Goal: Task Accomplishment & Management: Use online tool/utility

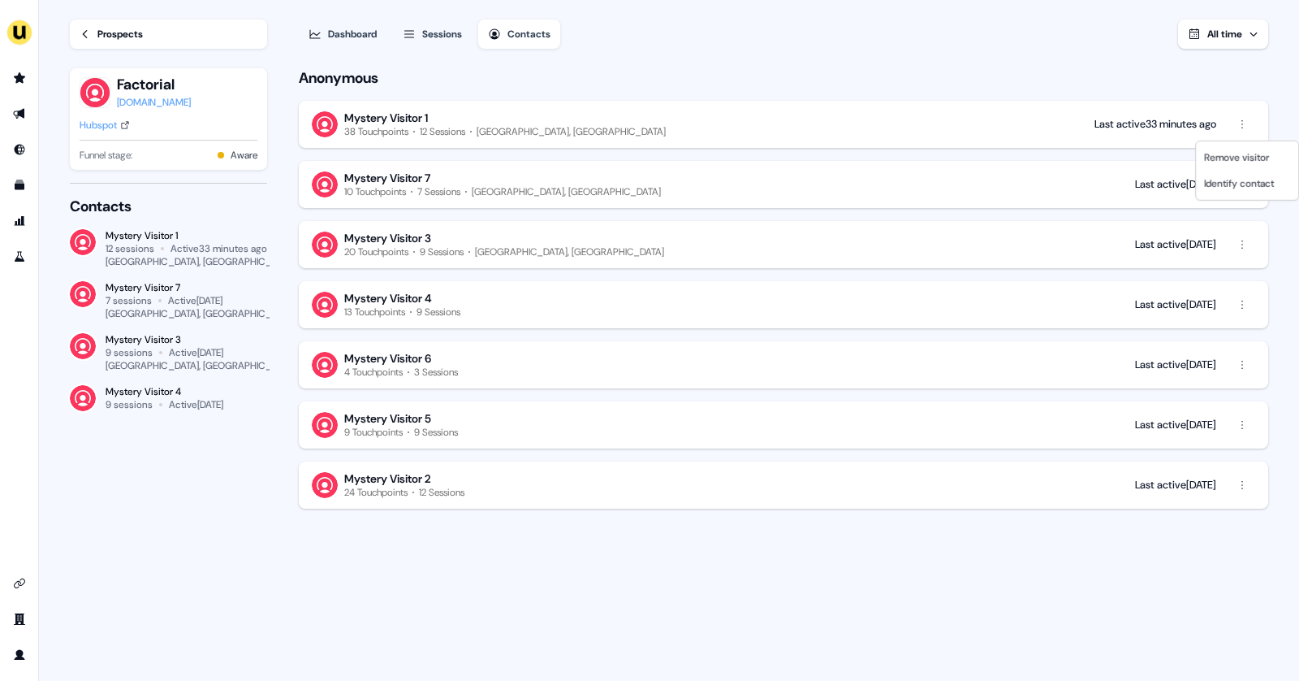
click at [17, 80] on html "For the best experience switch devices to a bigger screen. Go to Userled.io Loa…" at bounding box center [649, 340] width 1299 height 681
click at [17, 80] on icon "Go to prospects" at bounding box center [19, 77] width 11 height 11
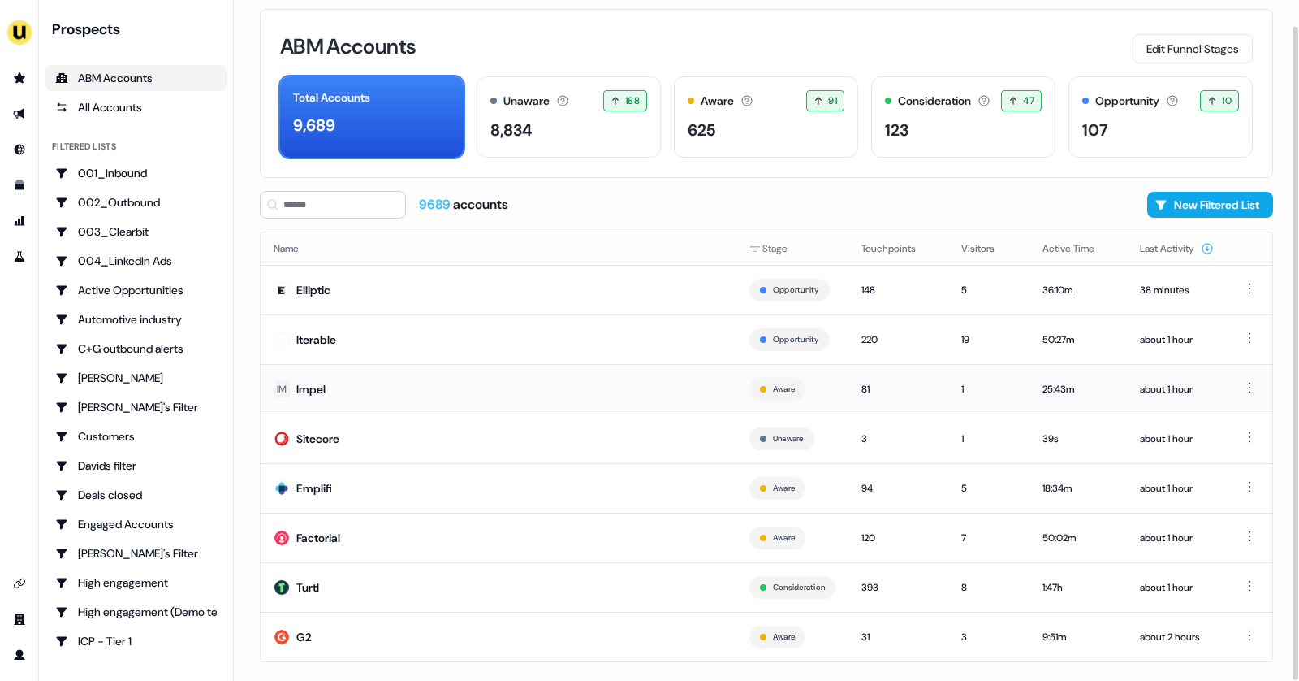
scroll to position [27, 0]
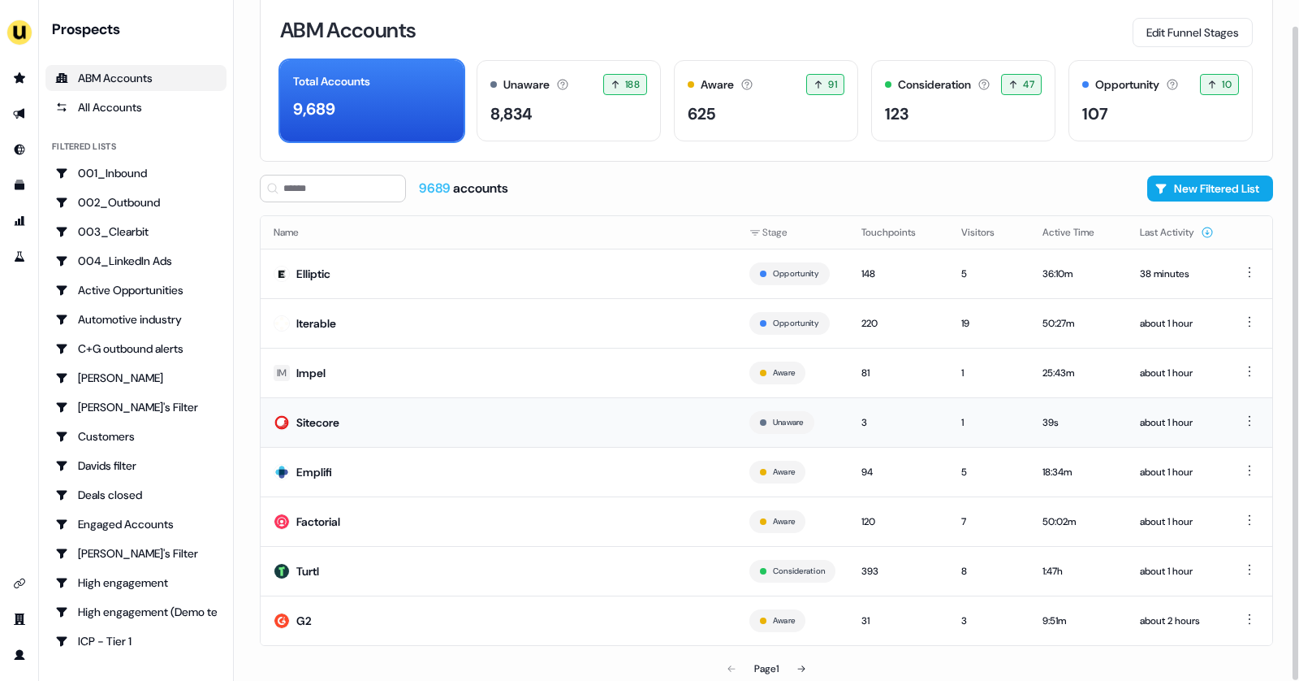
click at [394, 427] on td "Sitecore" at bounding box center [499, 422] width 476 height 50
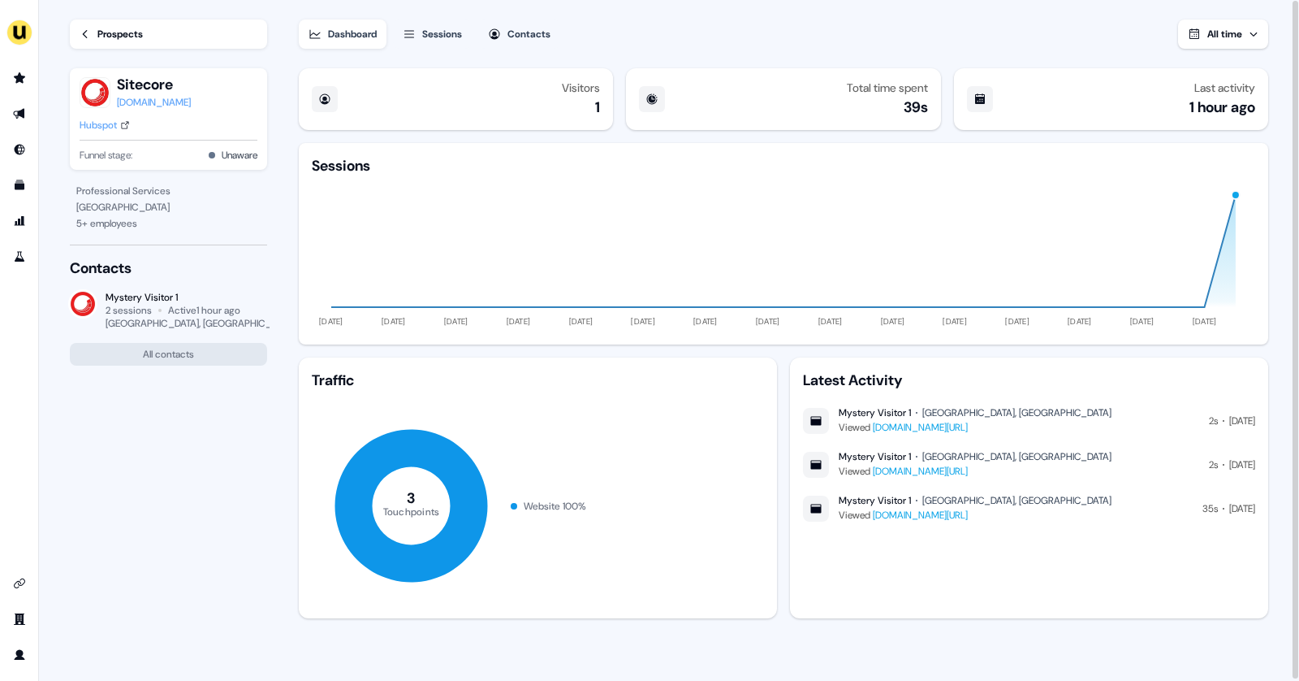
click at [96, 28] on link "Prospects" at bounding box center [168, 33] width 197 height 29
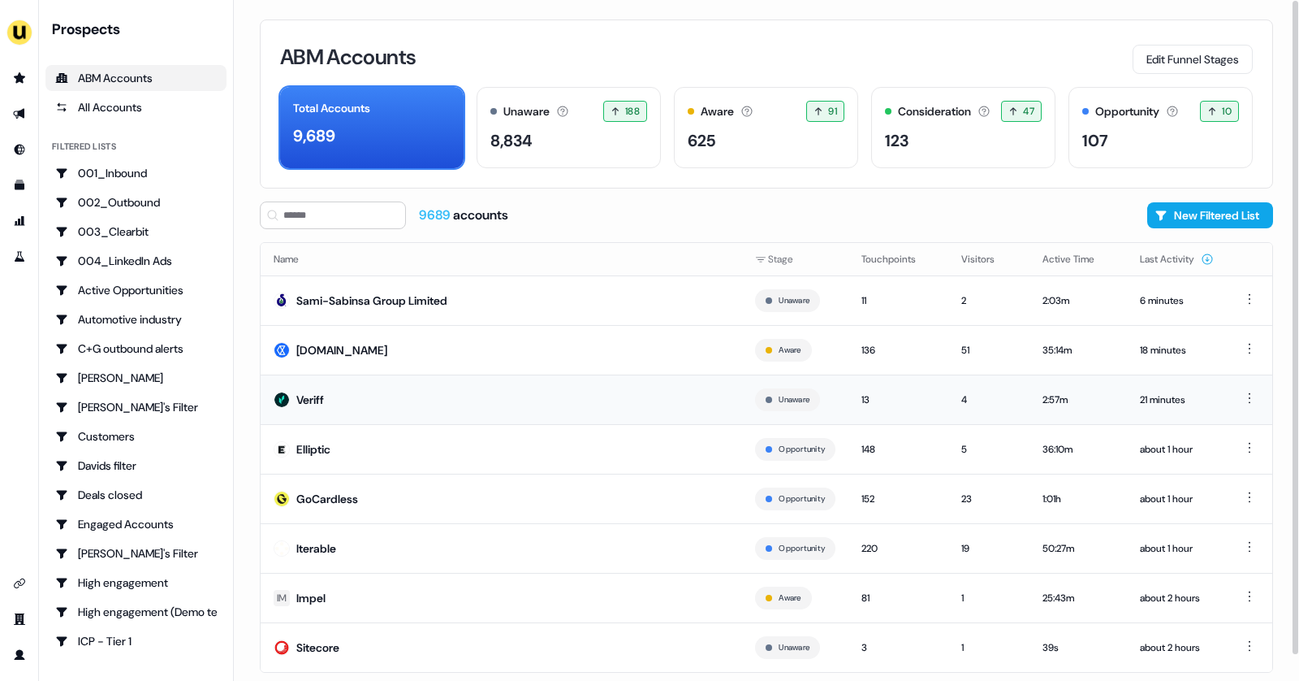
scroll to position [27, 0]
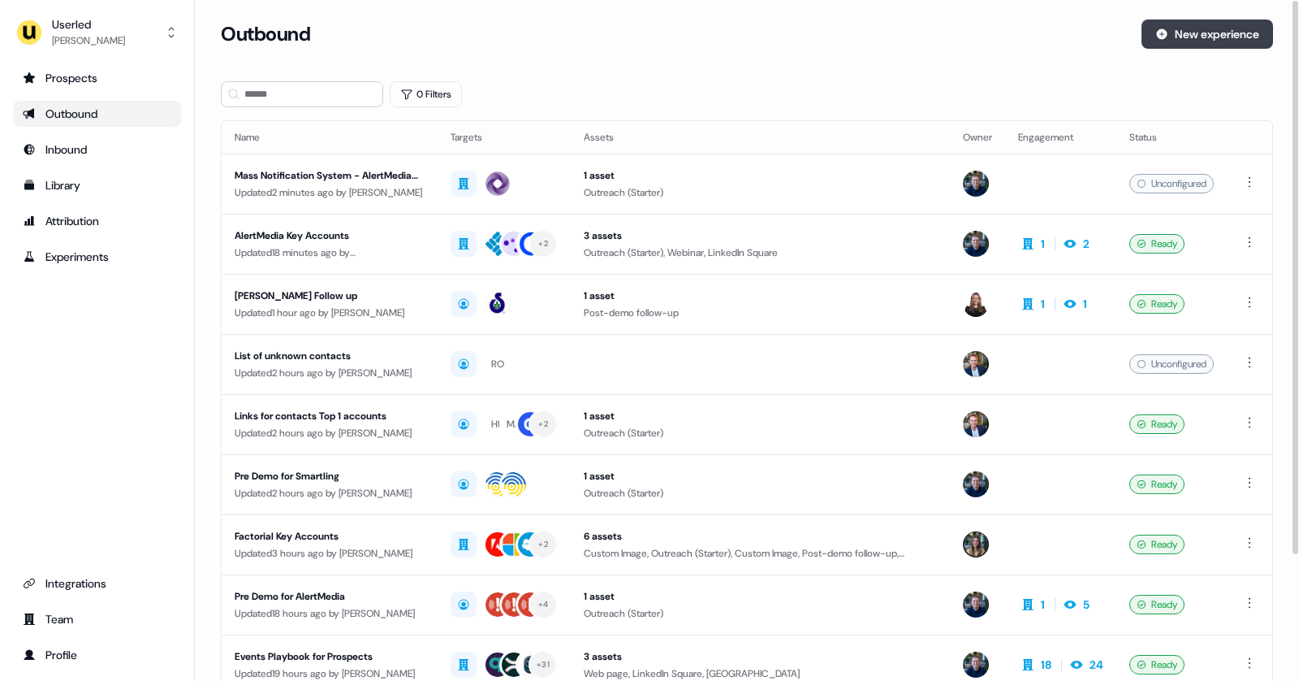
click at [1182, 25] on button "New experience" at bounding box center [1208, 33] width 132 height 29
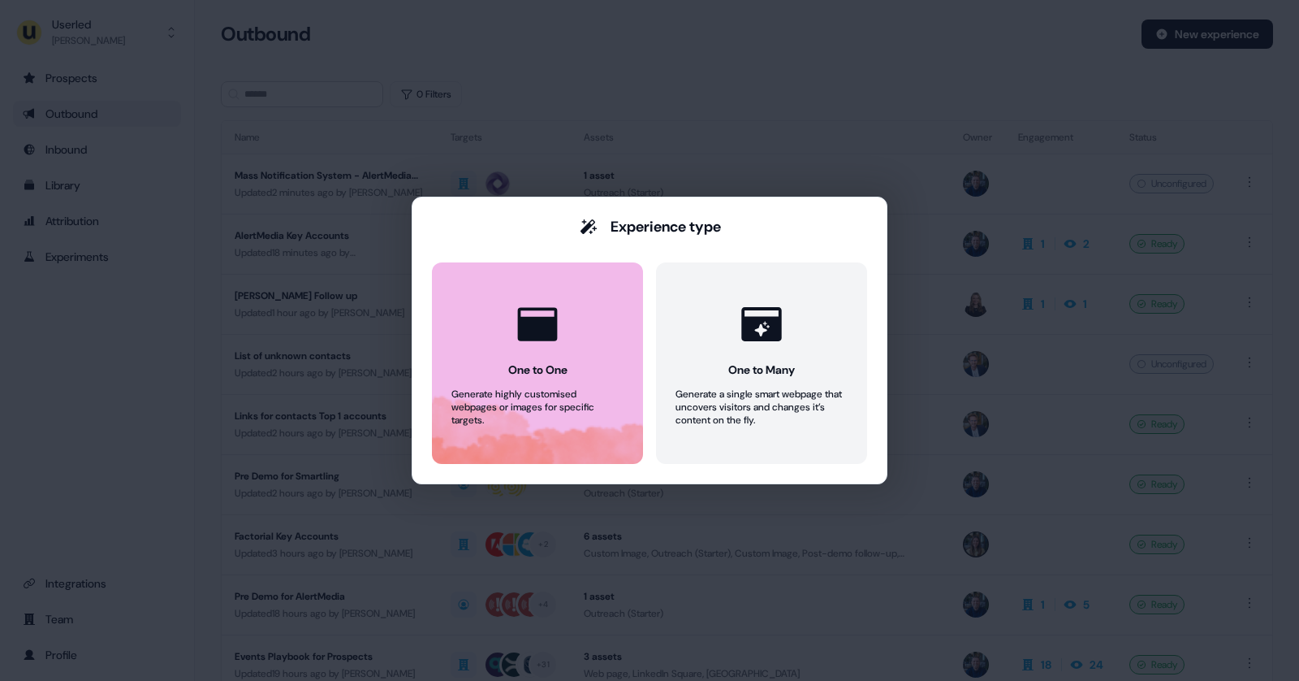
click at [580, 359] on button "One to One Generate highly customised webpages or images for specific targets." at bounding box center [537, 362] width 211 height 201
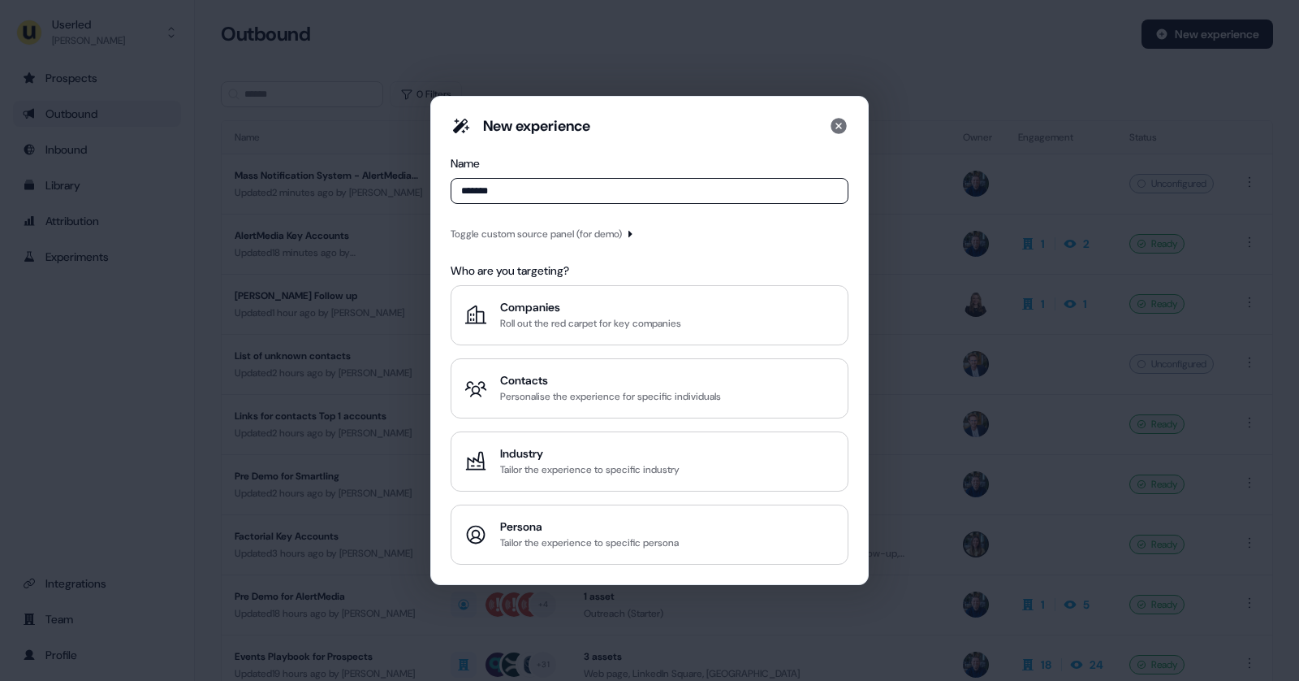
type input "*******"
click at [520, 231] on div "Toggle custom source panel (for demo)" at bounding box center [536, 234] width 171 height 16
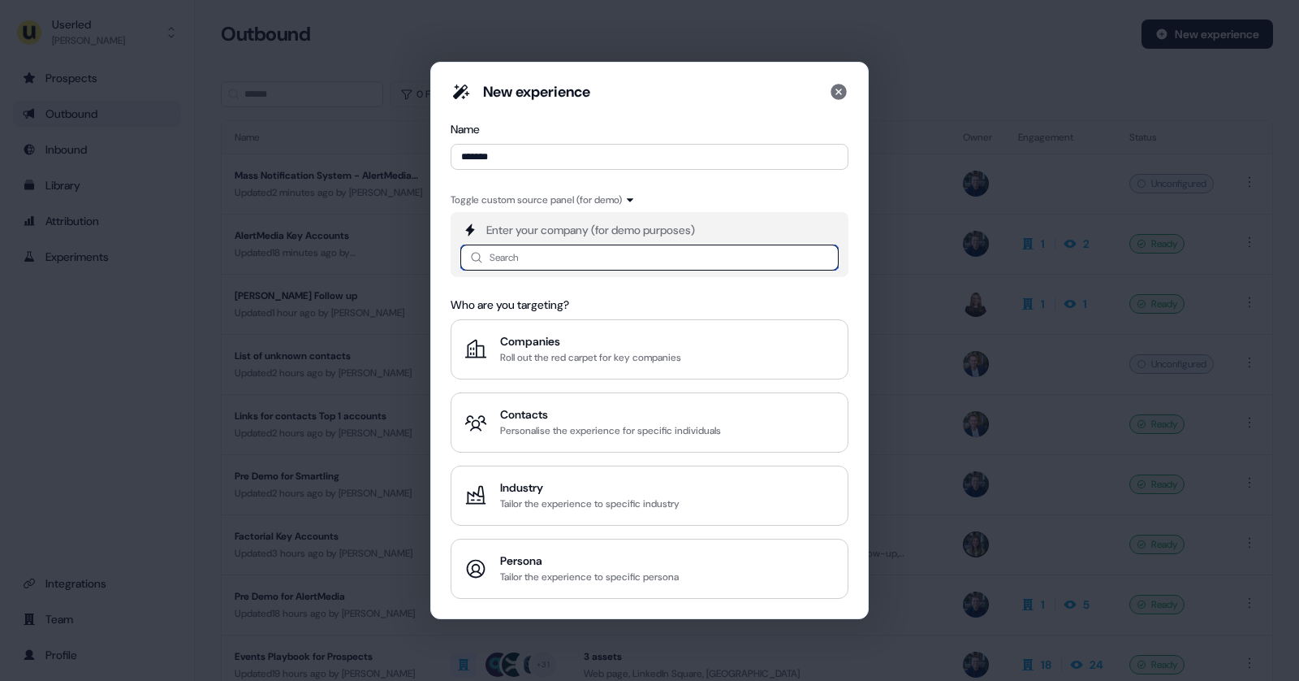
click at [503, 257] on input at bounding box center [649, 257] width 378 height 26
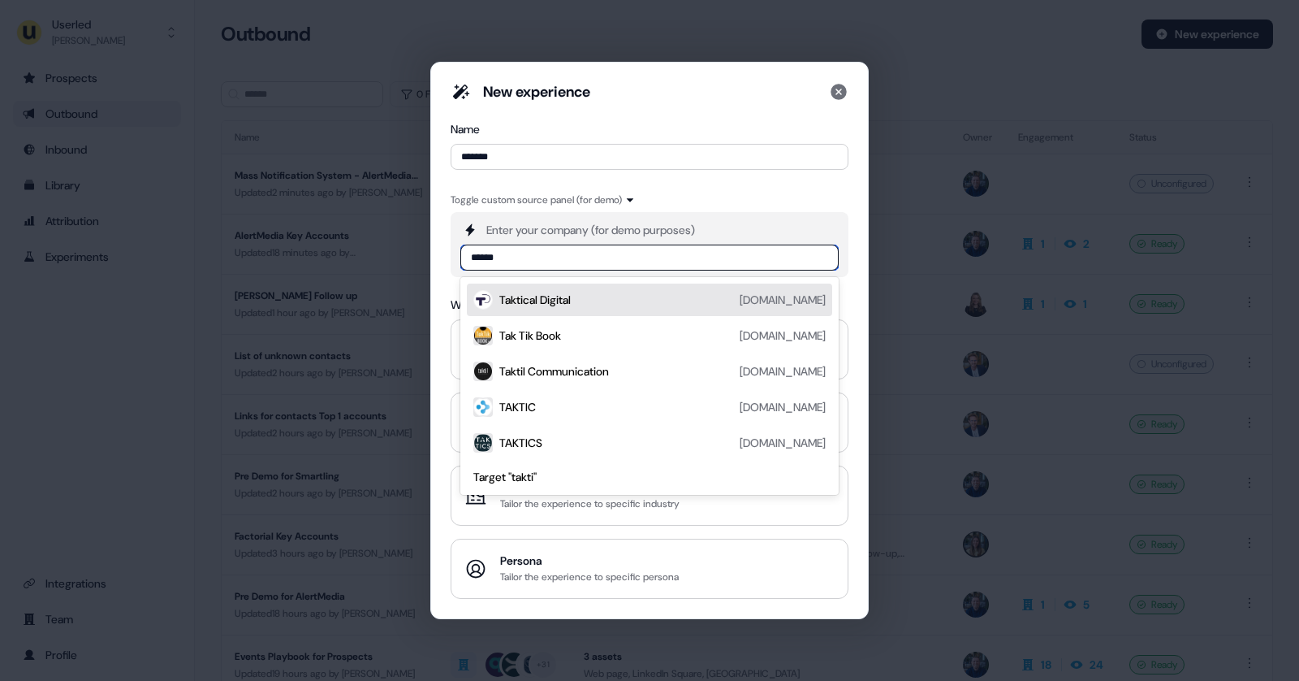
type input "*******"
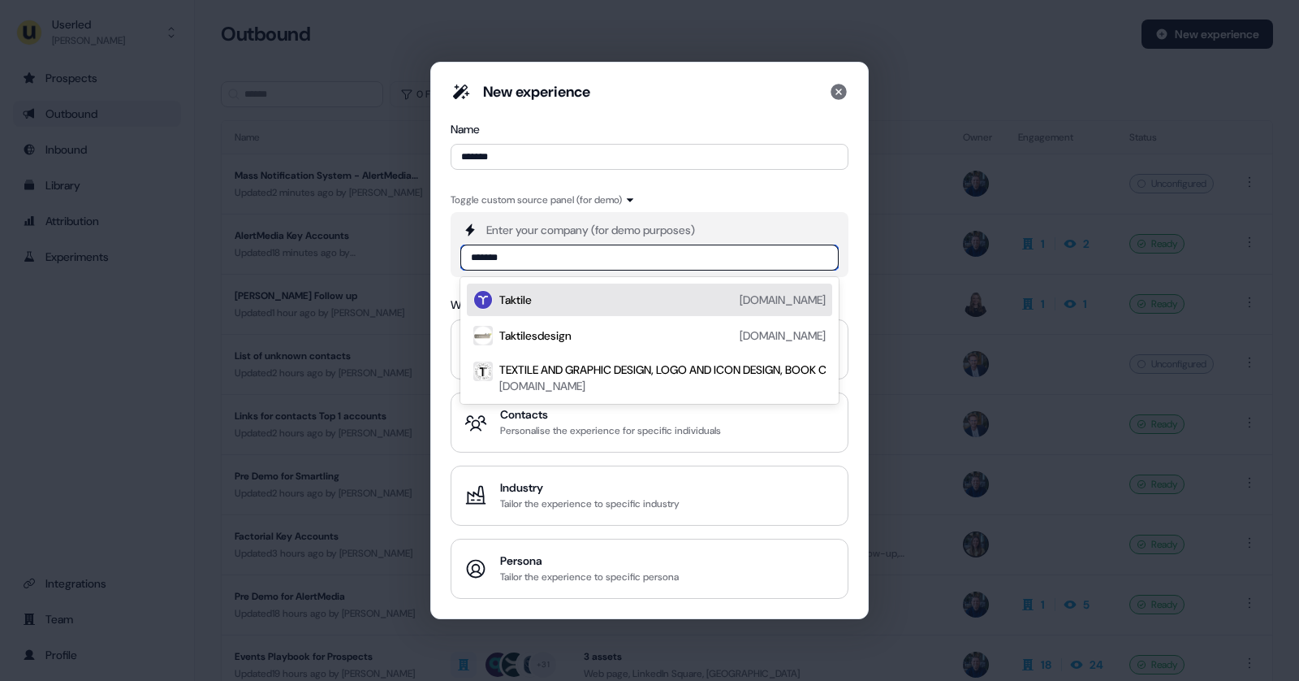
click at [508, 297] on div "Taktile" at bounding box center [515, 300] width 32 height 16
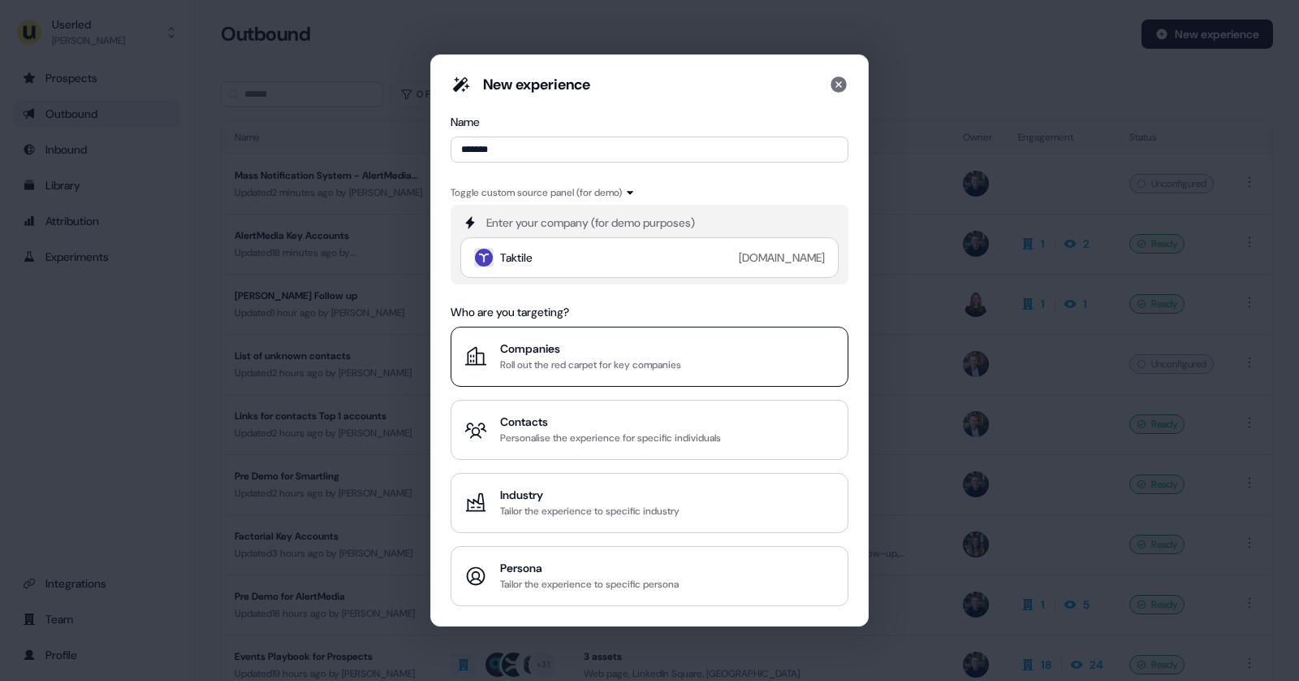
click at [514, 351] on div "Companies" at bounding box center [590, 348] width 181 height 16
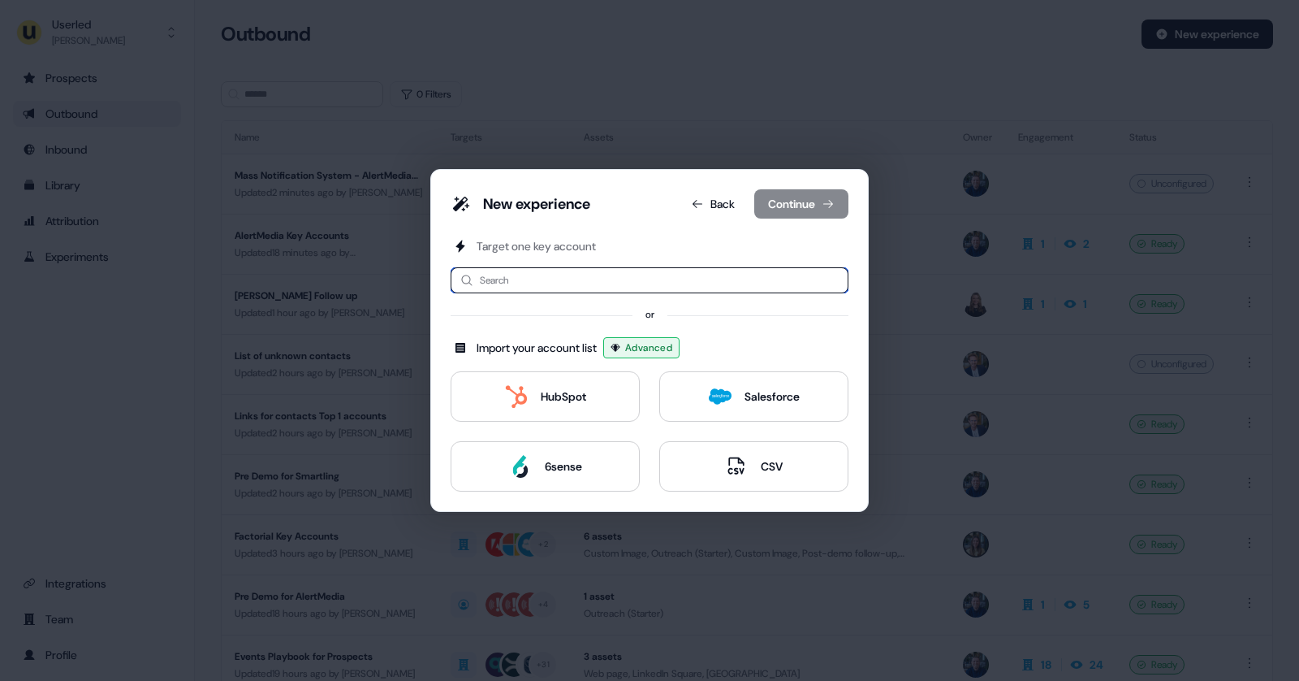
click at [512, 275] on input at bounding box center [650, 280] width 398 height 26
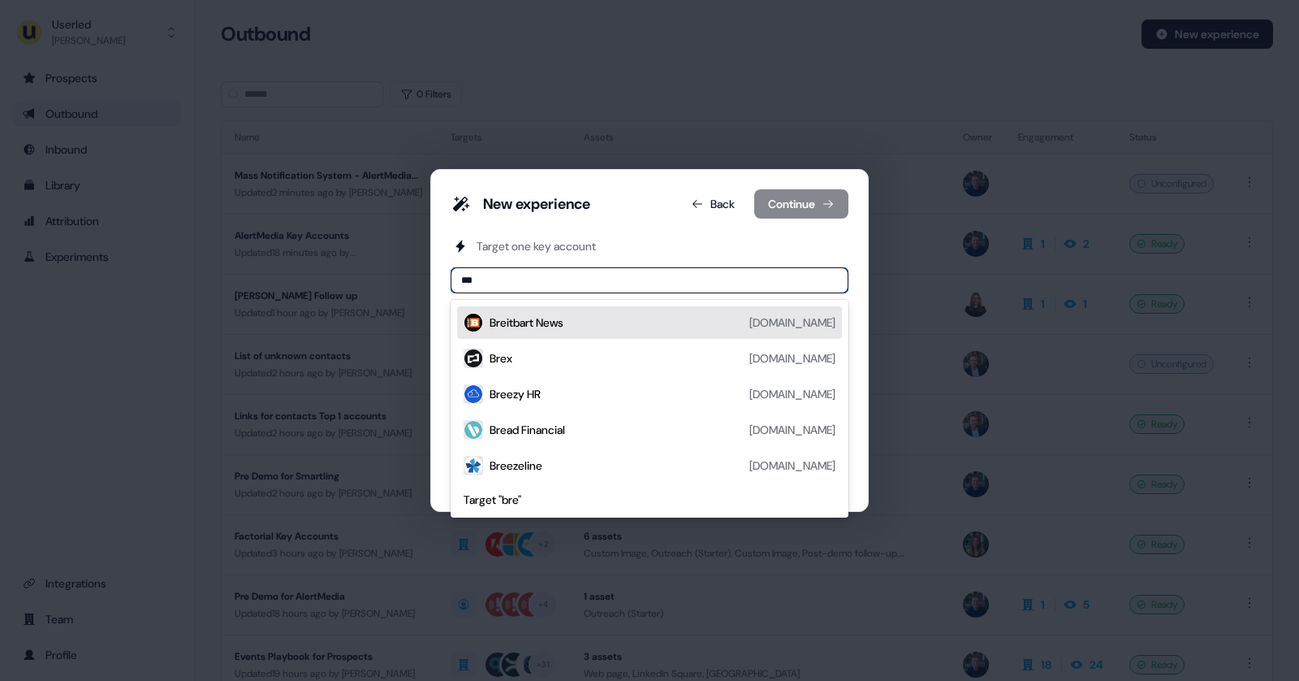
type input "****"
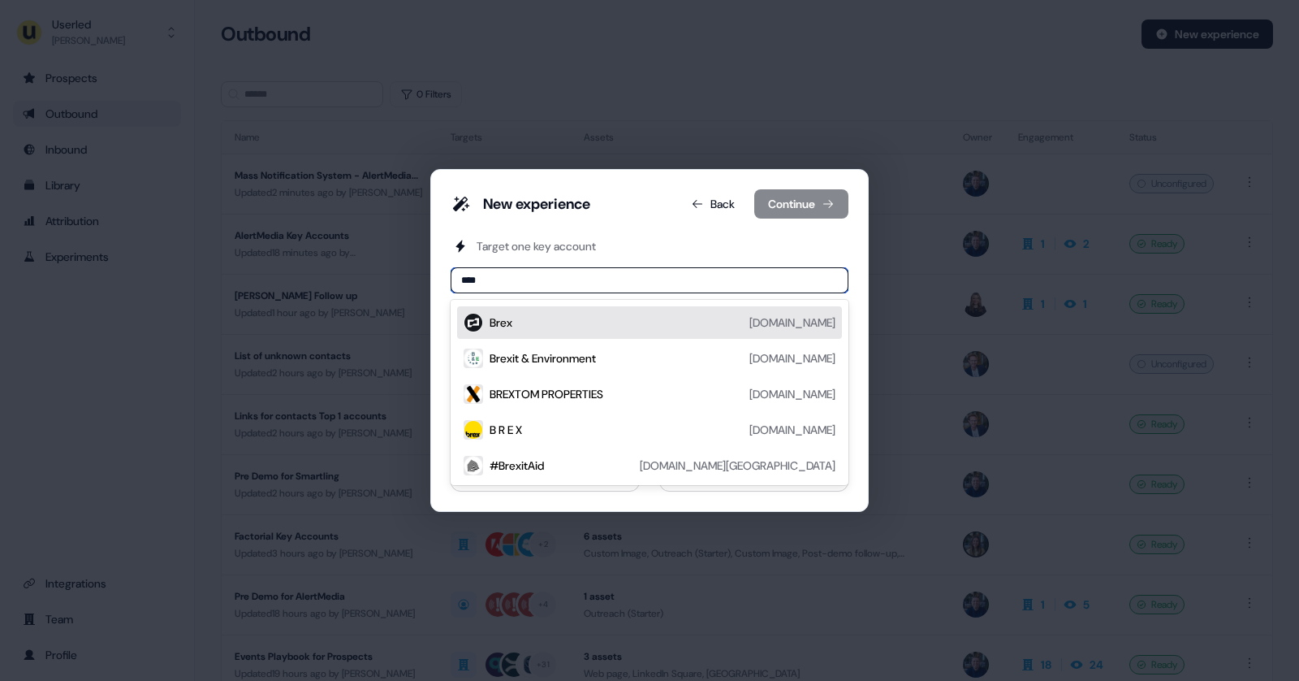
click at [615, 313] on div "Brex brex.com" at bounding box center [663, 322] width 346 height 19
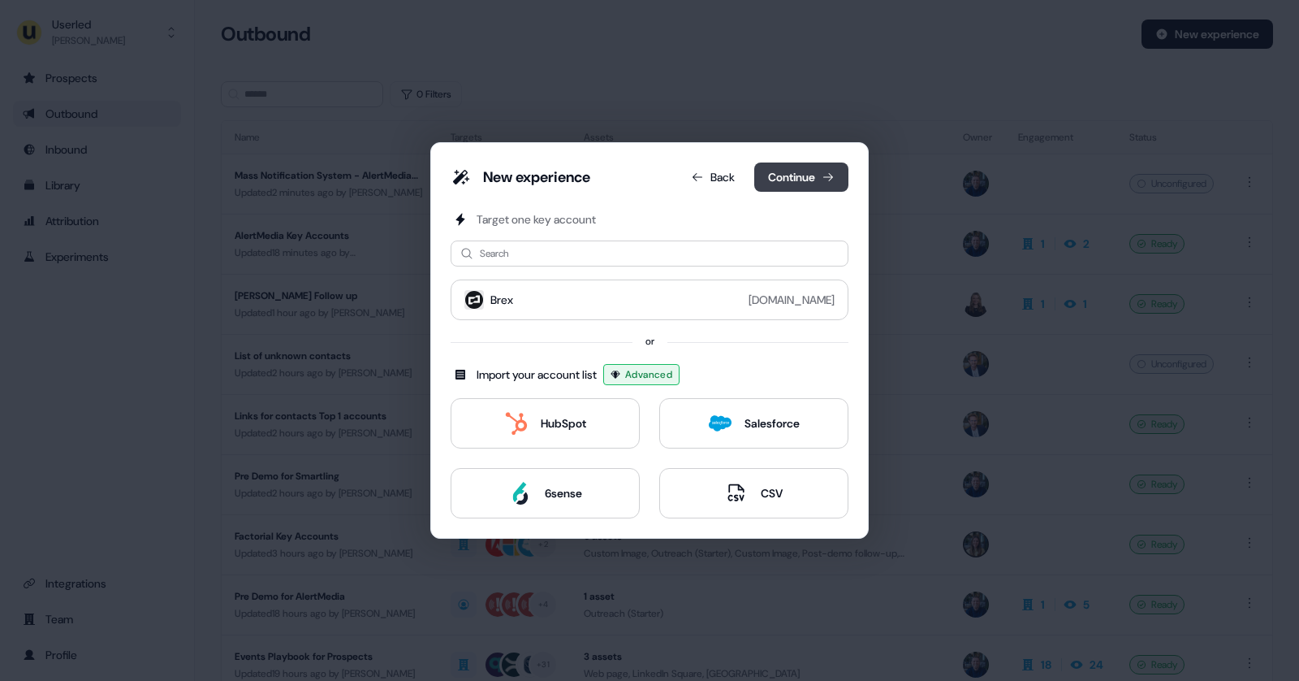
click at [786, 174] on button "Continue" at bounding box center [801, 176] width 94 height 29
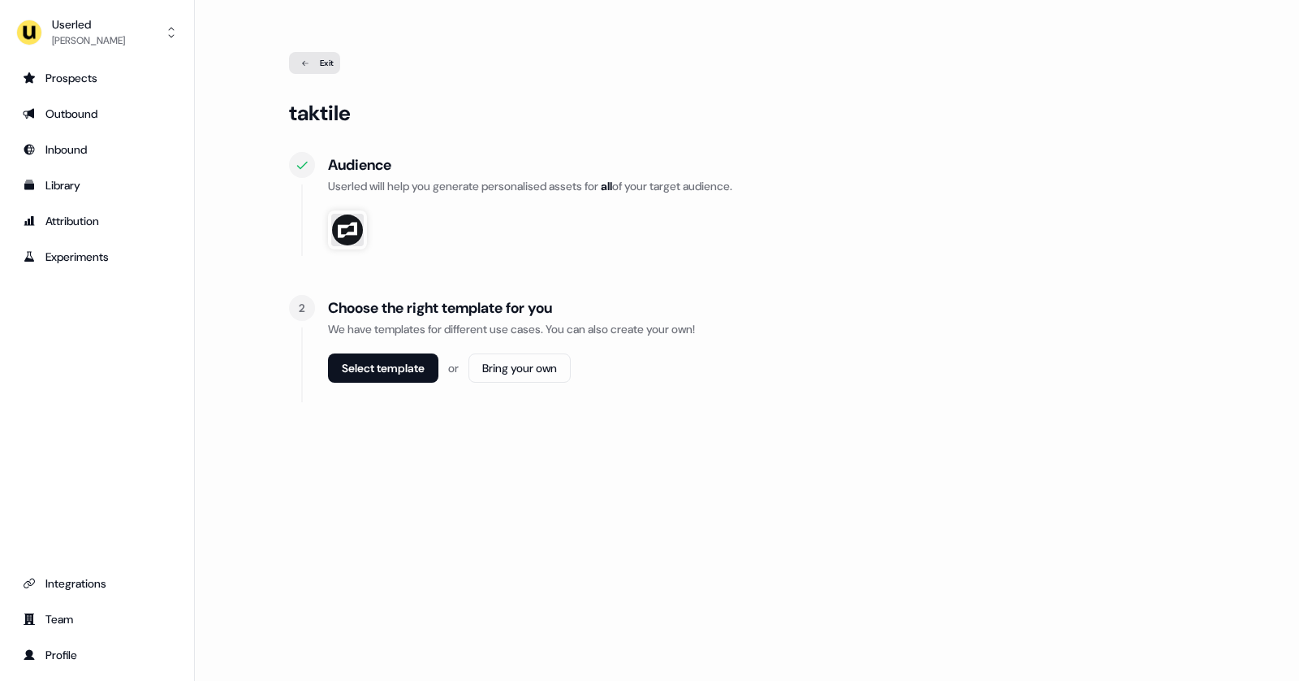
click at [388, 374] on button "Select template" at bounding box center [383, 367] width 110 height 29
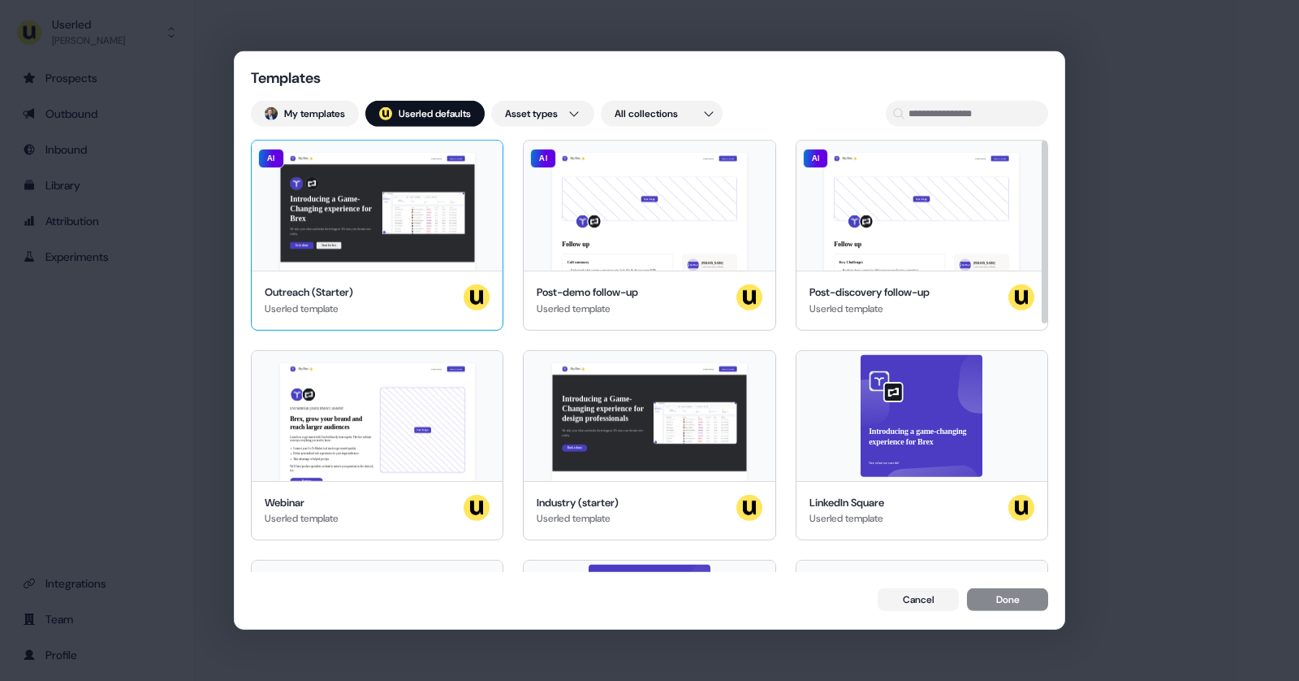
click at [370, 269] on div "Hey Brex 👋 Learn more Book a demo Introducing a Game-Changing experience for Br…" at bounding box center [377, 206] width 251 height 130
click at [1023, 602] on button "Done" at bounding box center [1007, 601] width 81 height 23
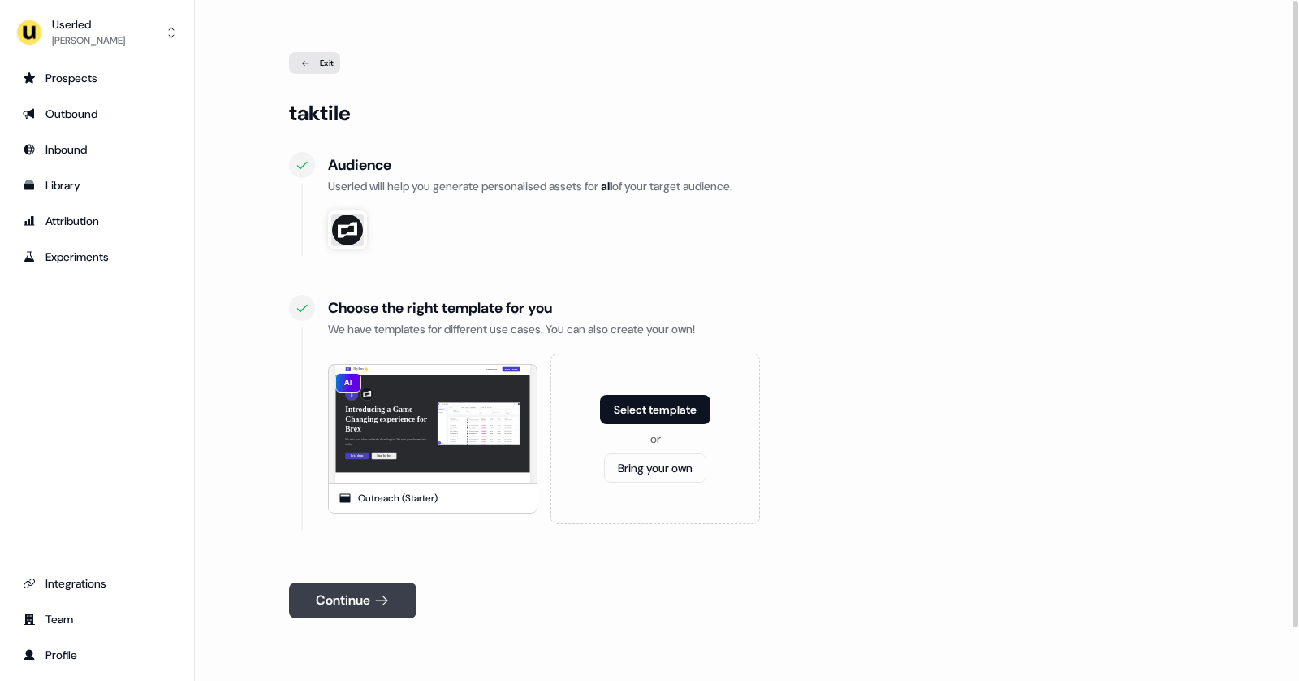
click at [365, 603] on button "Continue" at bounding box center [353, 600] width 128 height 36
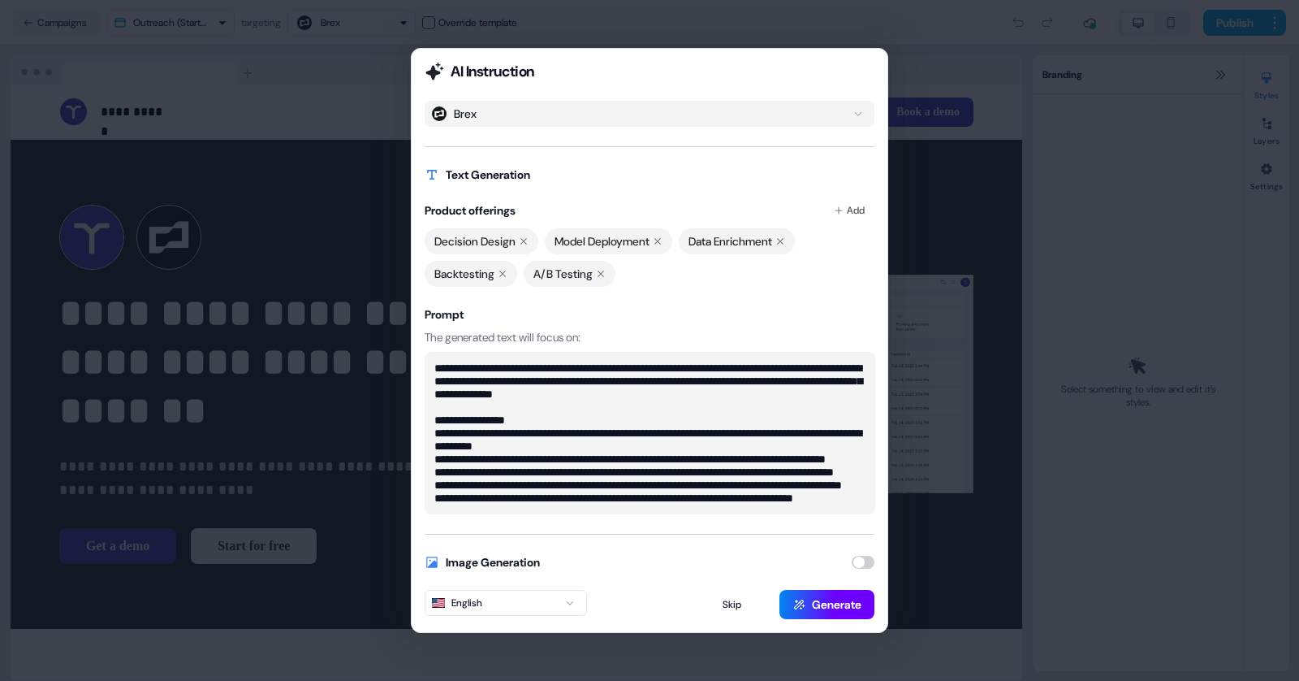
click at [830, 600] on button "Generate" at bounding box center [827, 604] width 95 height 29
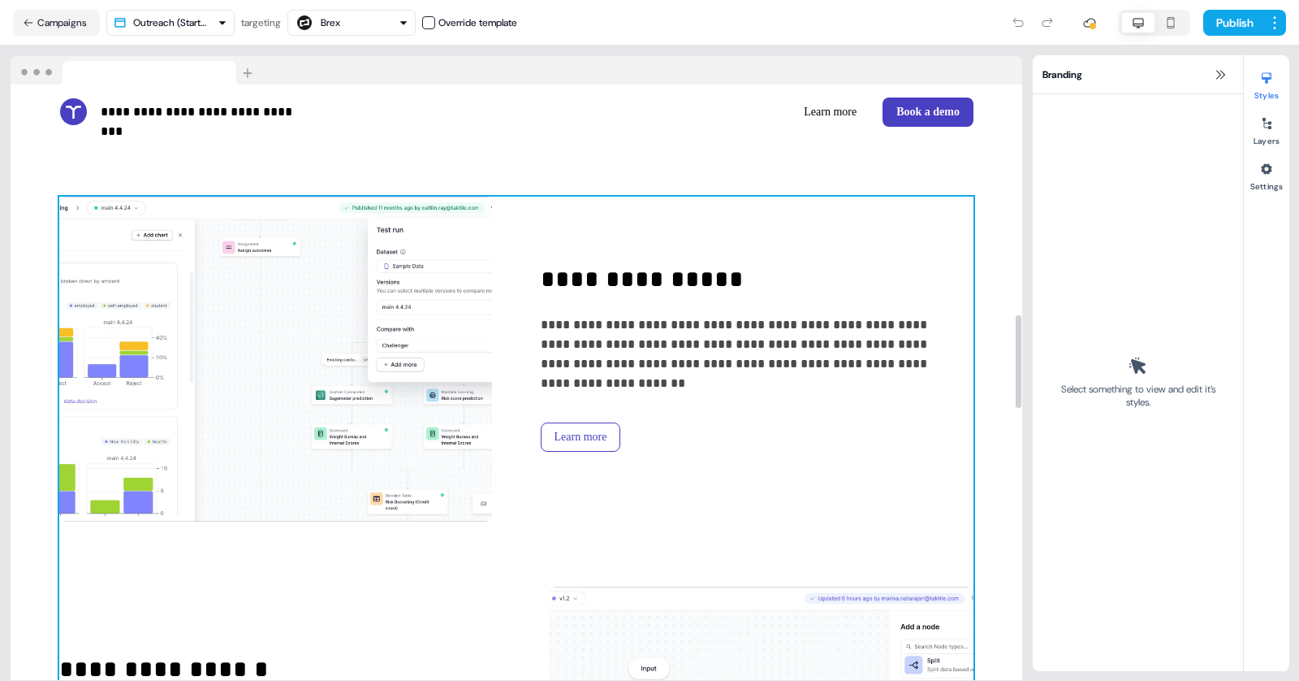
scroll to position [1467, 0]
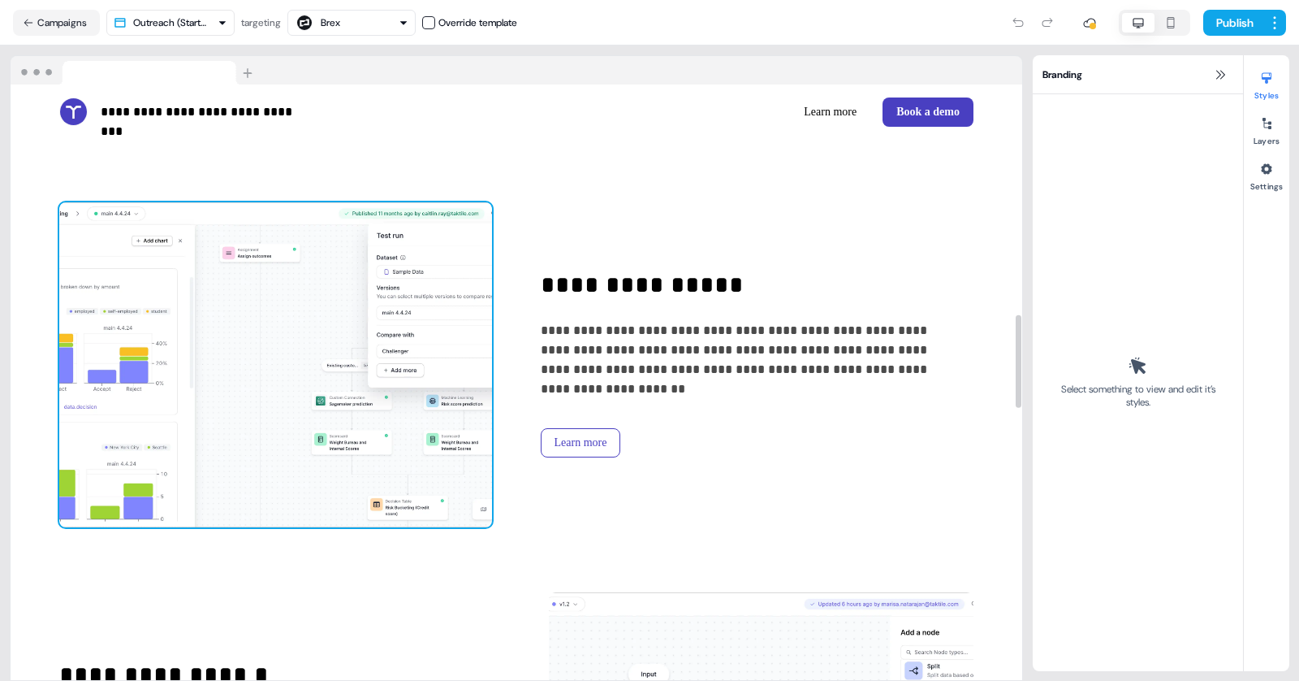
click at [387, 412] on img at bounding box center [275, 364] width 433 height 325
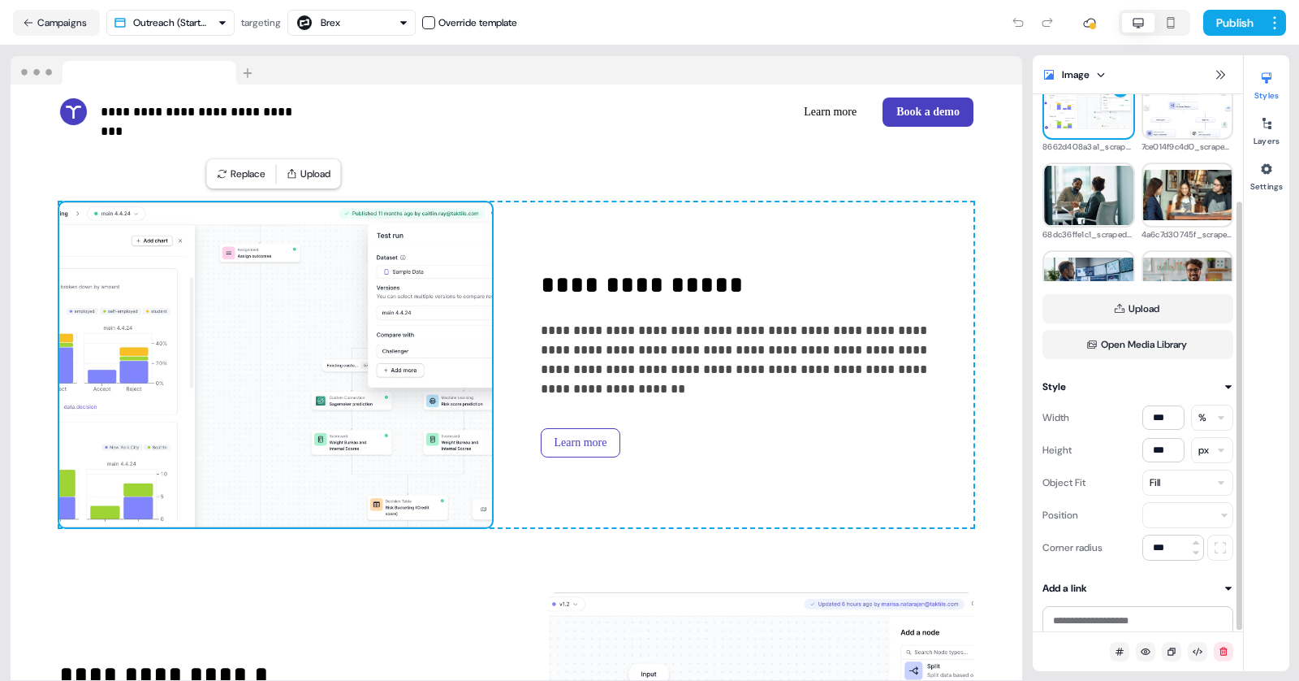
scroll to position [133, 0]
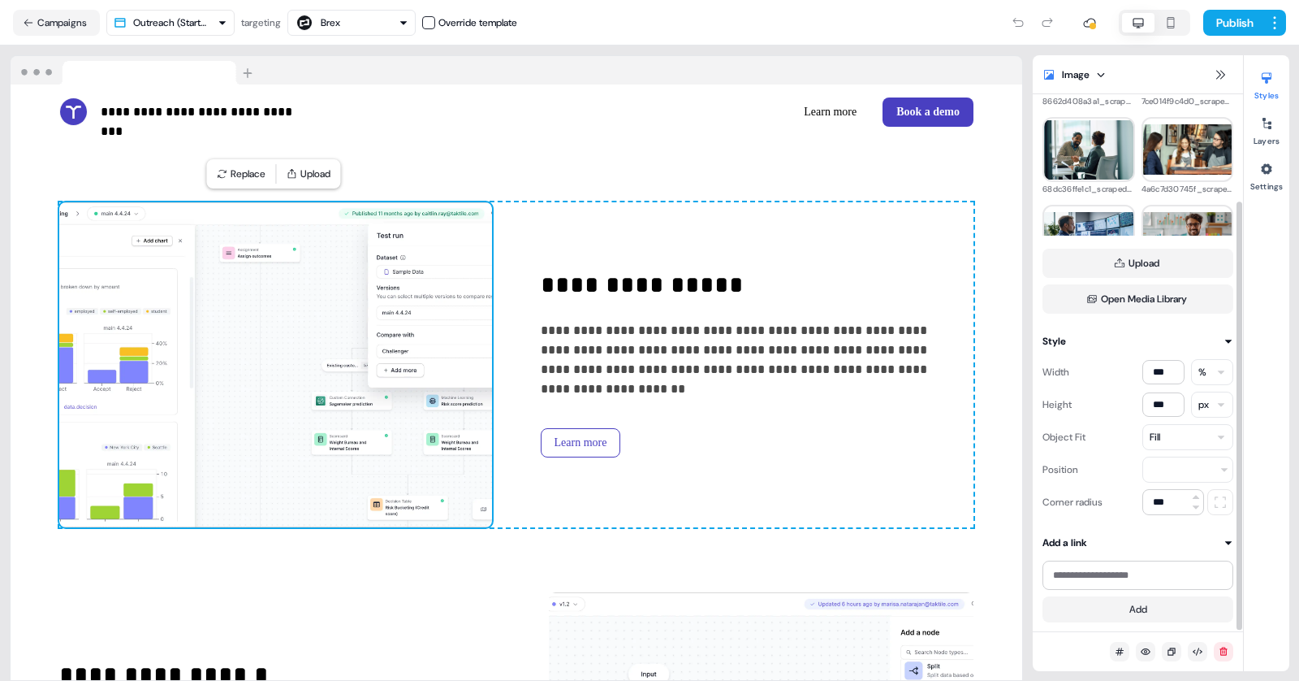
click at [1188, 443] on div "Fill" at bounding box center [1188, 437] width 91 height 26
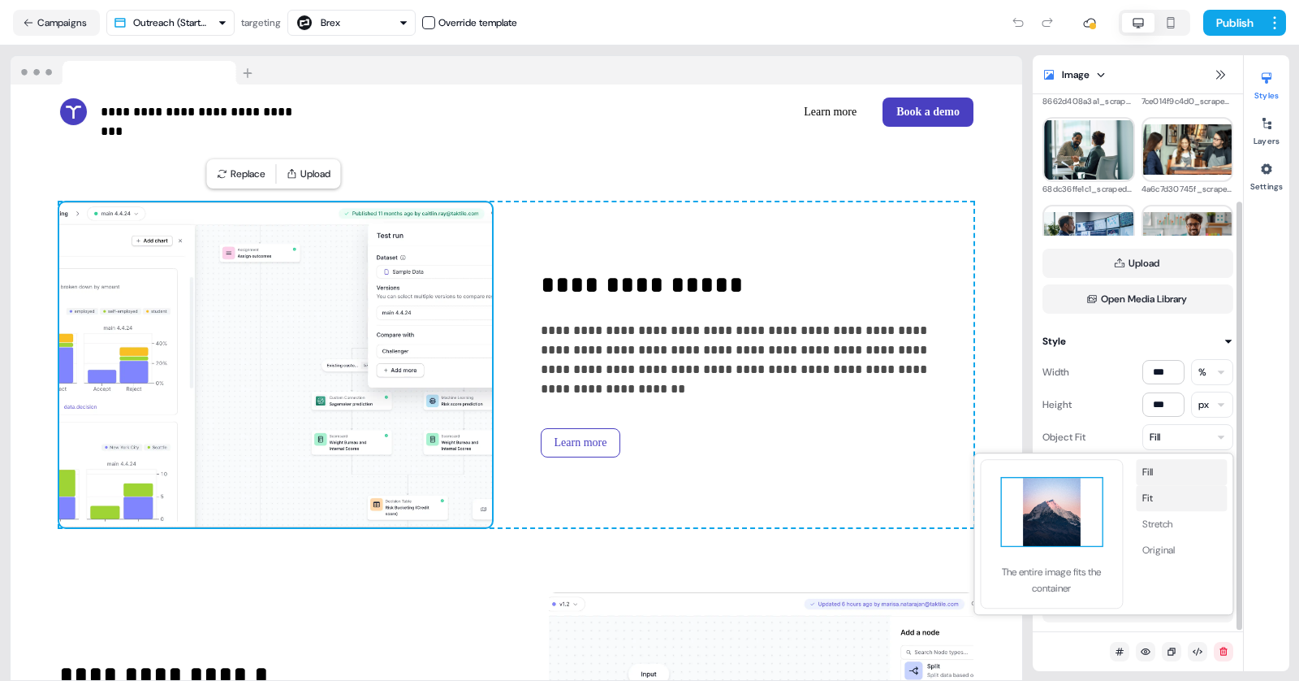
click at [1165, 498] on button "Fit" at bounding box center [1181, 498] width 91 height 26
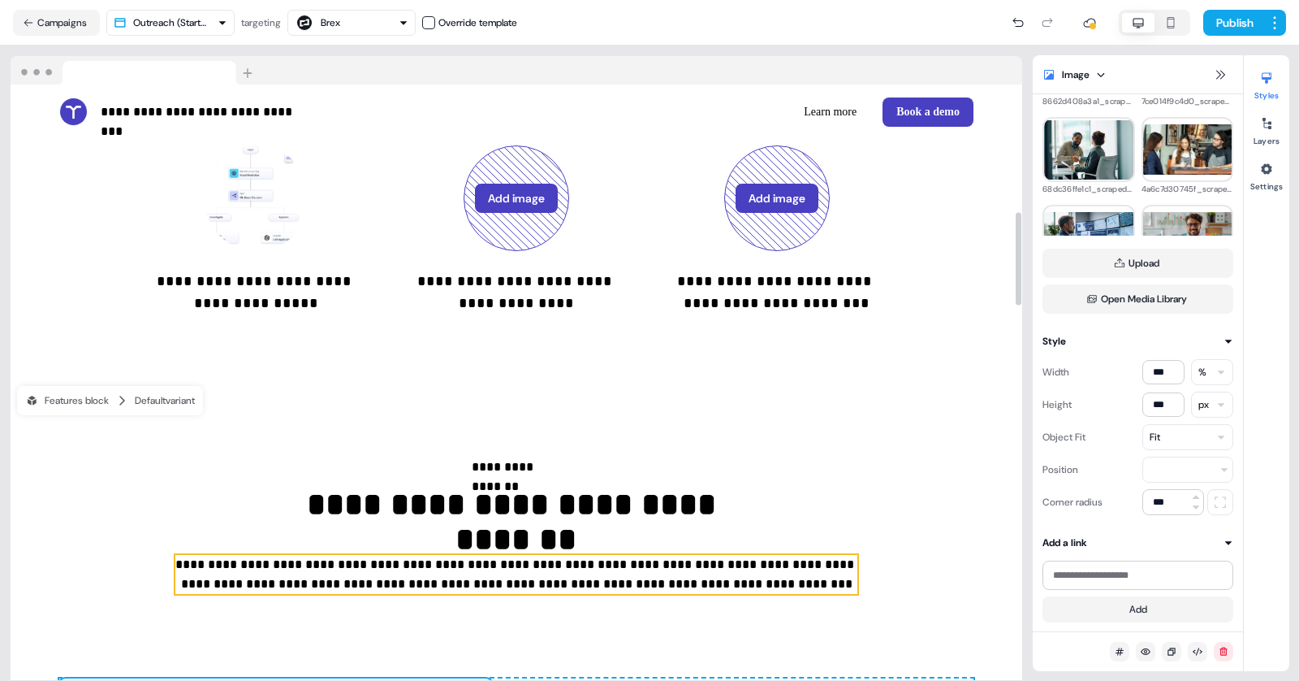
scroll to position [696, 0]
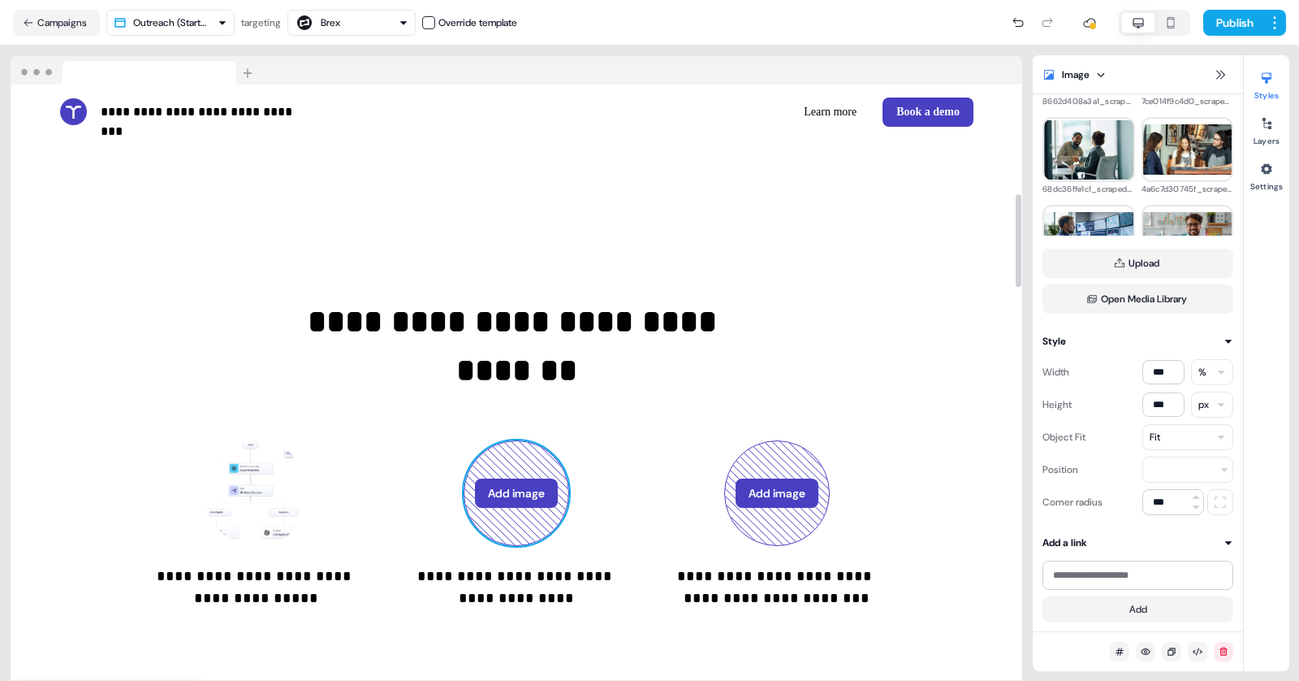
click at [516, 488] on button "Add image" at bounding box center [516, 492] width 83 height 29
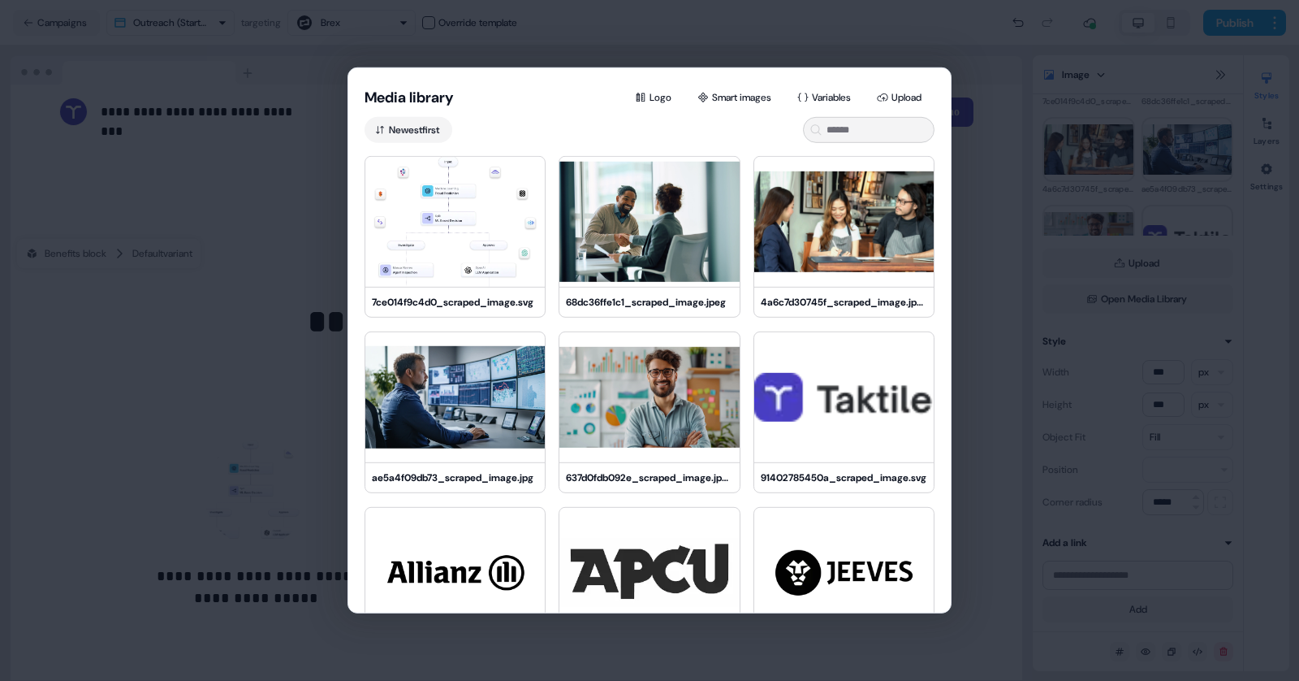
click at [251, 318] on div "Media library Logo Smart images Variables Upload Newest first 7ce014f9c4d0_scra…" at bounding box center [649, 340] width 1299 height 681
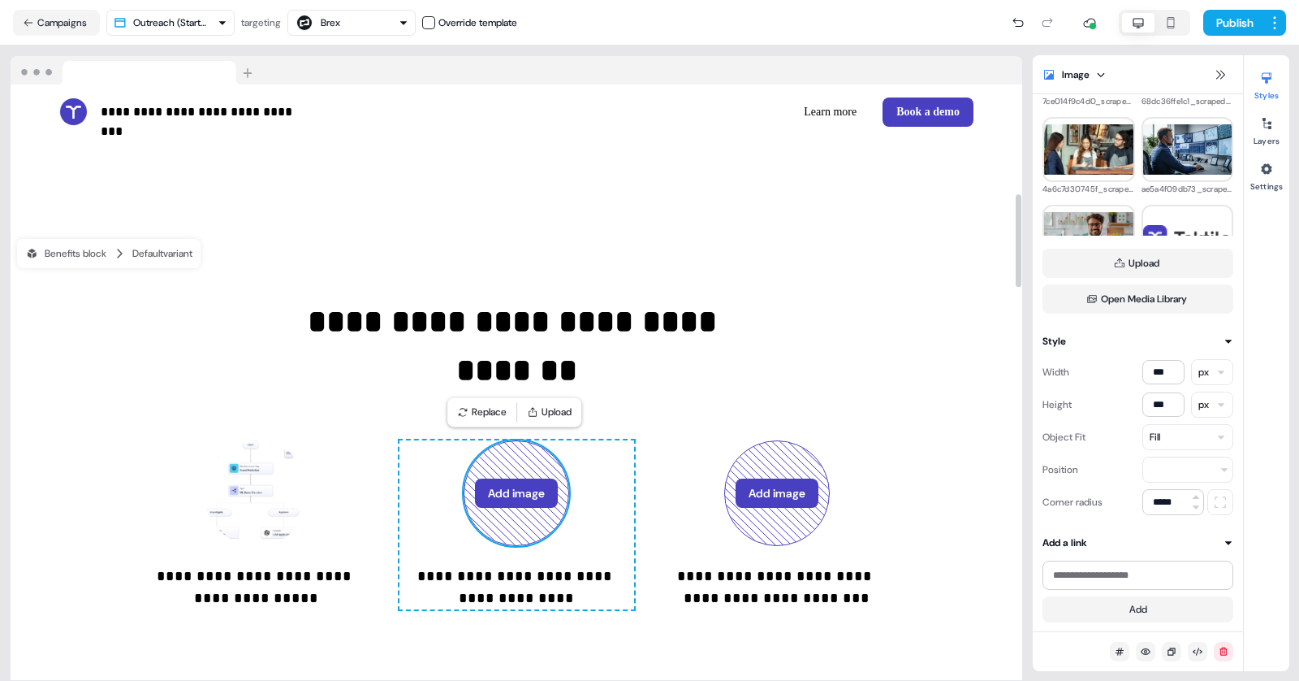
click at [497, 504] on button "Add image" at bounding box center [516, 492] width 83 height 29
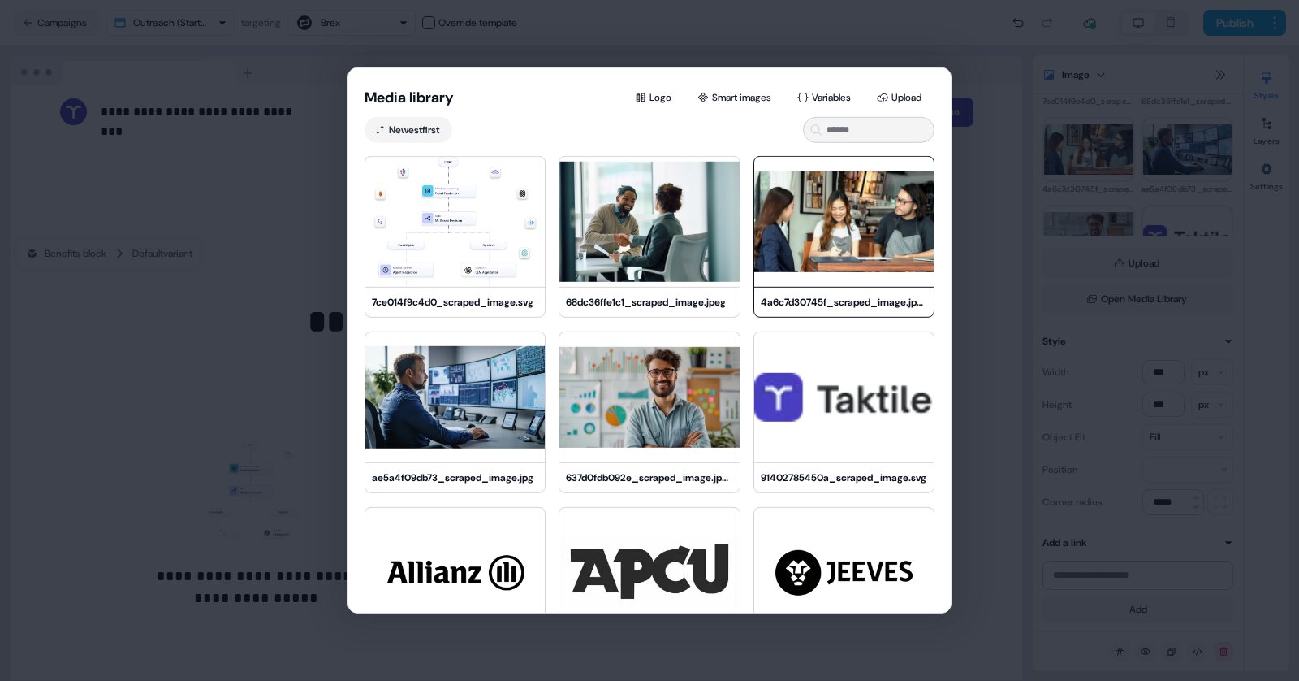
click at [798, 257] on img at bounding box center [843, 222] width 179 height 130
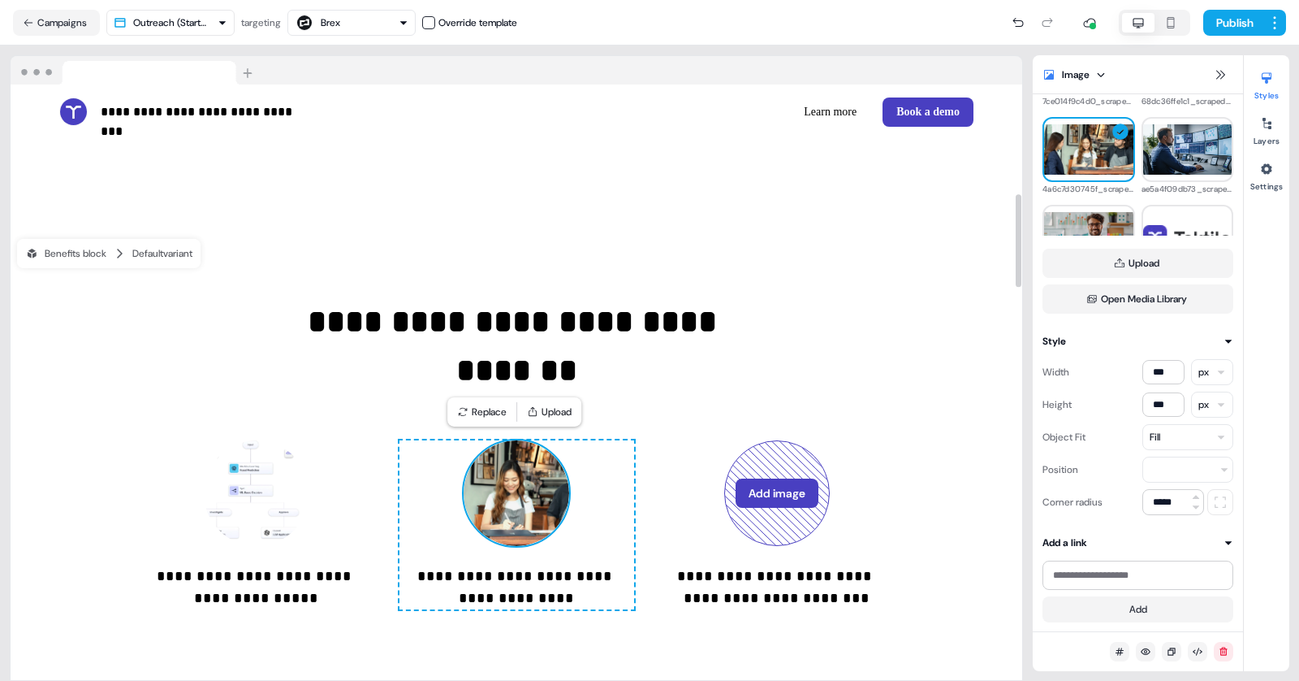
click at [491, 519] on img at bounding box center [517, 493] width 106 height 106
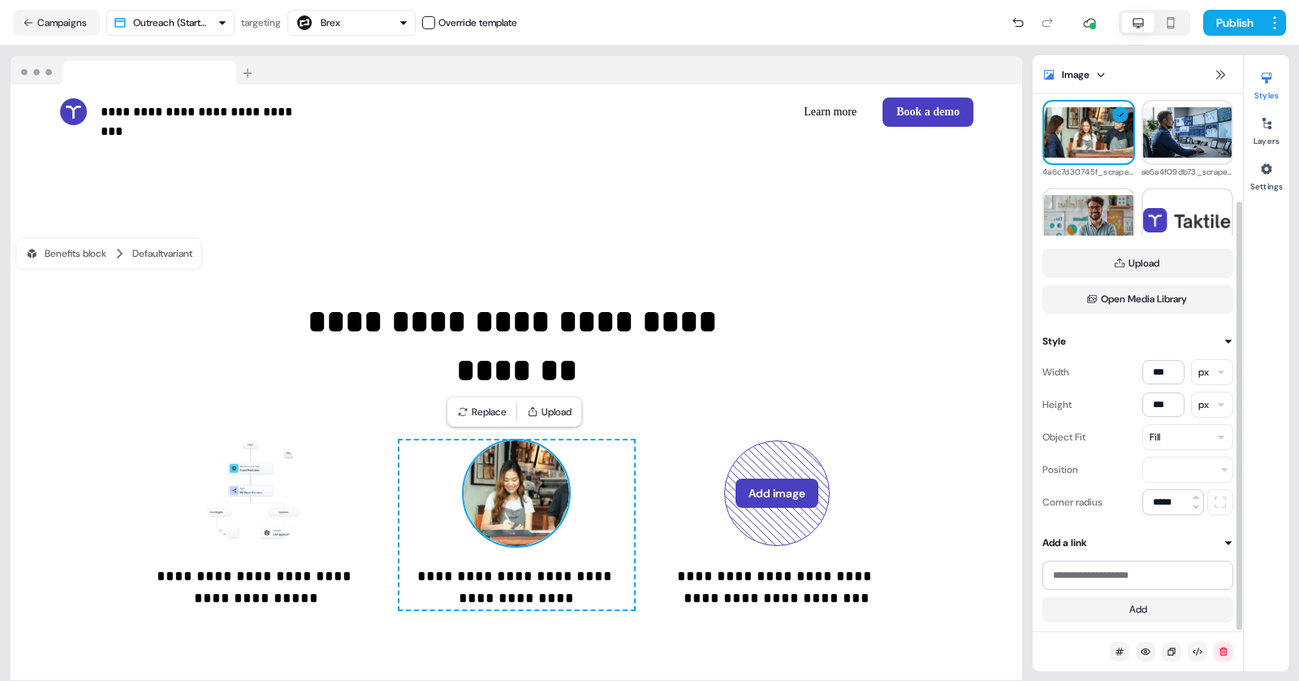
click at [1180, 442] on div "Fill" at bounding box center [1188, 437] width 91 height 26
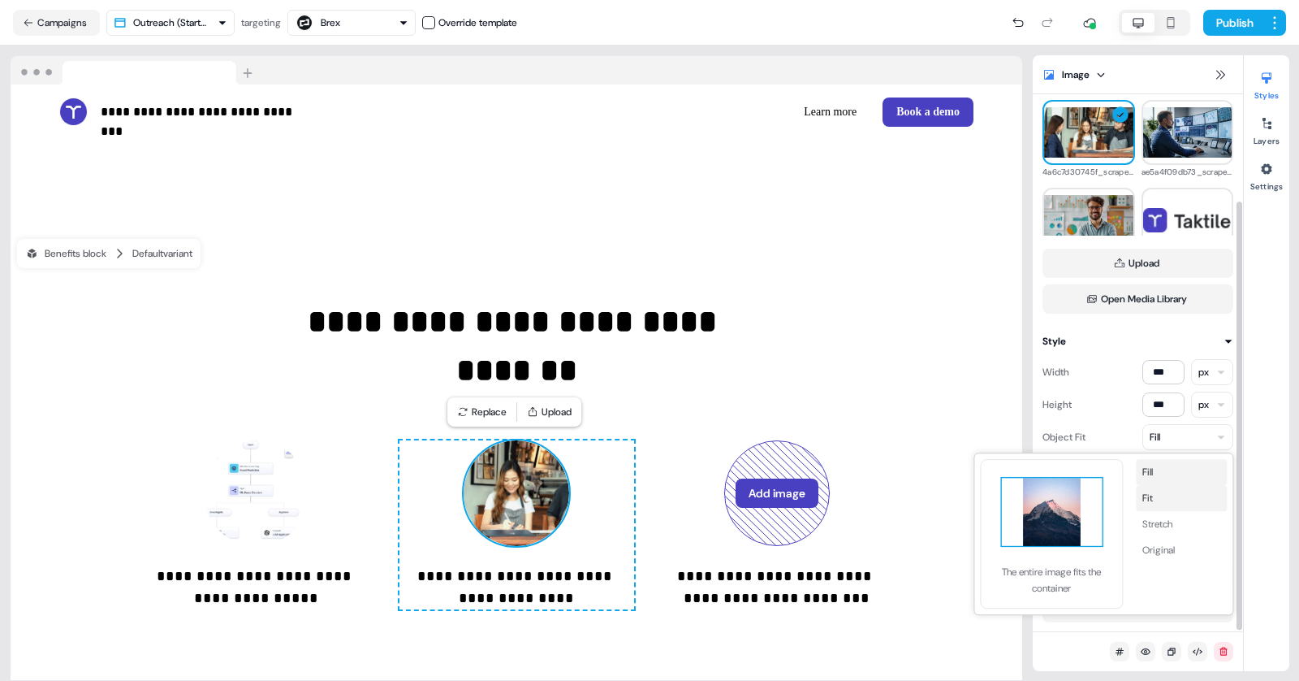
click at [1157, 504] on button "Fit" at bounding box center [1181, 498] width 91 height 26
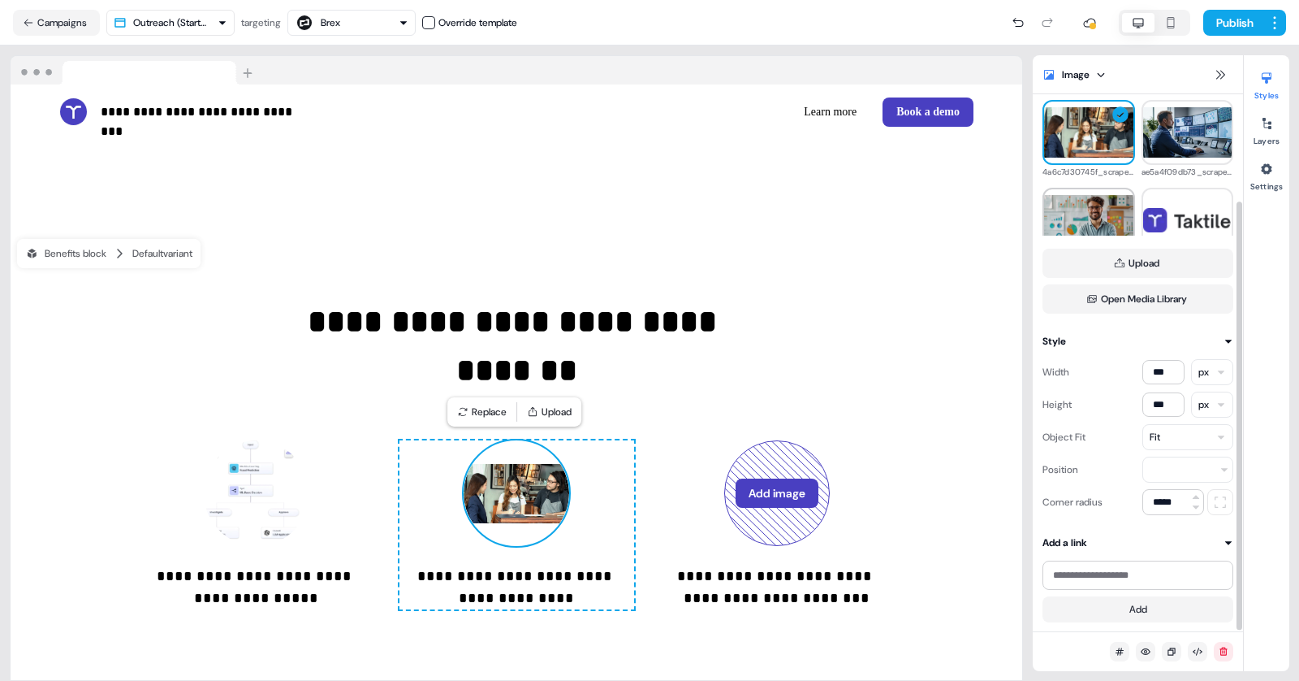
click at [1100, 210] on img at bounding box center [1088, 220] width 89 height 50
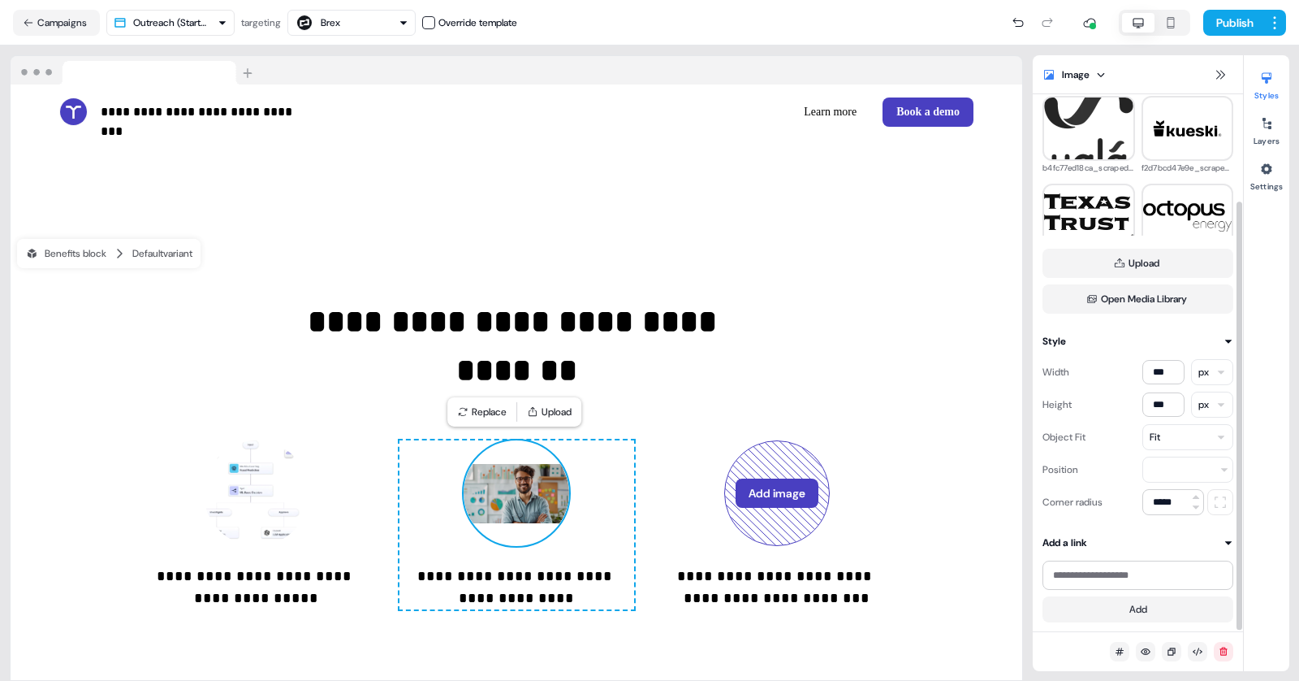
scroll to position [482, 0]
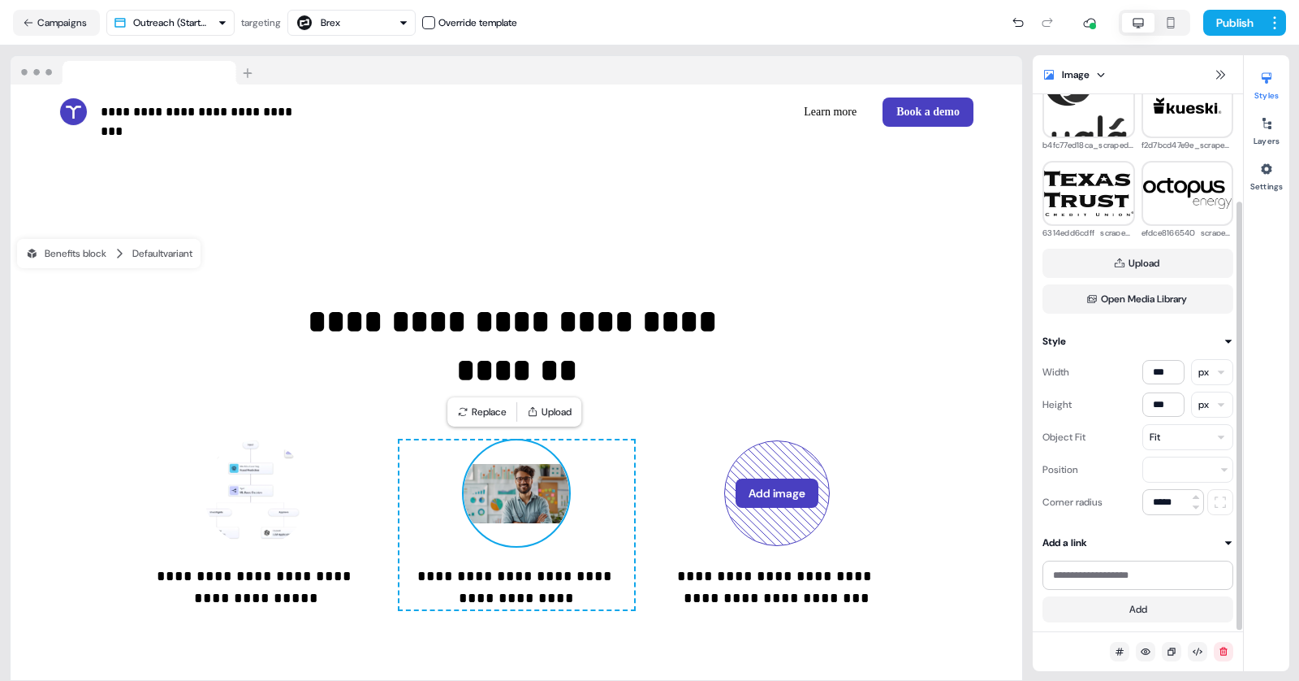
click at [1174, 438] on div "Fit" at bounding box center [1188, 437] width 91 height 26
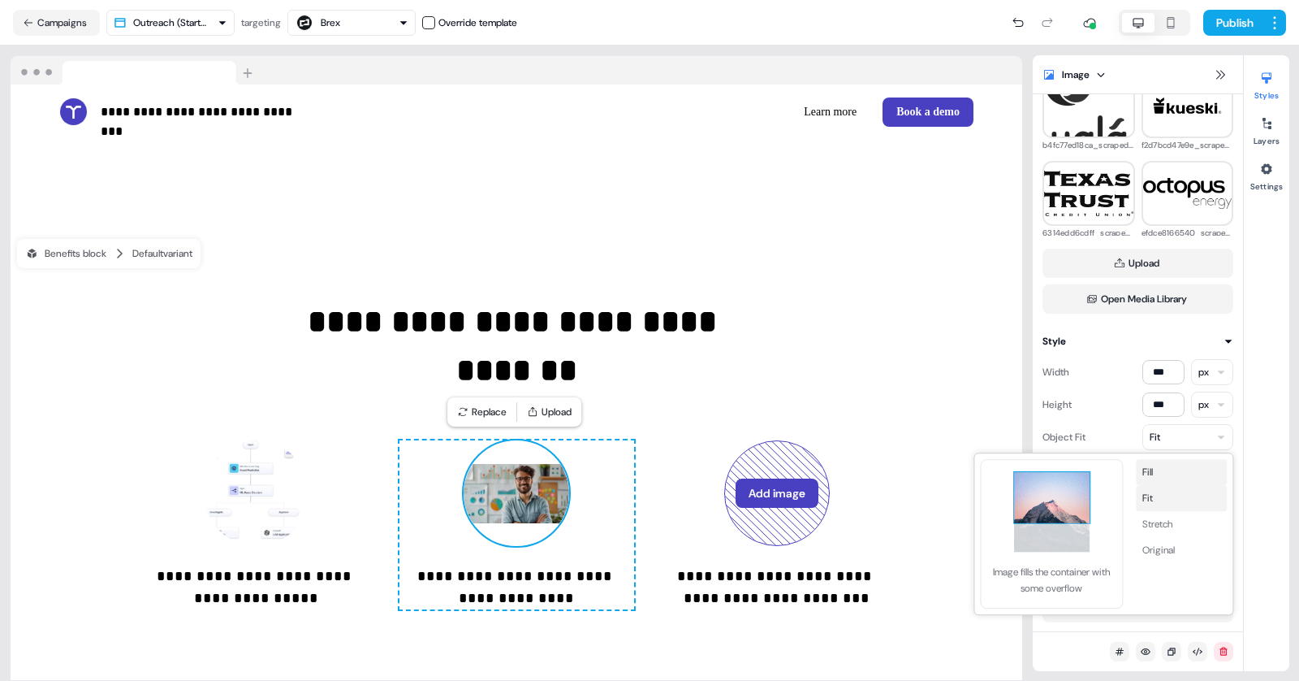
click at [1157, 470] on button "Fill" at bounding box center [1181, 472] width 91 height 26
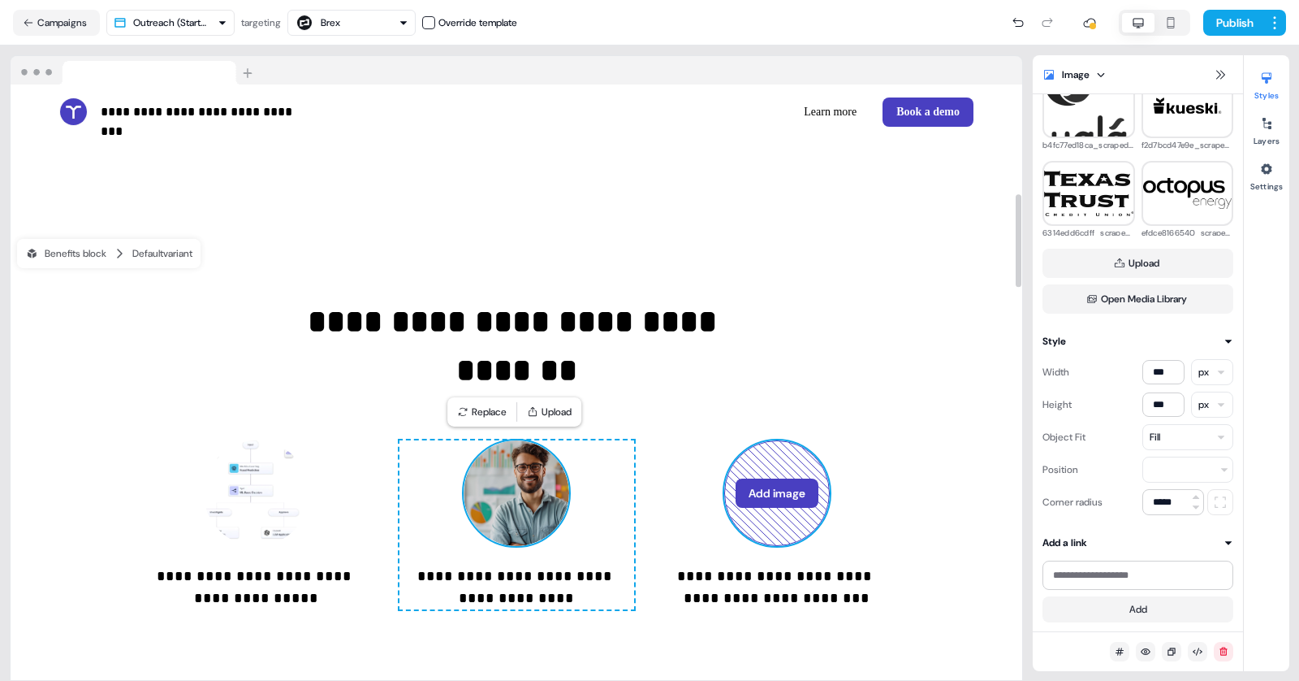
click at [796, 496] on button "Add image" at bounding box center [777, 492] width 83 height 29
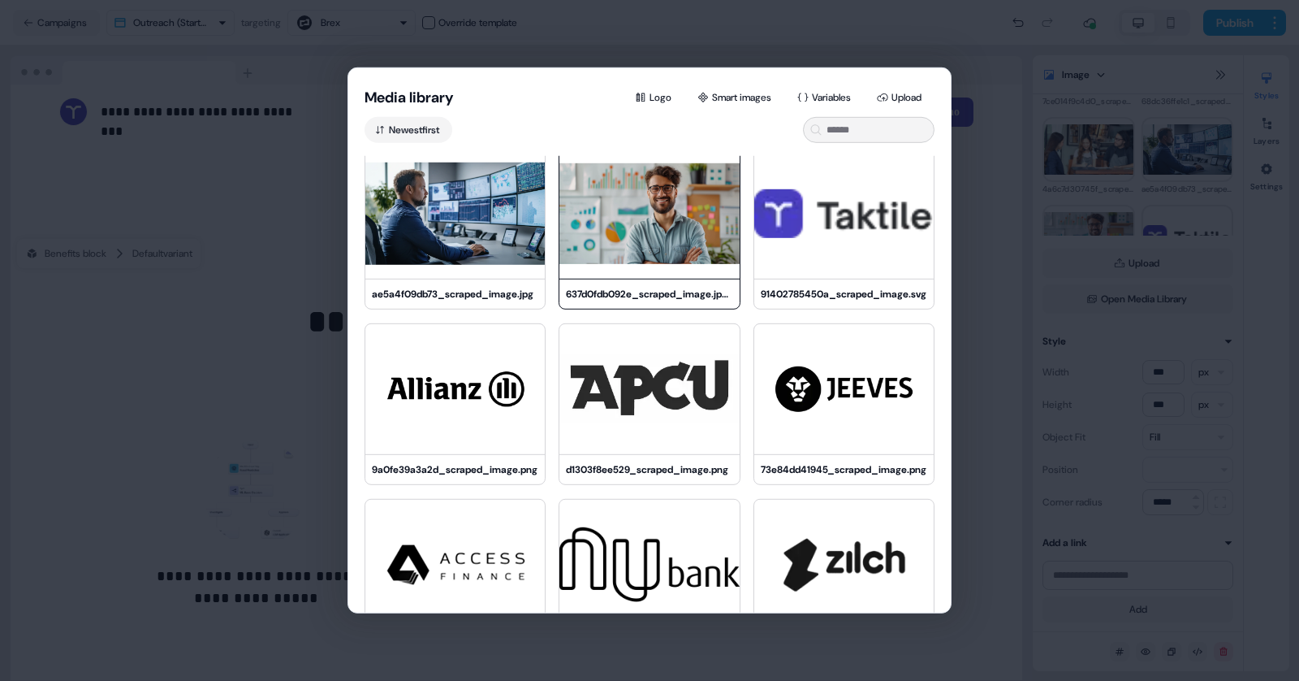
scroll to position [174, 0]
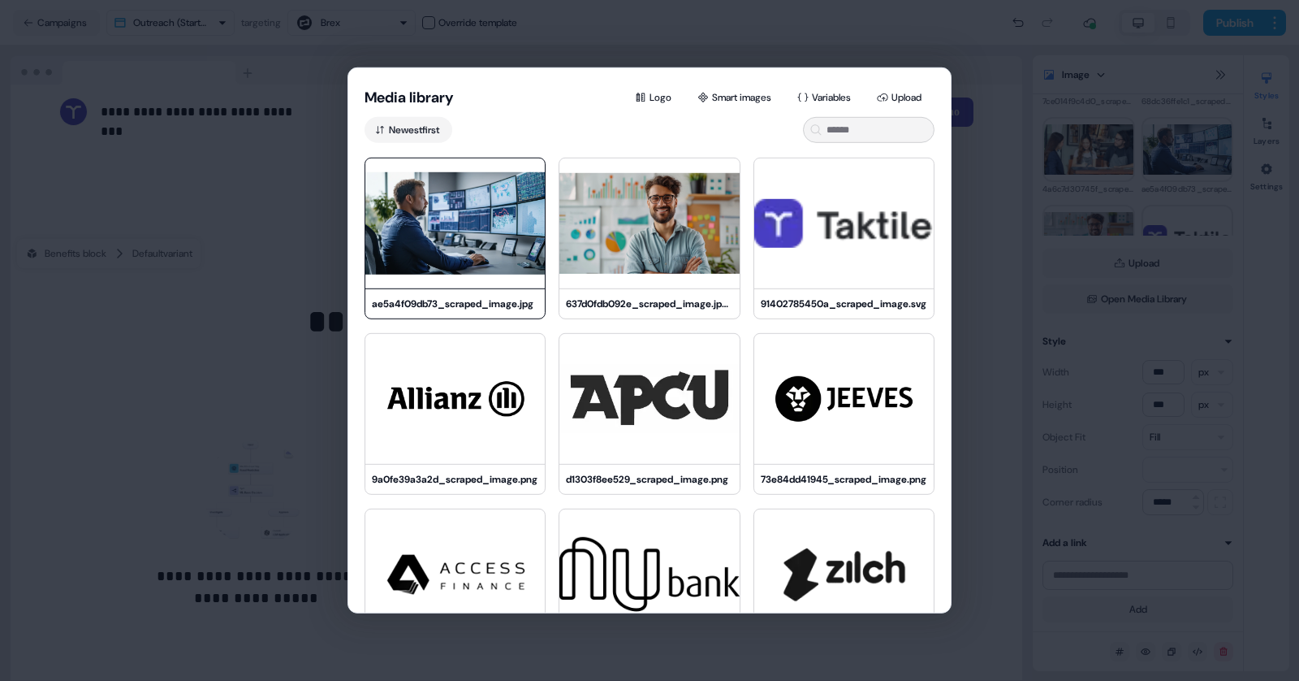
click at [456, 248] on img at bounding box center [454, 223] width 179 height 130
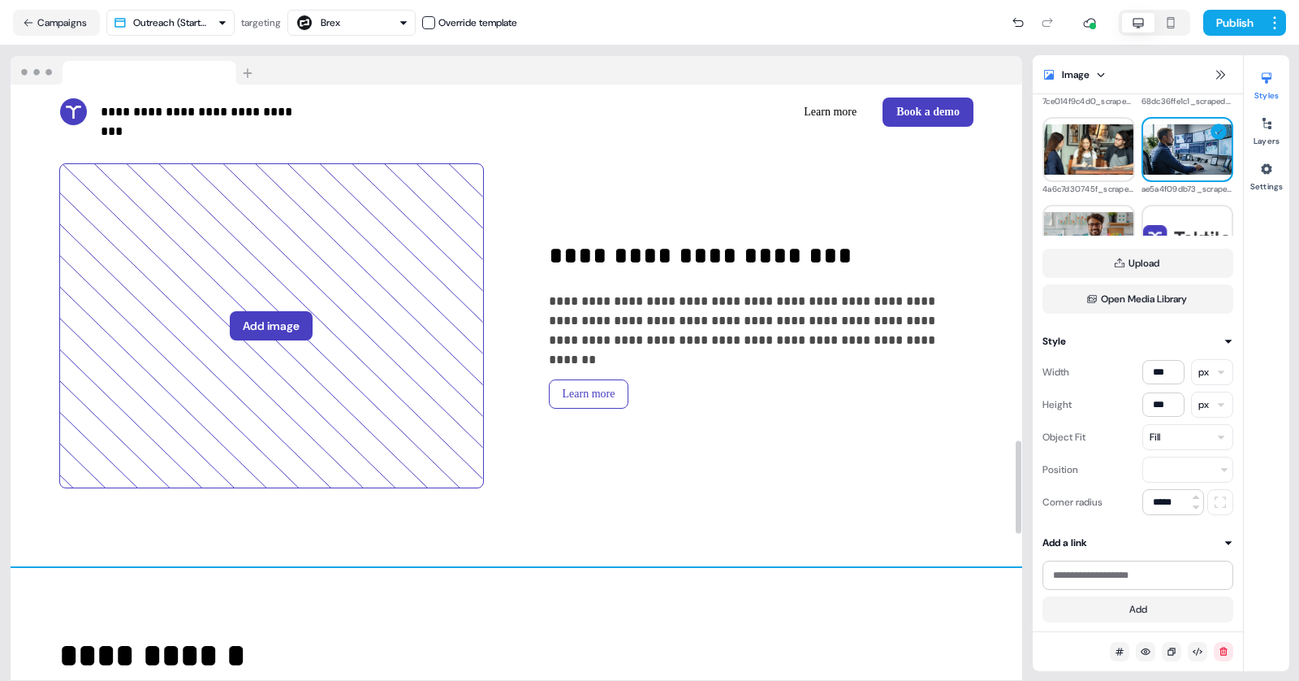
scroll to position [2226, 0]
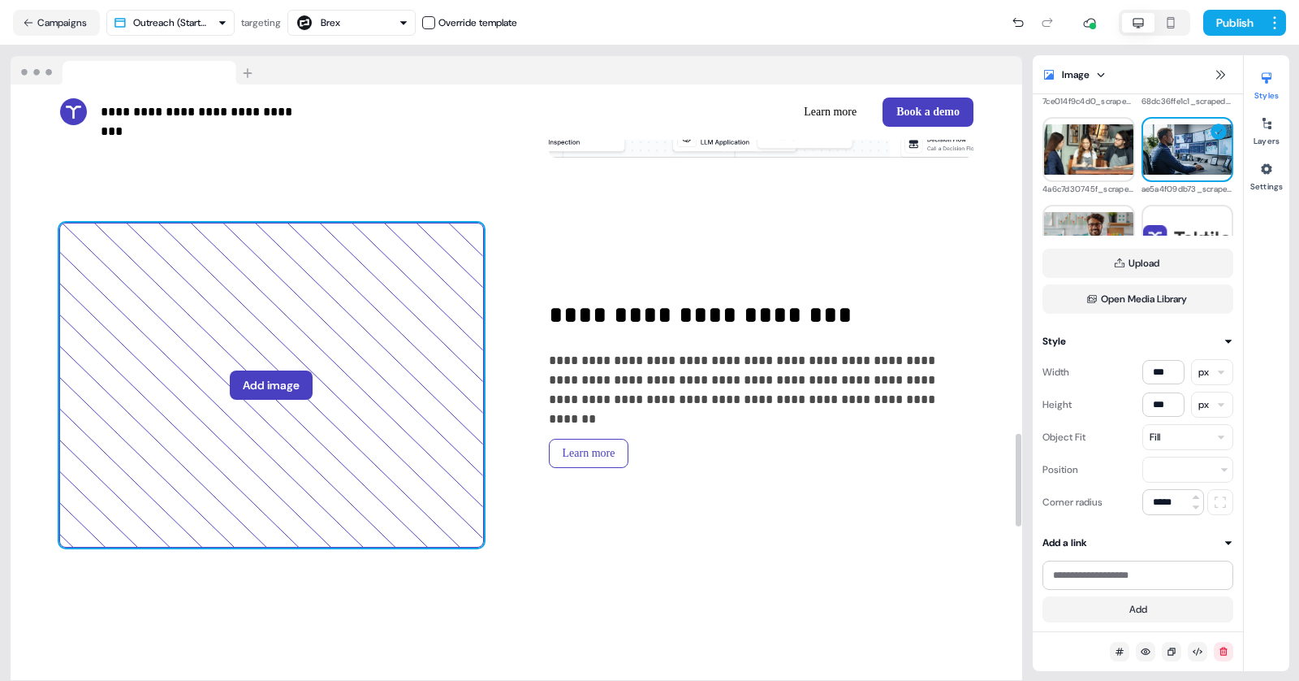
click at [363, 442] on icon at bounding box center [271, 384] width 423 height 323
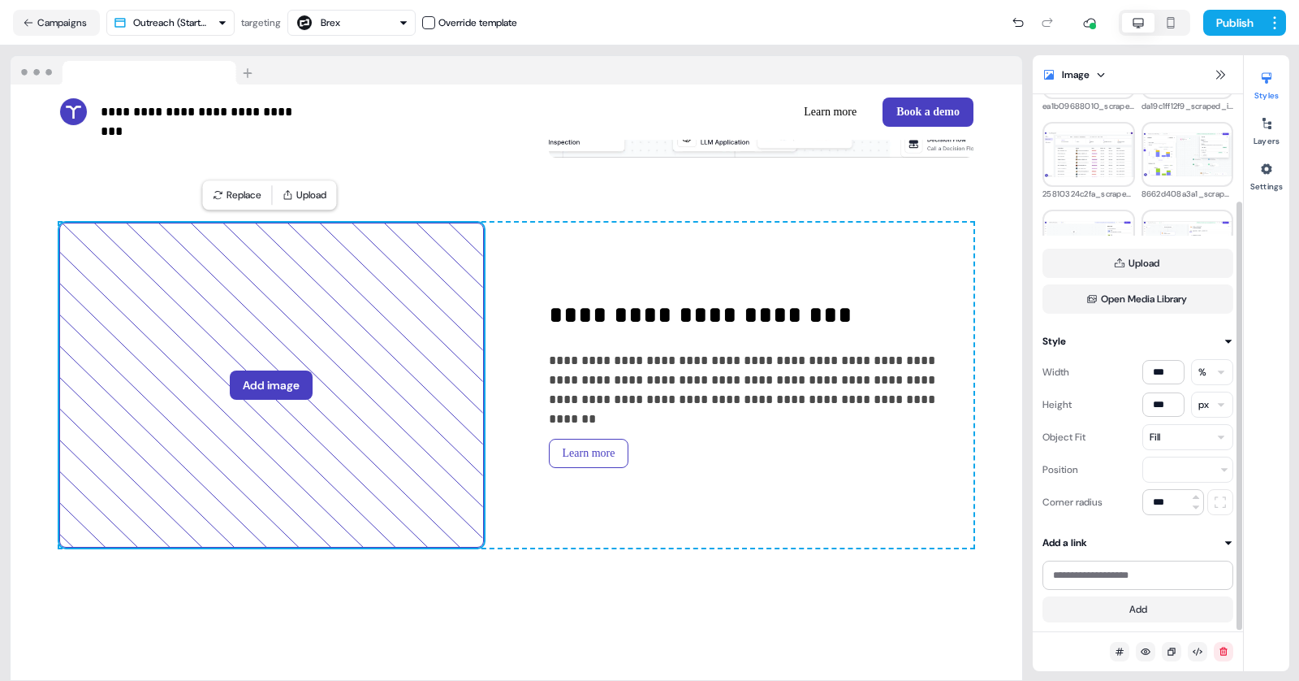
scroll to position [816, 0]
click at [1087, 131] on img at bounding box center [1088, 122] width 89 height 45
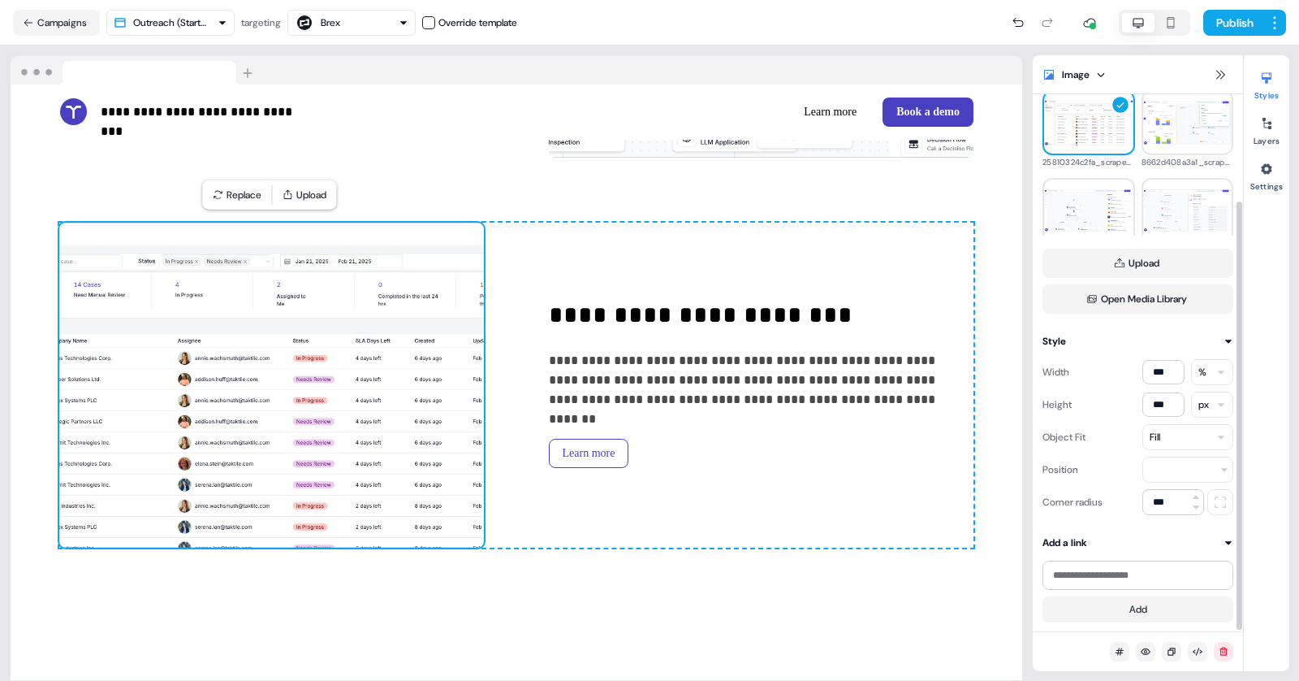
click at [1182, 438] on div "Fill" at bounding box center [1188, 437] width 91 height 26
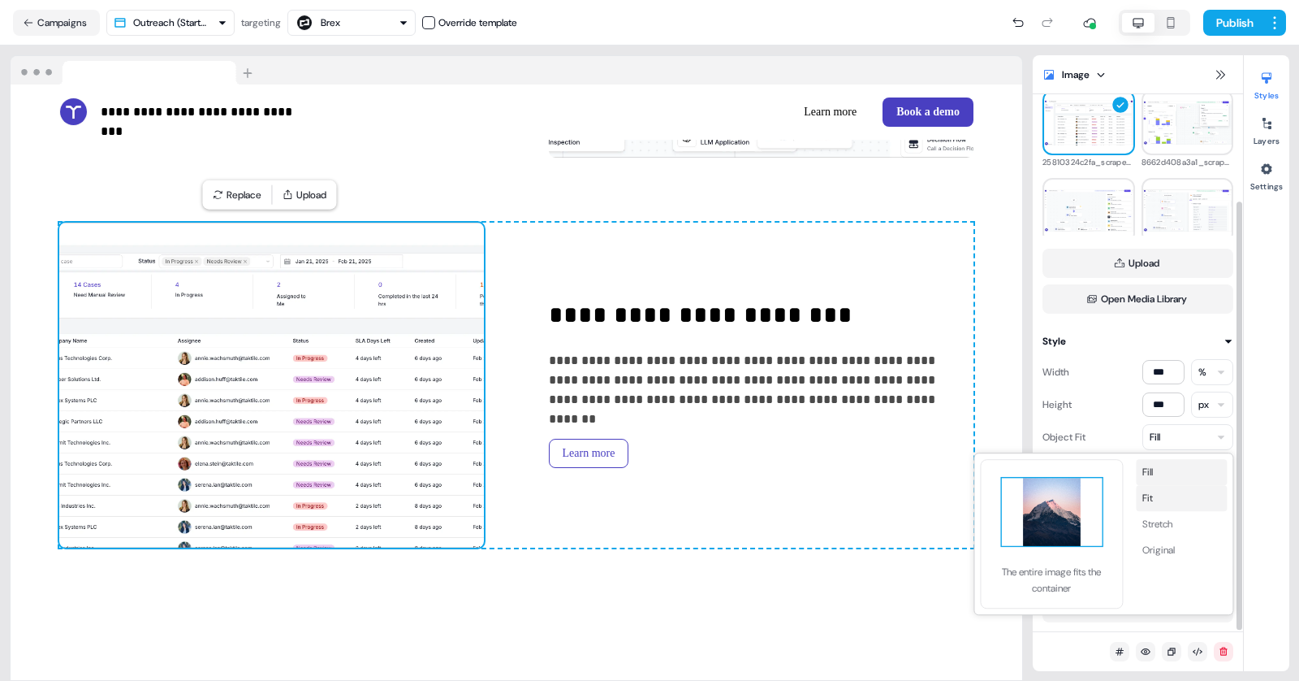
click at [1161, 491] on button "Fit" at bounding box center [1181, 498] width 91 height 26
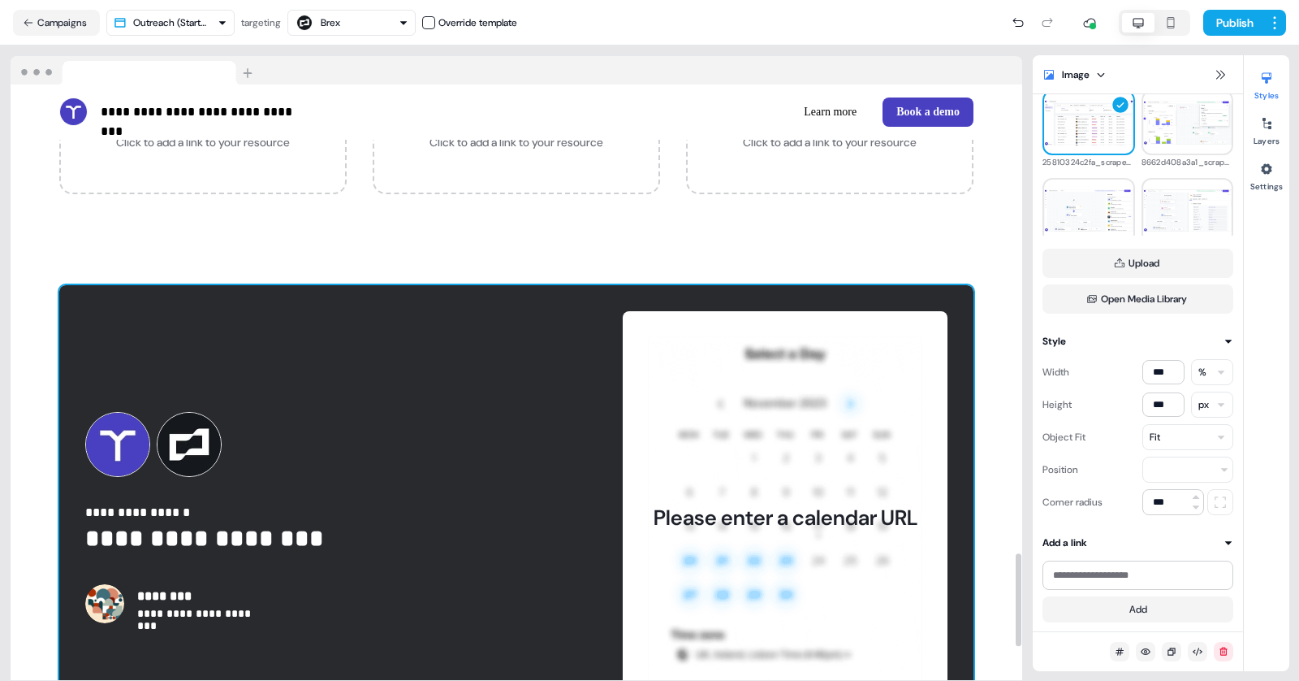
scroll to position [3046, 0]
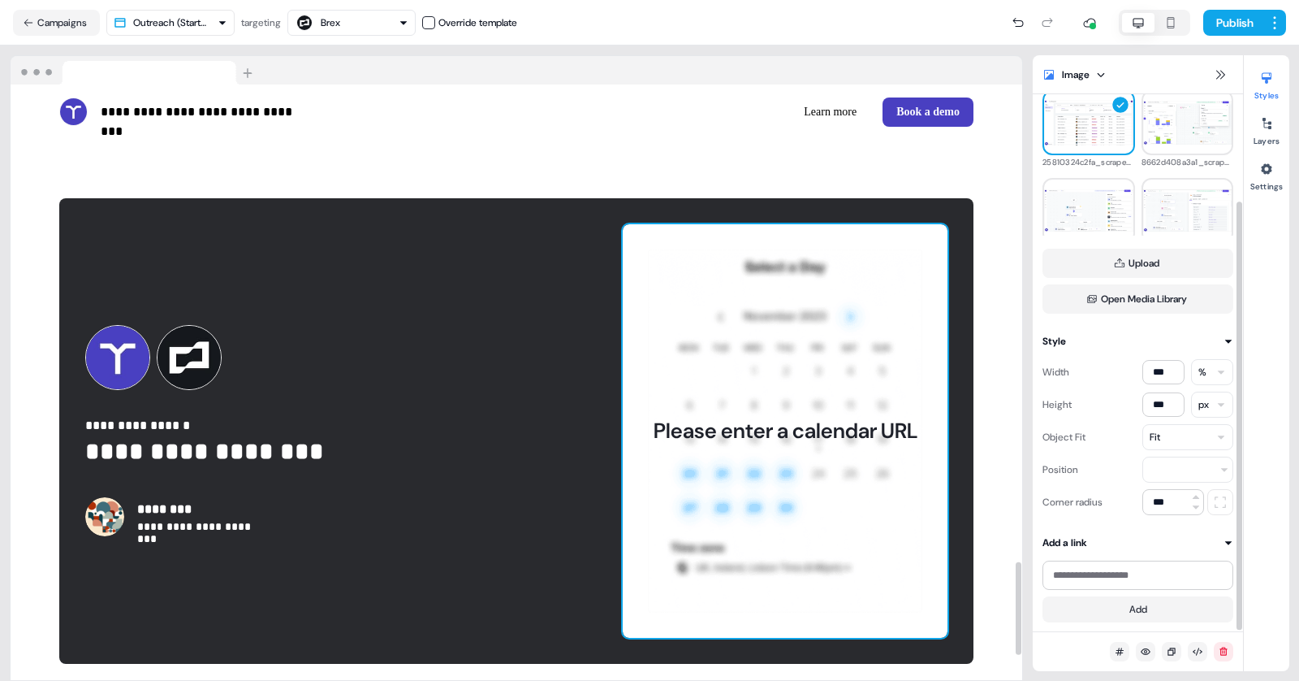
click at [814, 401] on div "Please enter a calendar URL" at bounding box center [785, 430] width 325 height 413
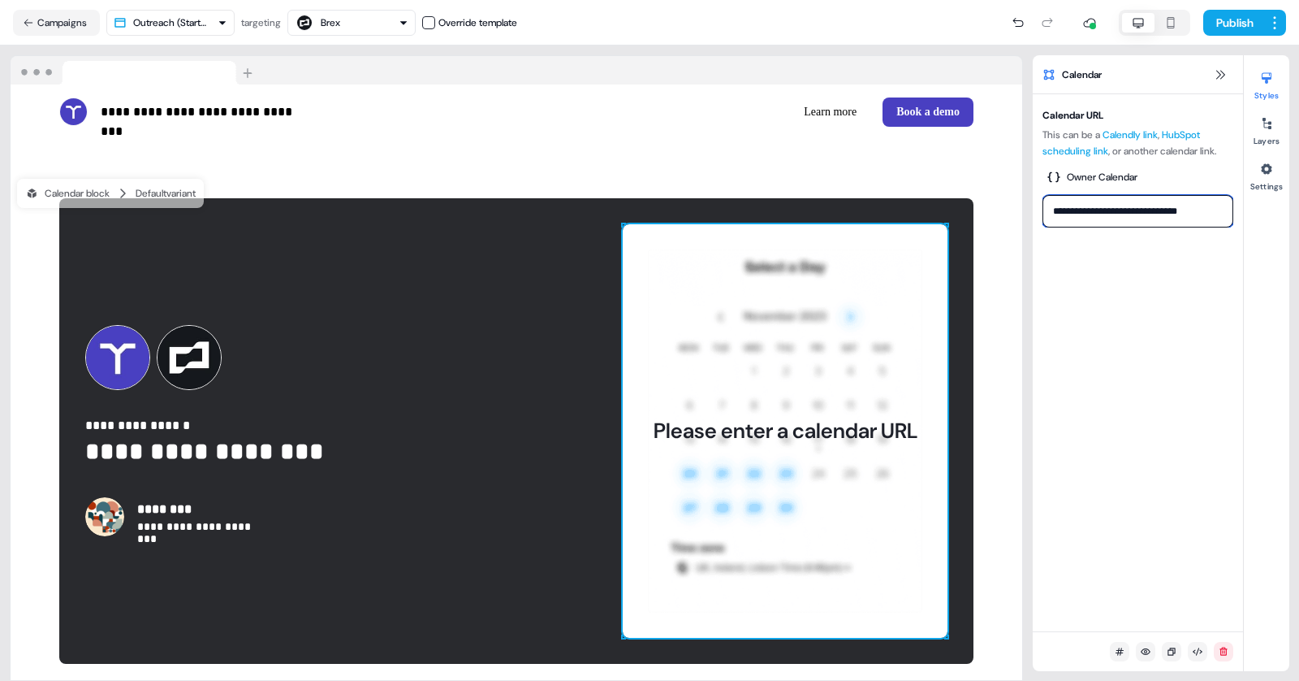
click at [1104, 218] on input "**********" at bounding box center [1138, 211] width 191 height 32
paste input "*********"
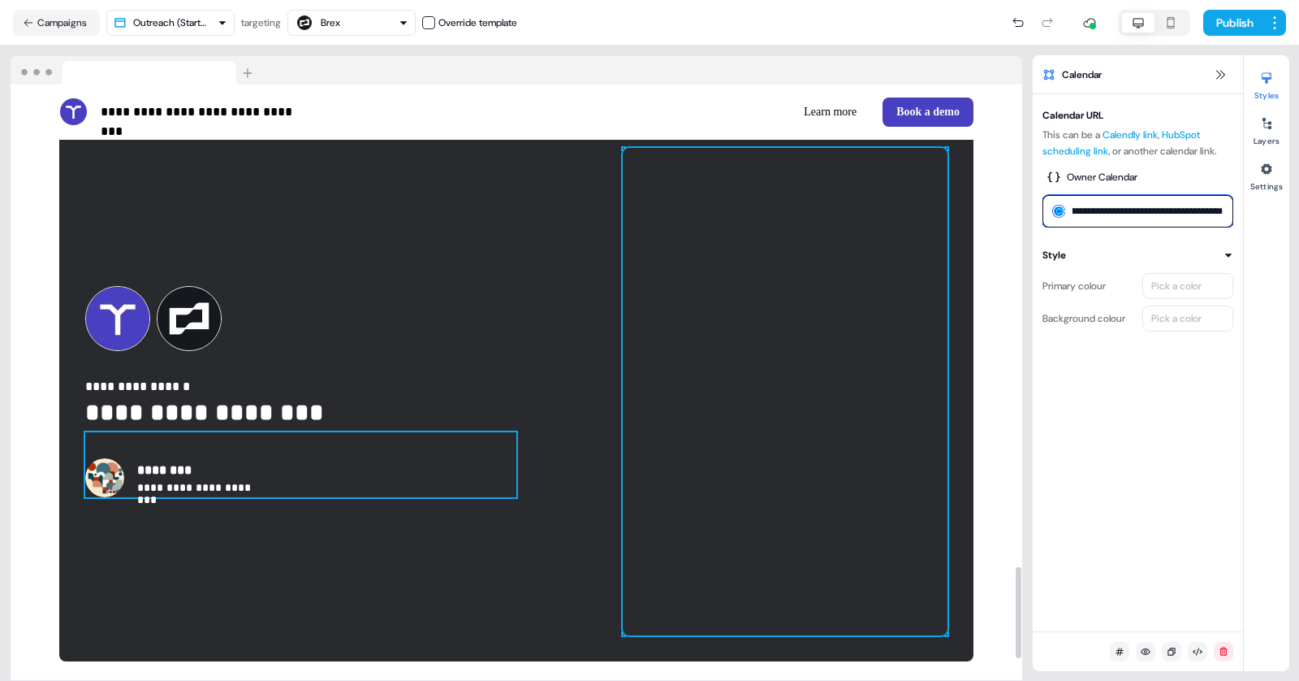
scroll to position [3140, 0]
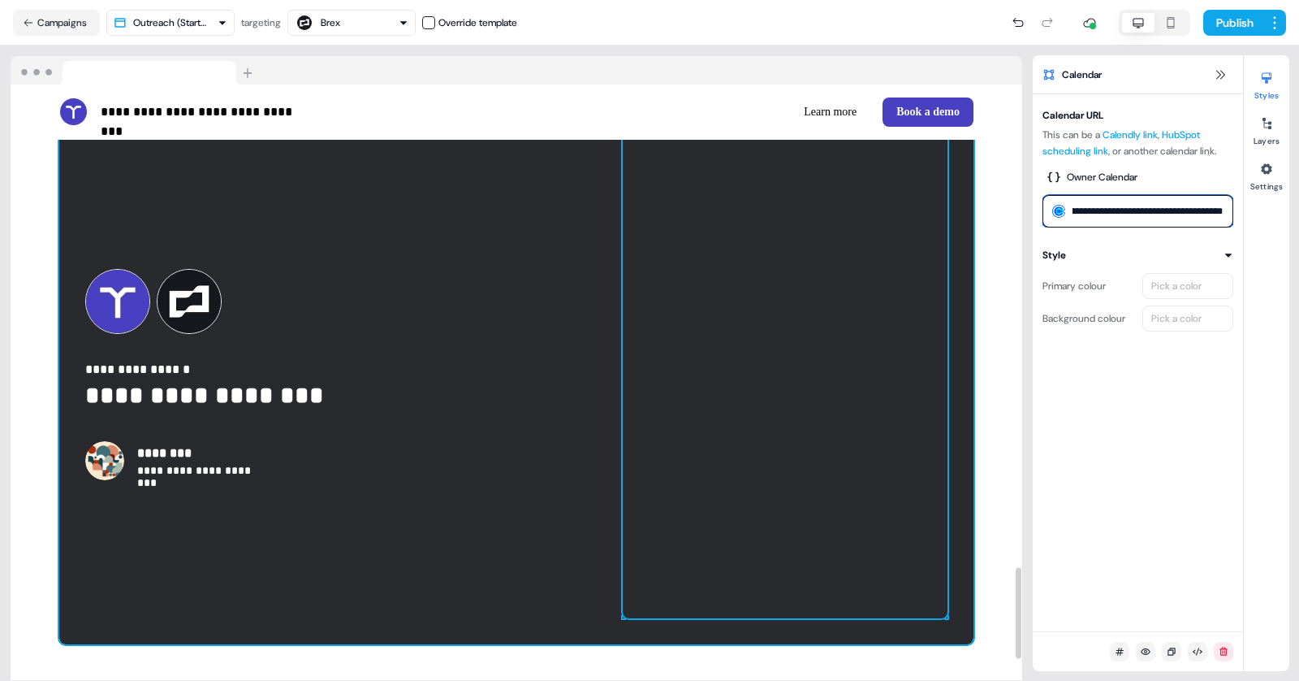
type input "**********"
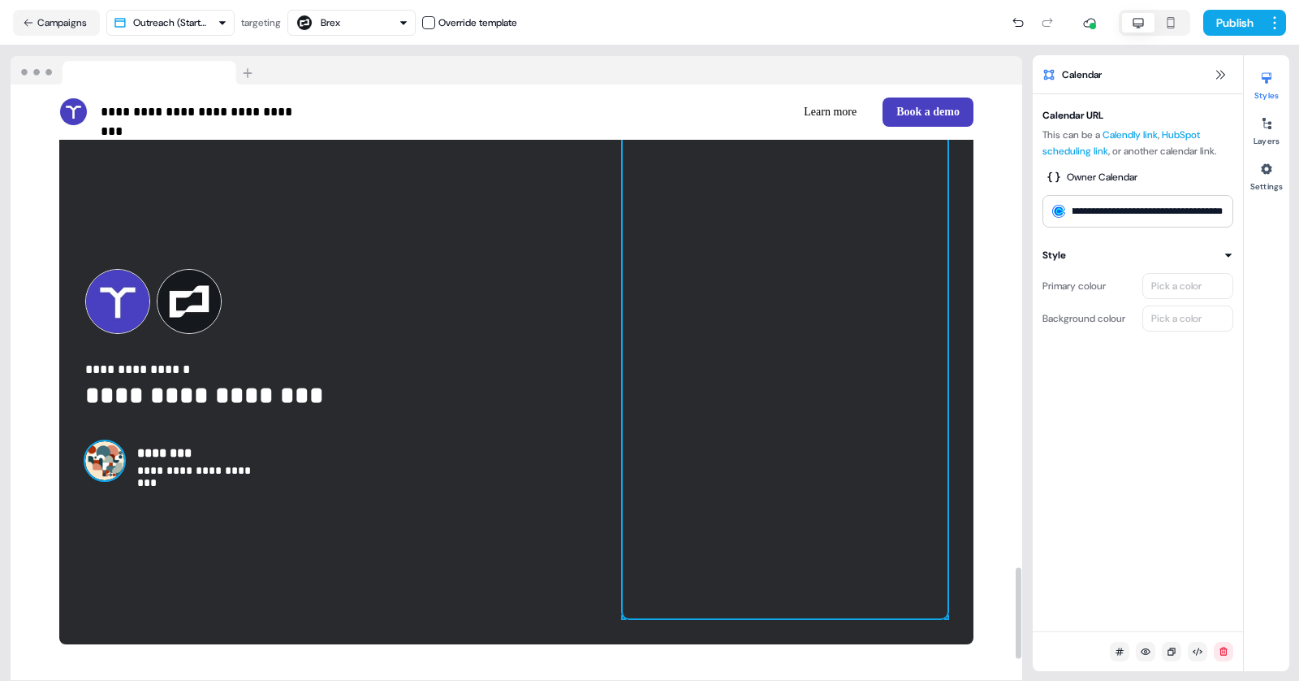
scroll to position [0, 0]
click at [106, 475] on img at bounding box center [104, 460] width 39 height 39
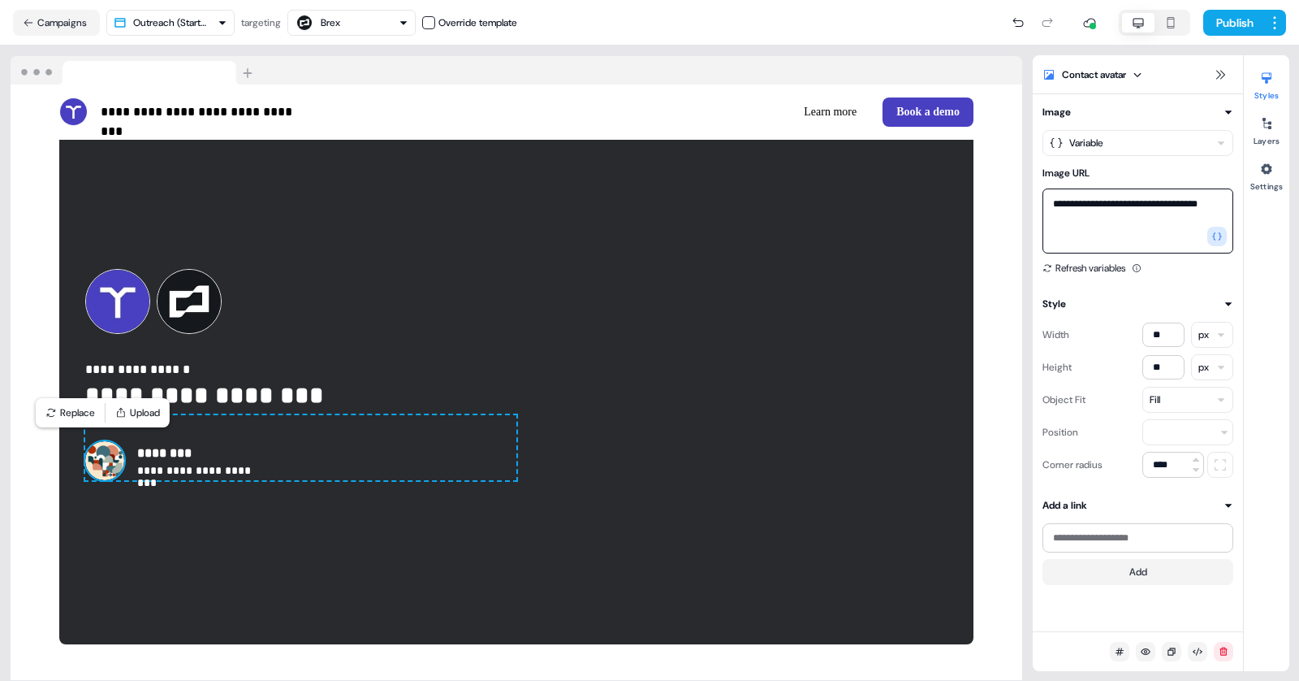
click at [1096, 207] on textarea "**********" at bounding box center [1138, 220] width 191 height 65
click at [102, 466] on img at bounding box center [104, 460] width 39 height 39
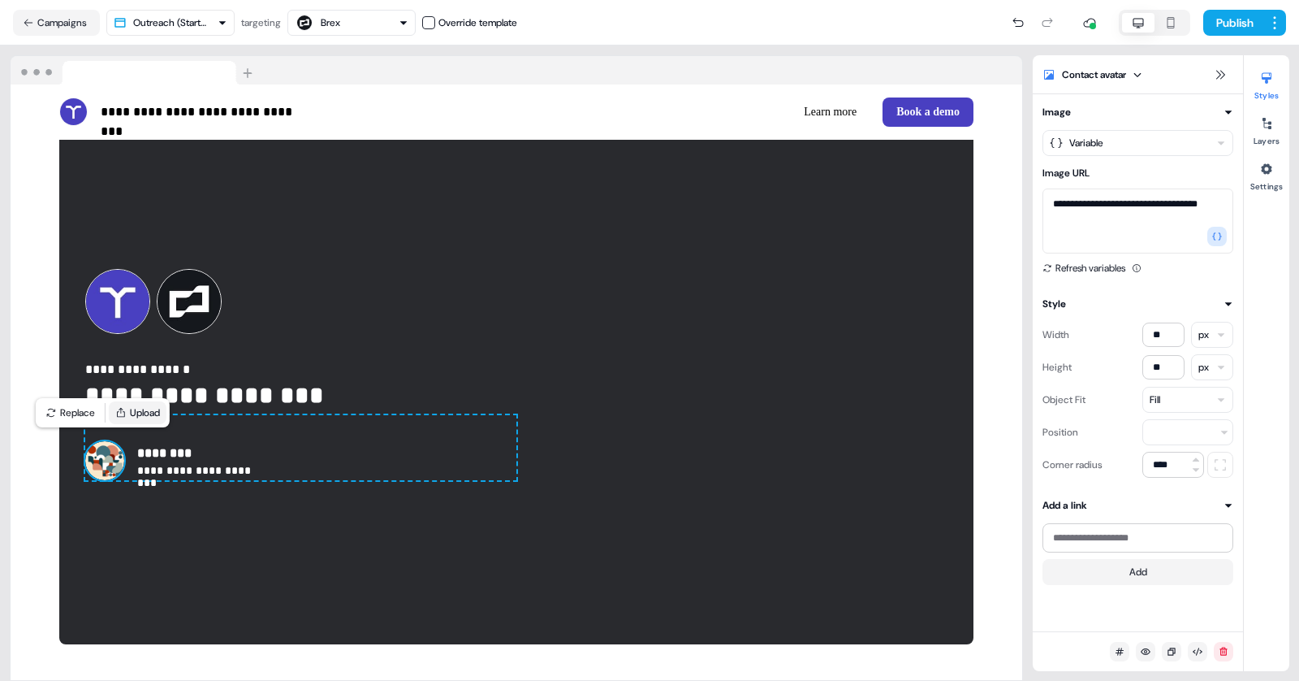
click at [159, 406] on button "Upload" at bounding box center [138, 412] width 58 height 23
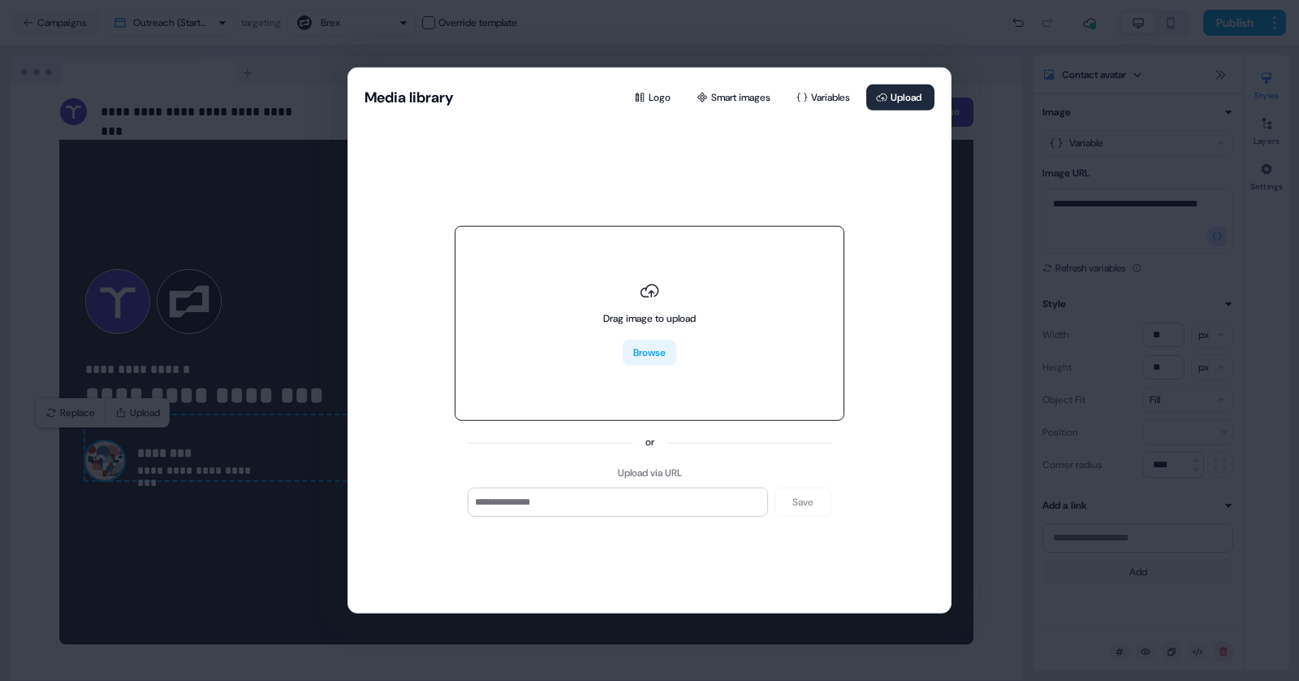
click at [652, 356] on button "Browse" at bounding box center [650, 352] width 54 height 26
type input "**********"
type textarea "**********"
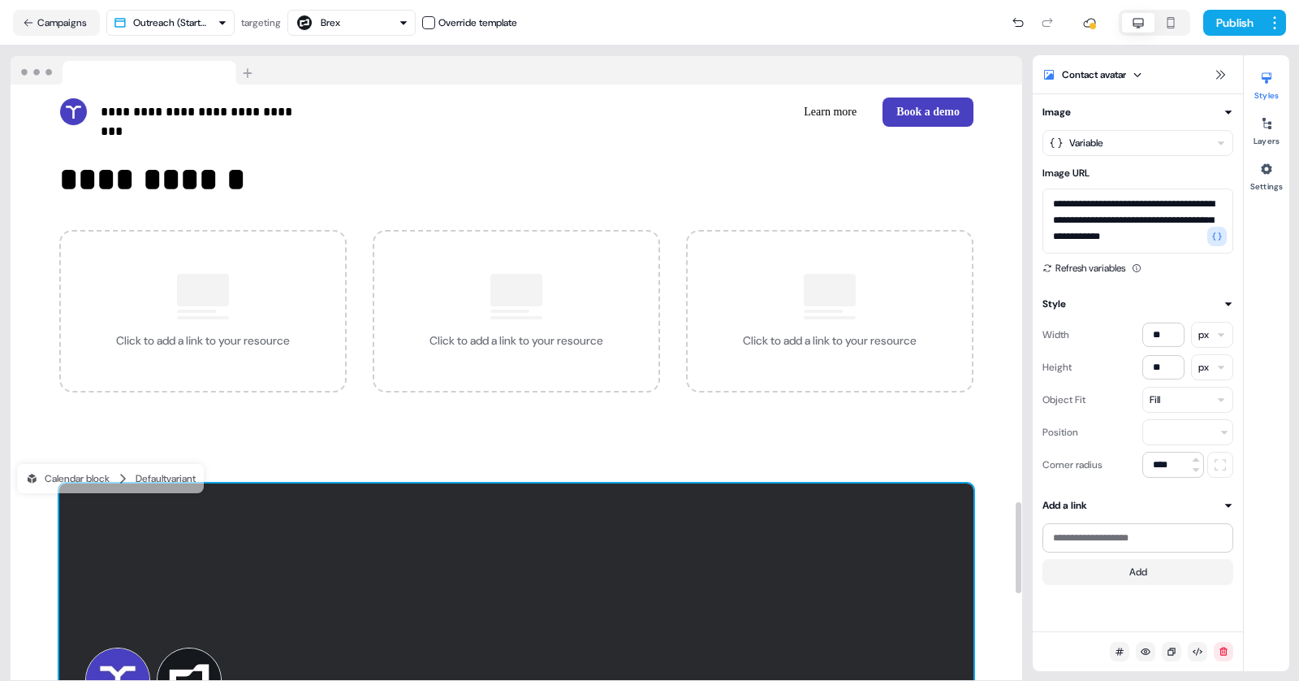
scroll to position [2678, 0]
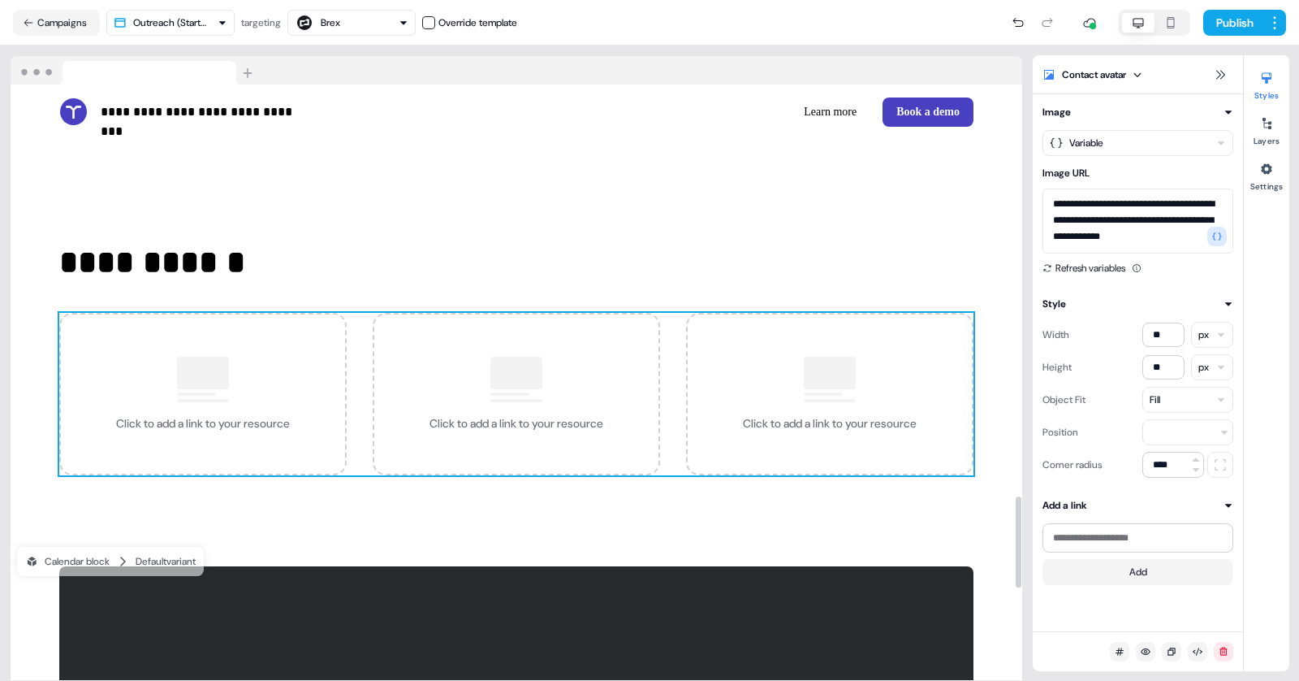
click at [192, 385] on div at bounding box center [203, 373] width 52 height 32
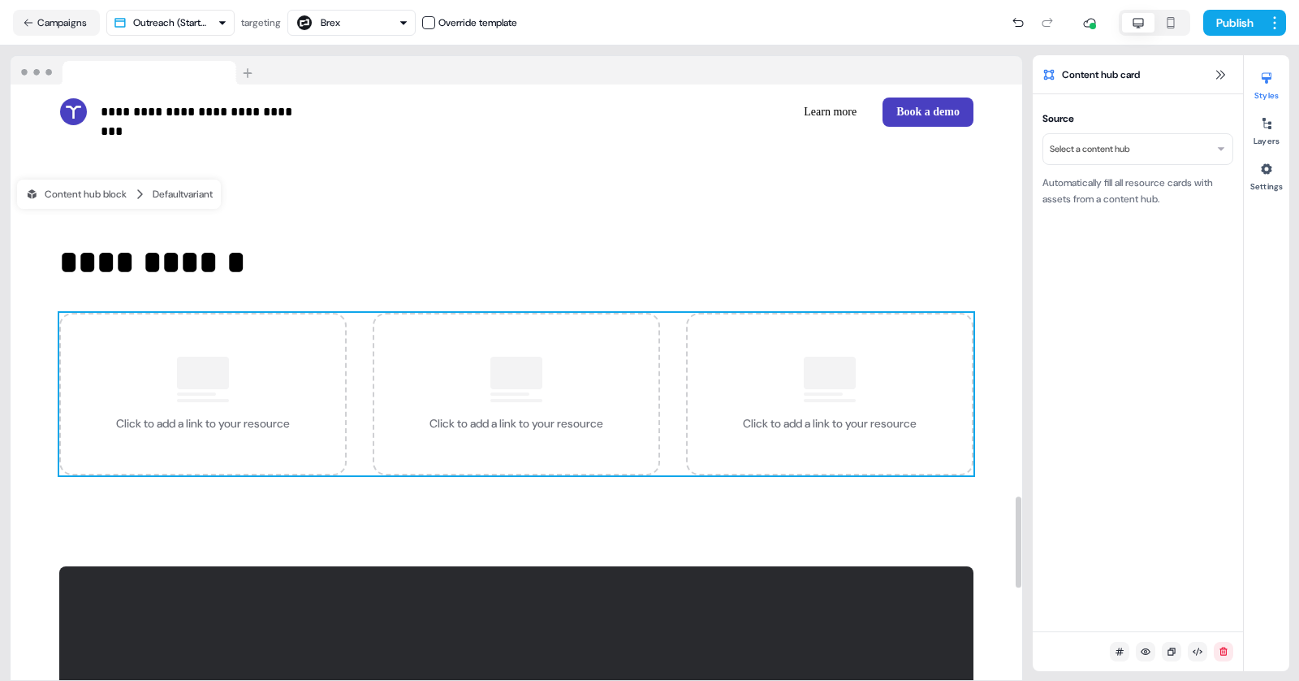
click at [1117, 145] on html "**********" at bounding box center [649, 340] width 1299 height 681
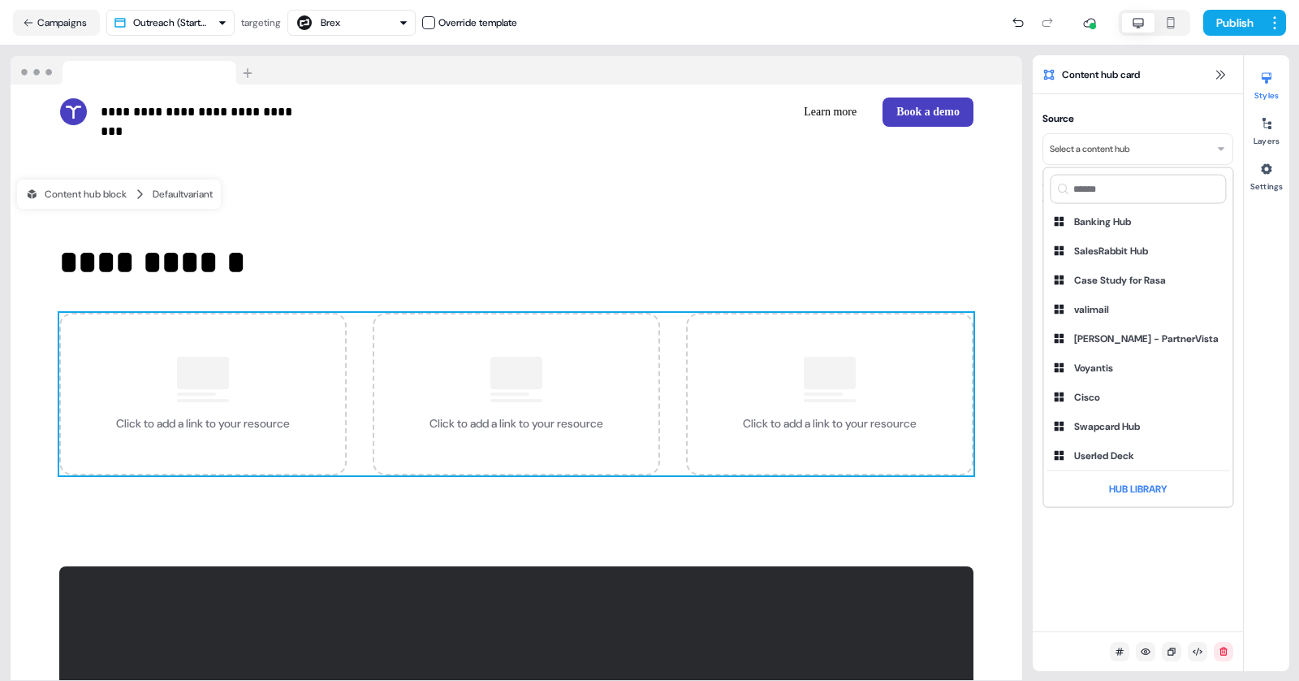
click at [305, 430] on html "**********" at bounding box center [649, 340] width 1299 height 681
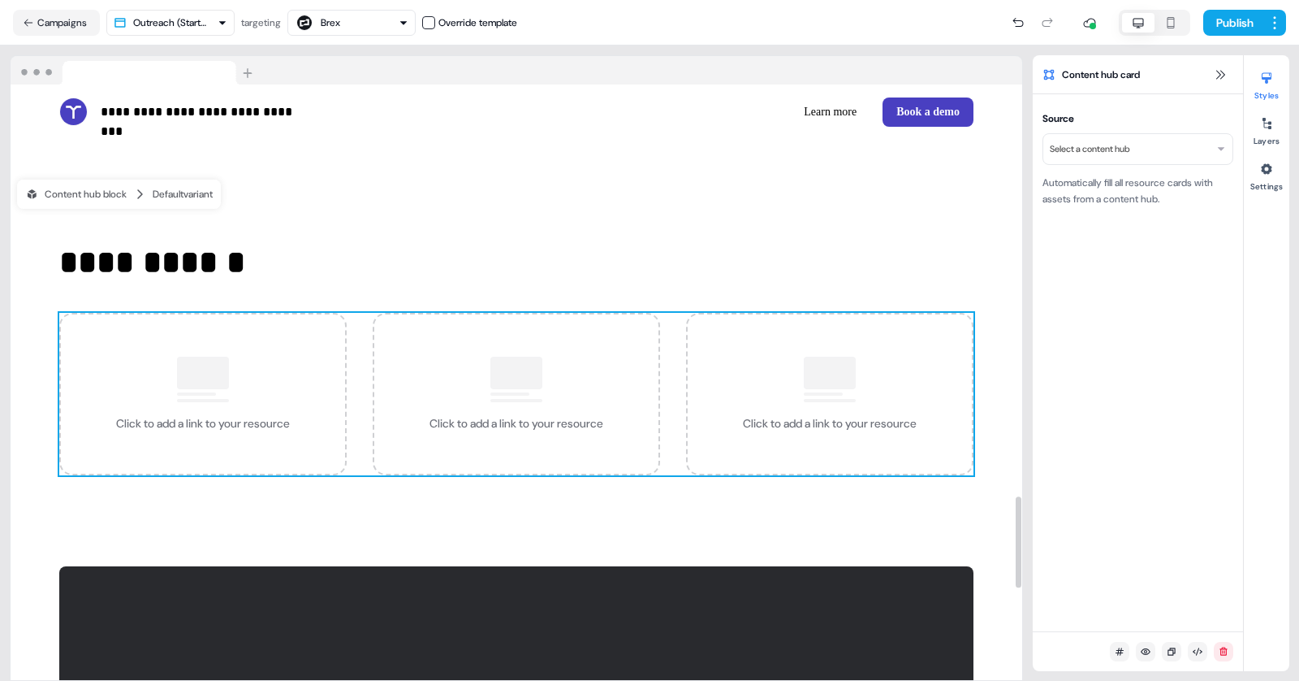
click at [305, 430] on div "Click to add a link to your resource" at bounding box center [203, 394] width 288 height 162
click at [447, 406] on div "Click to add a link to your resource" at bounding box center [517, 394] width 288 height 162
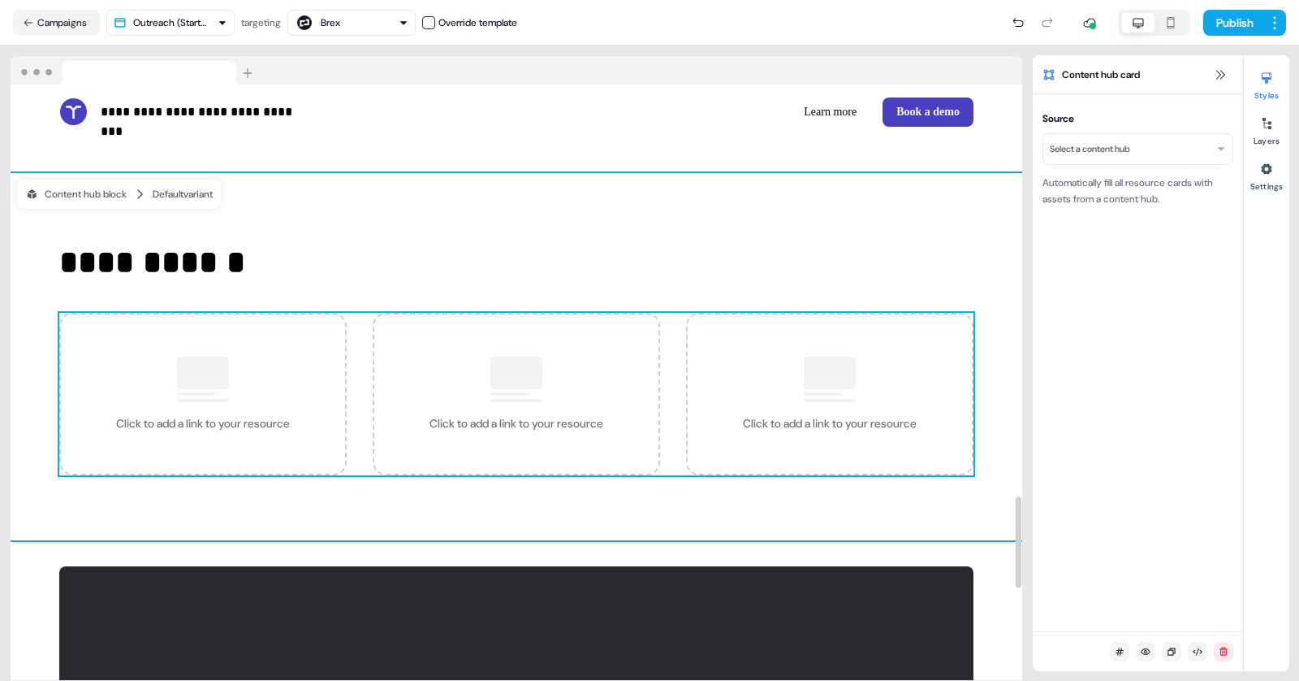
click at [657, 218] on div "**********" at bounding box center [517, 356] width 1012 height 367
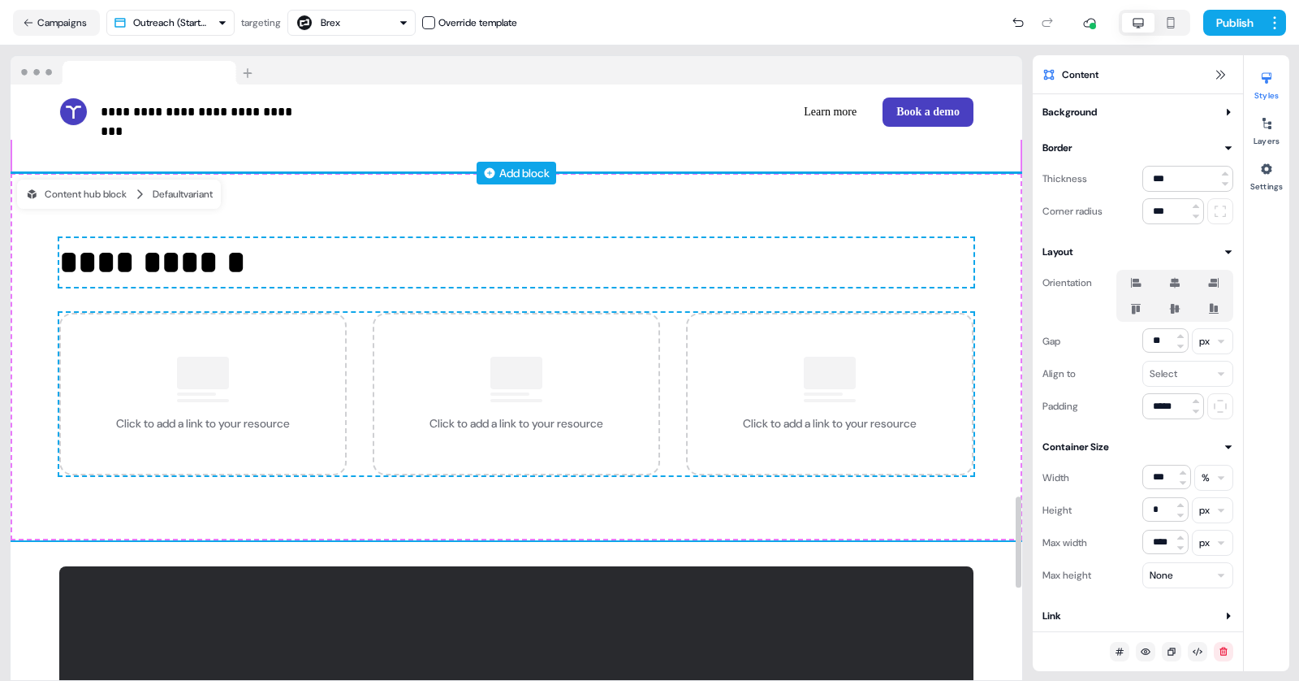
click at [520, 172] on div "Add block" at bounding box center [524, 173] width 50 height 16
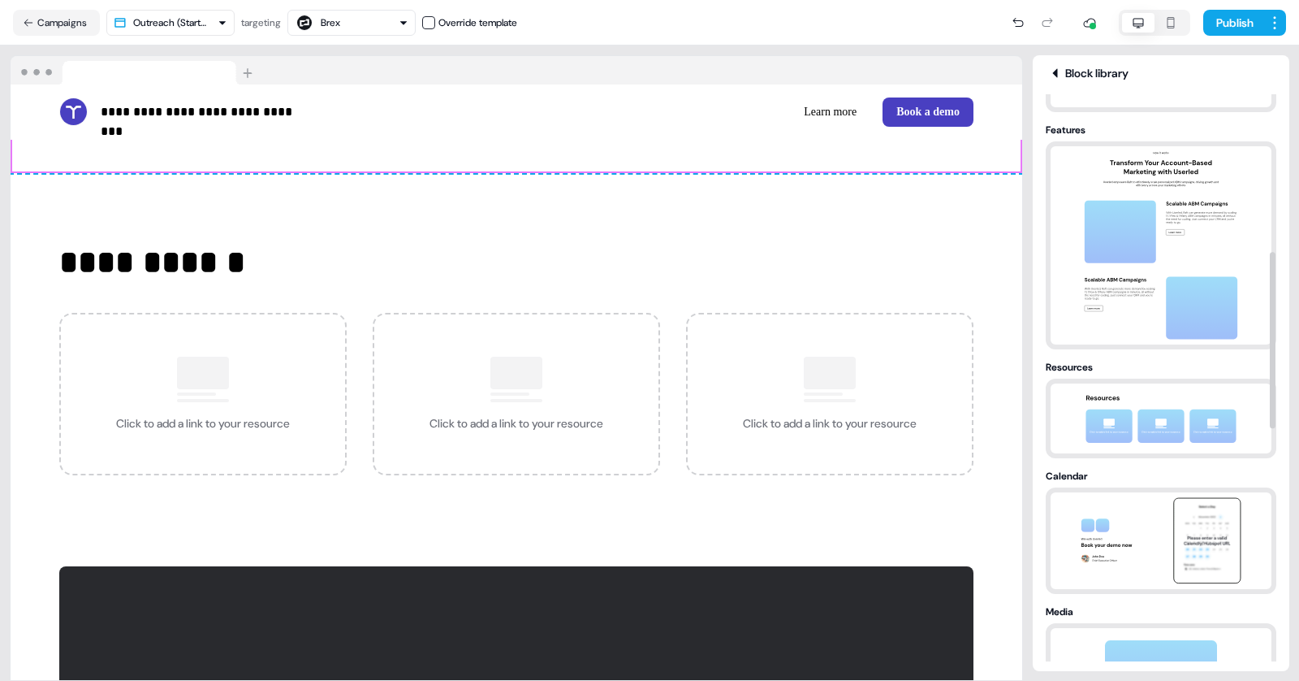
scroll to position [505, 0]
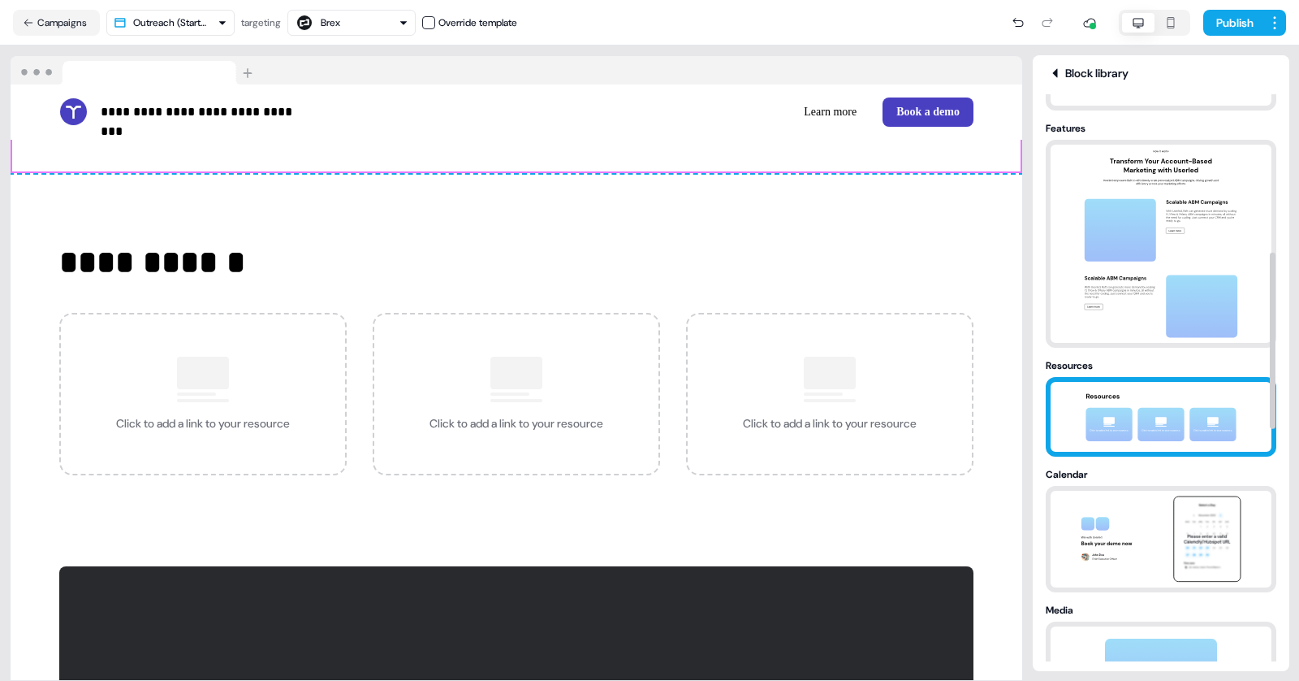
click at [1099, 377] on div at bounding box center [1161, 417] width 231 height 80
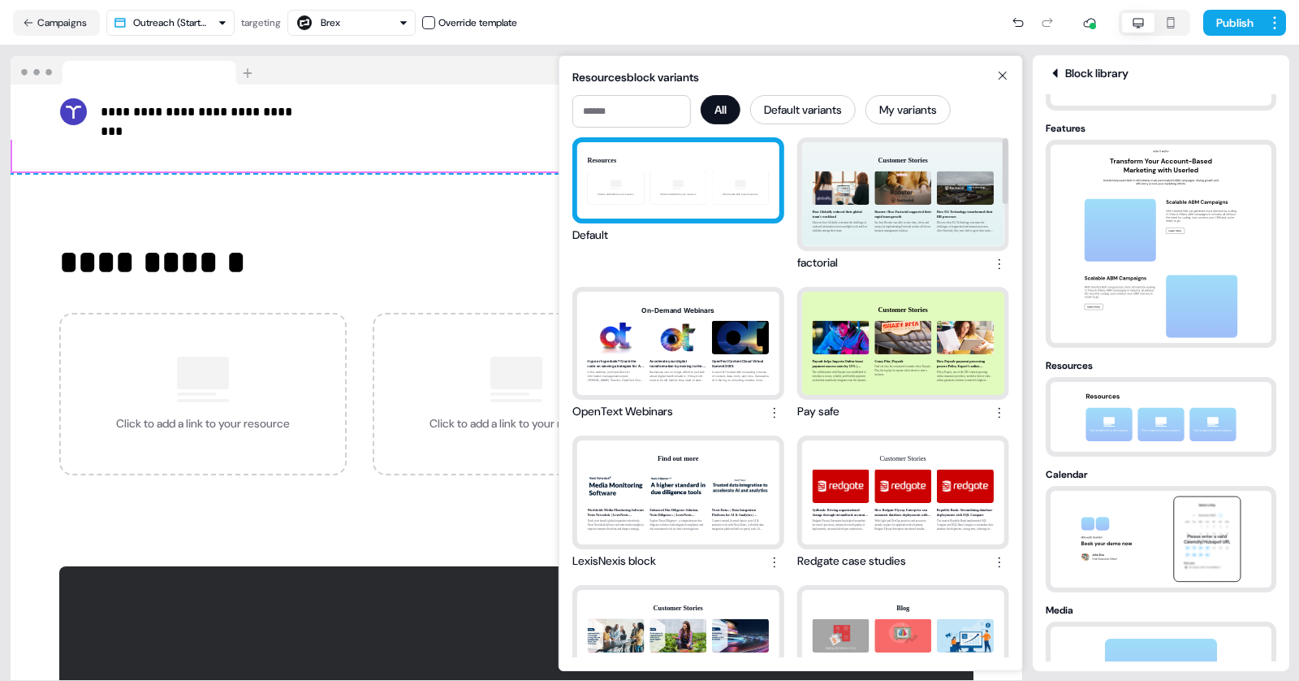
click at [673, 196] on div "Resources Click to add a link to your resource Click to add a link to your reso…" at bounding box center [678, 180] width 202 height 76
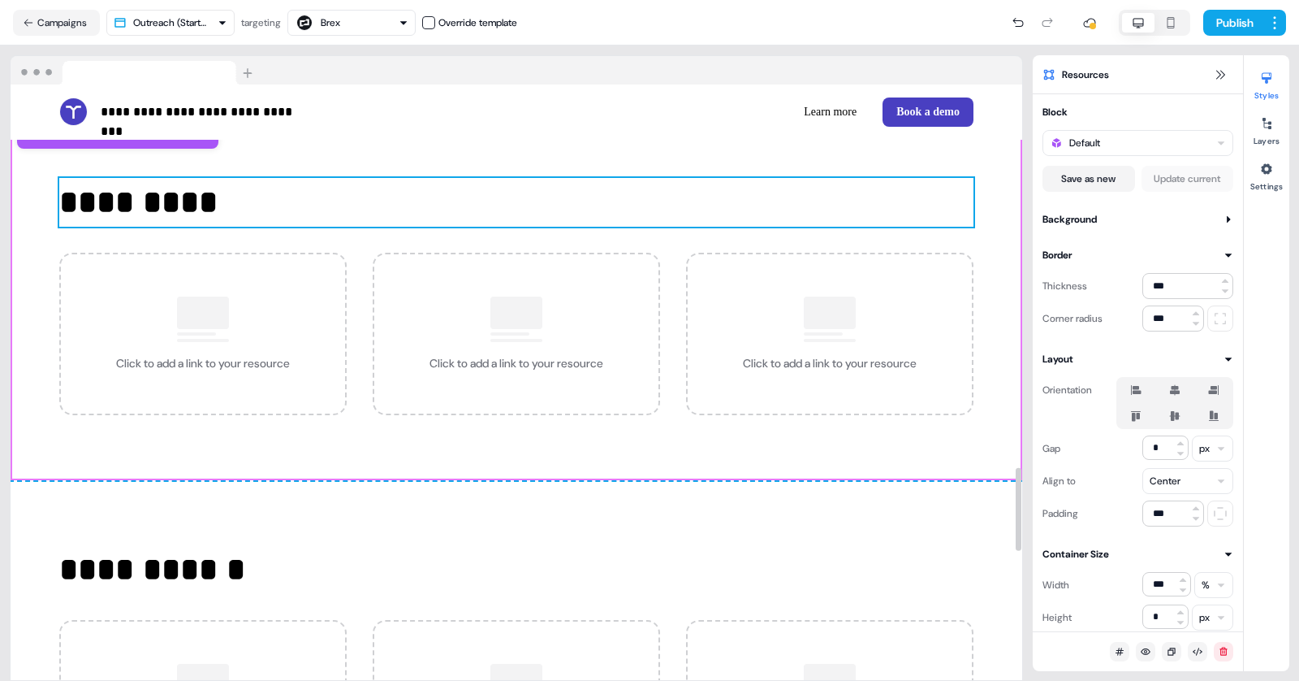
scroll to position [2742, 0]
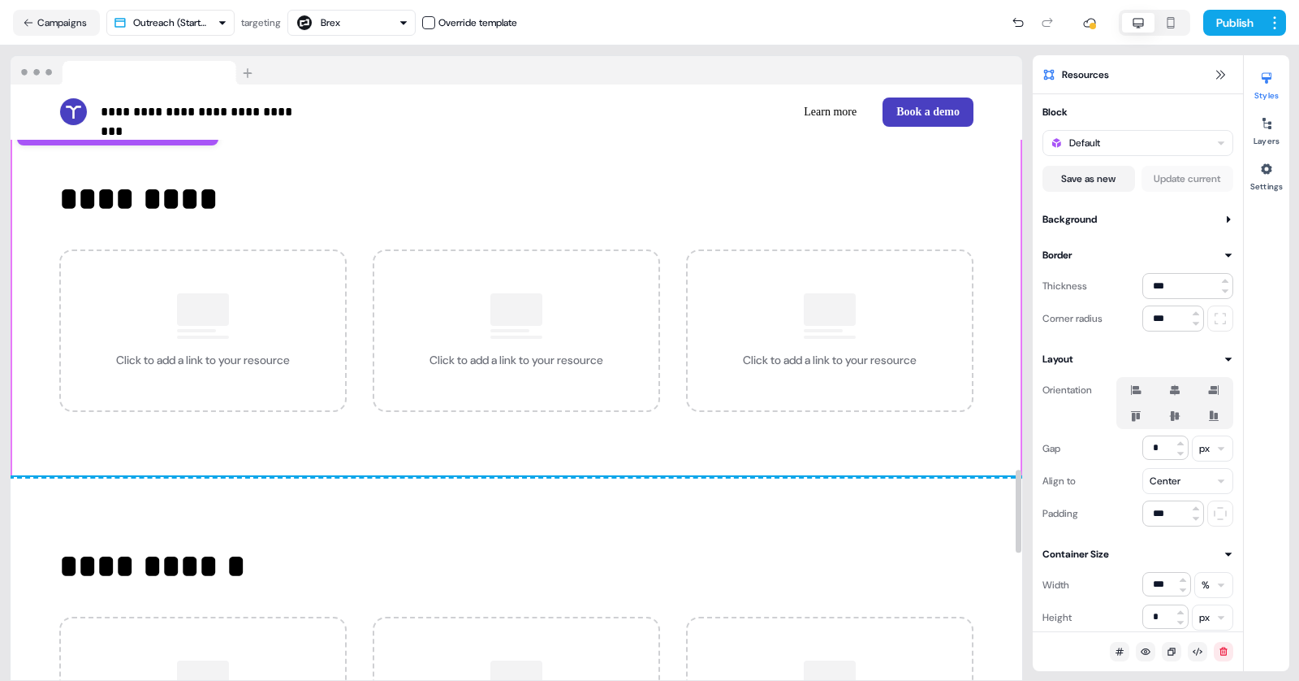
click at [638, 521] on div "**********" at bounding box center [517, 660] width 1012 height 367
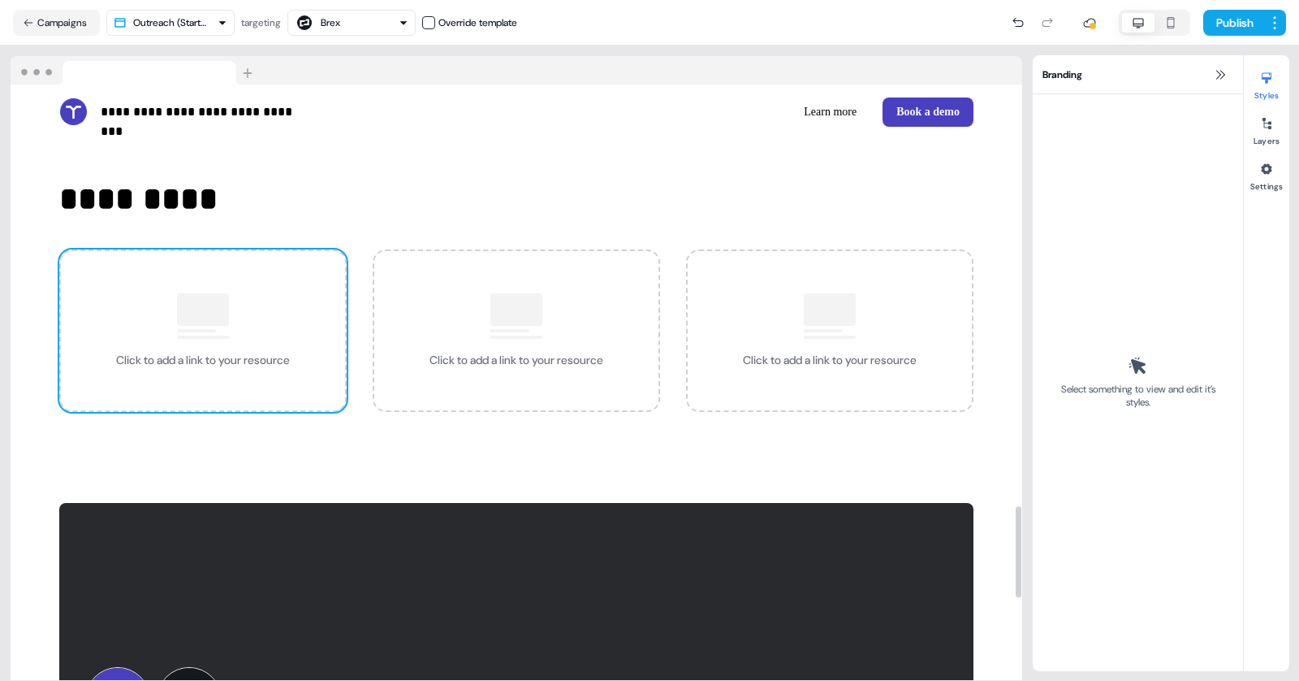
click at [274, 340] on div "Click to add a link to your resource" at bounding box center [203, 330] width 288 height 162
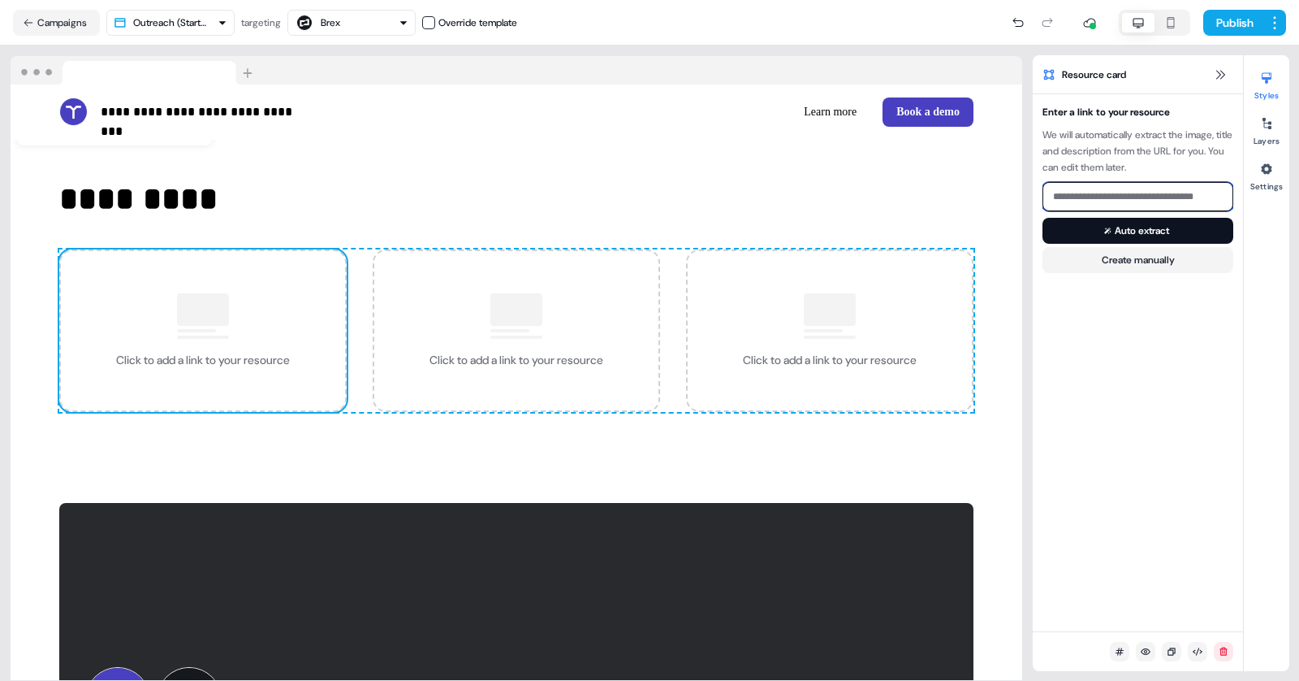
click at [1105, 199] on input at bounding box center [1138, 196] width 191 height 29
paste input "**********"
type input "**********"
click at [1146, 239] on button "Auto extract" at bounding box center [1138, 231] width 191 height 26
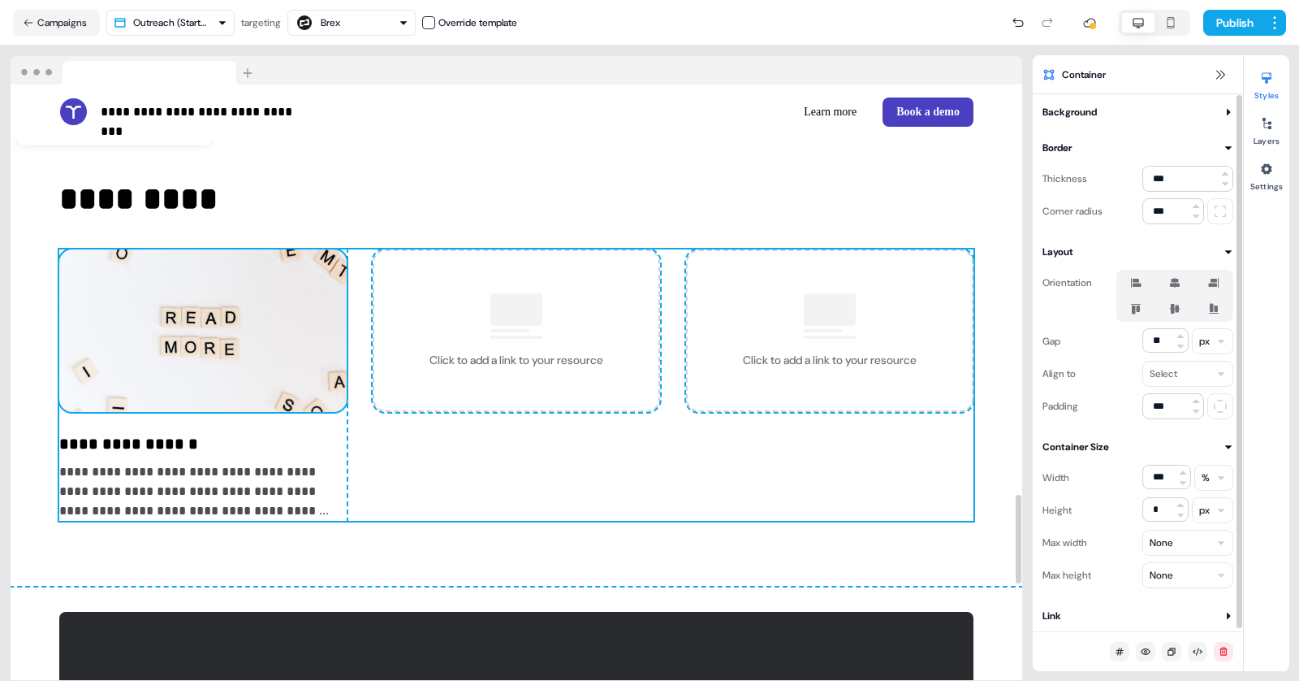
click at [318, 300] on img at bounding box center [203, 330] width 288 height 162
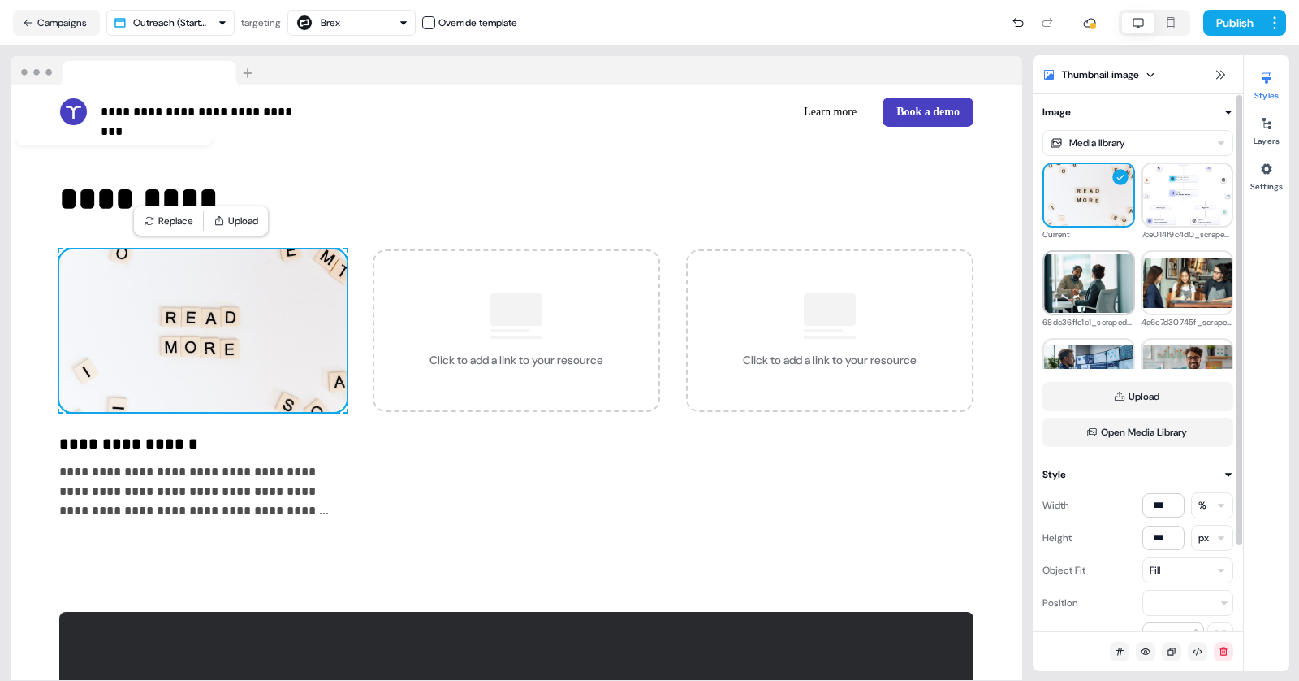
click at [1089, 286] on img at bounding box center [1088, 282] width 89 height 59
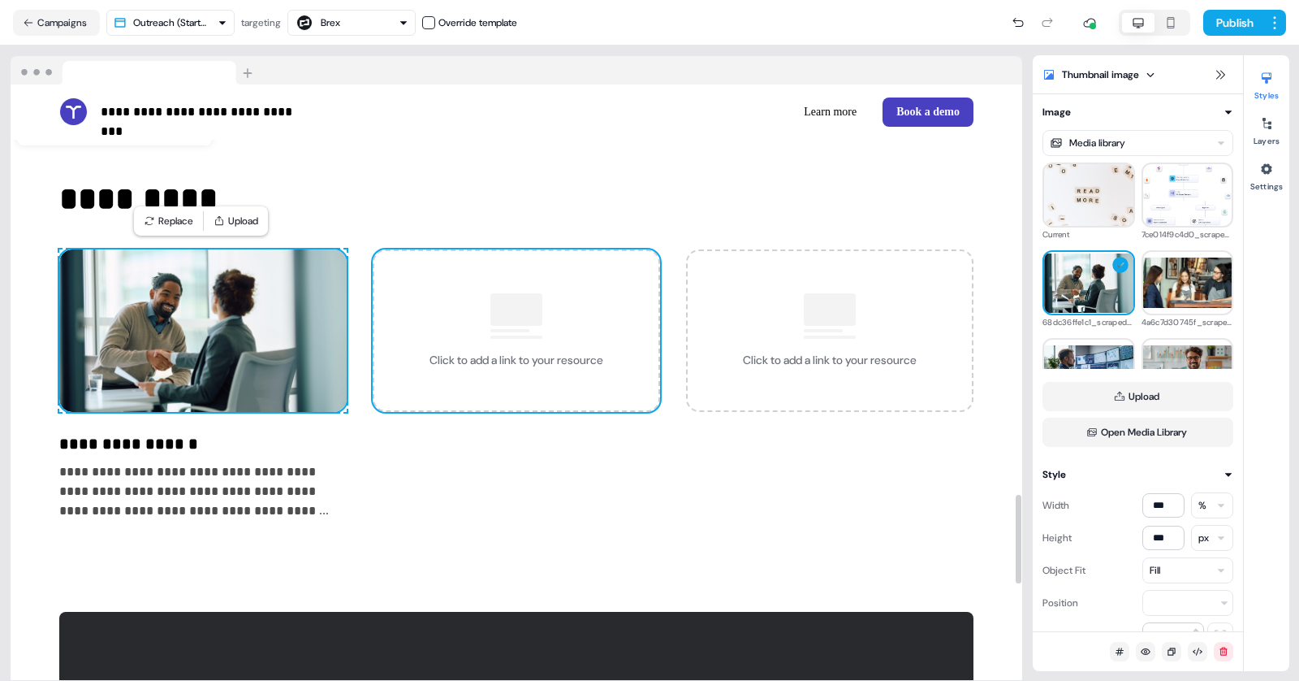
click at [594, 396] on div "Click to add a link to your resource" at bounding box center [517, 330] width 288 height 162
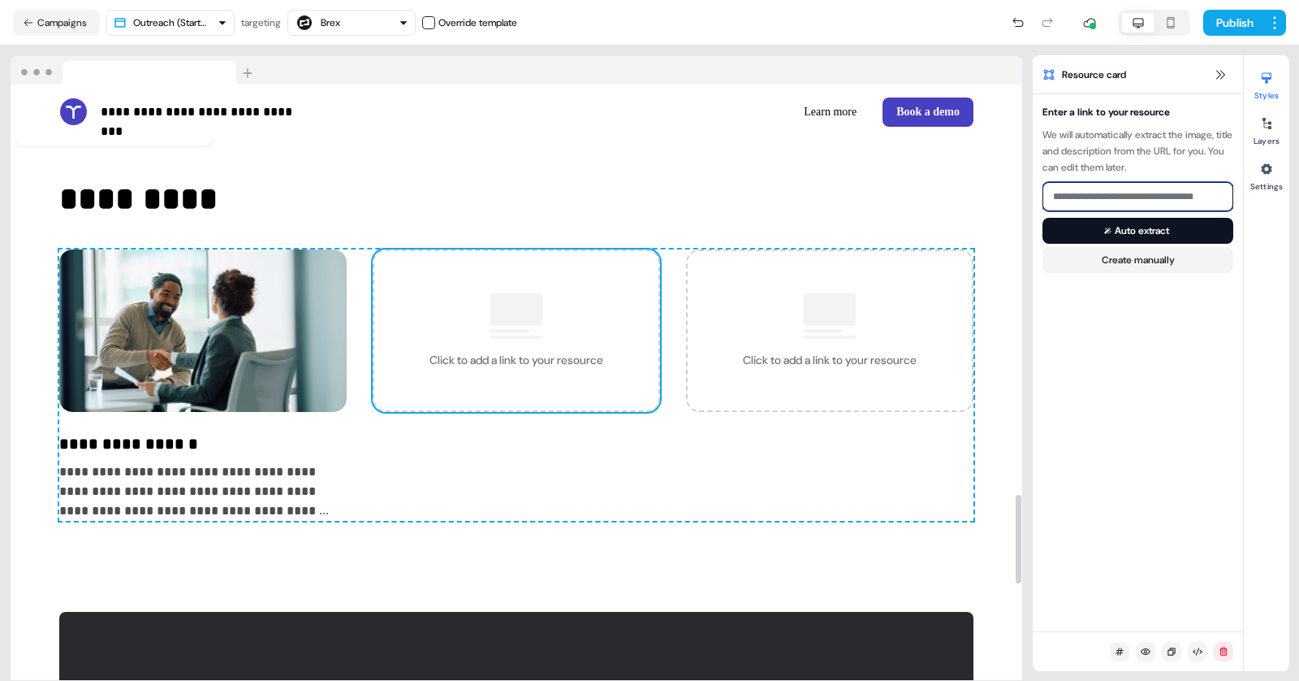
click at [1087, 203] on input at bounding box center [1138, 196] width 191 height 29
paste input "**********"
type input "**********"
click at [1110, 223] on button "Auto extract" at bounding box center [1138, 231] width 191 height 26
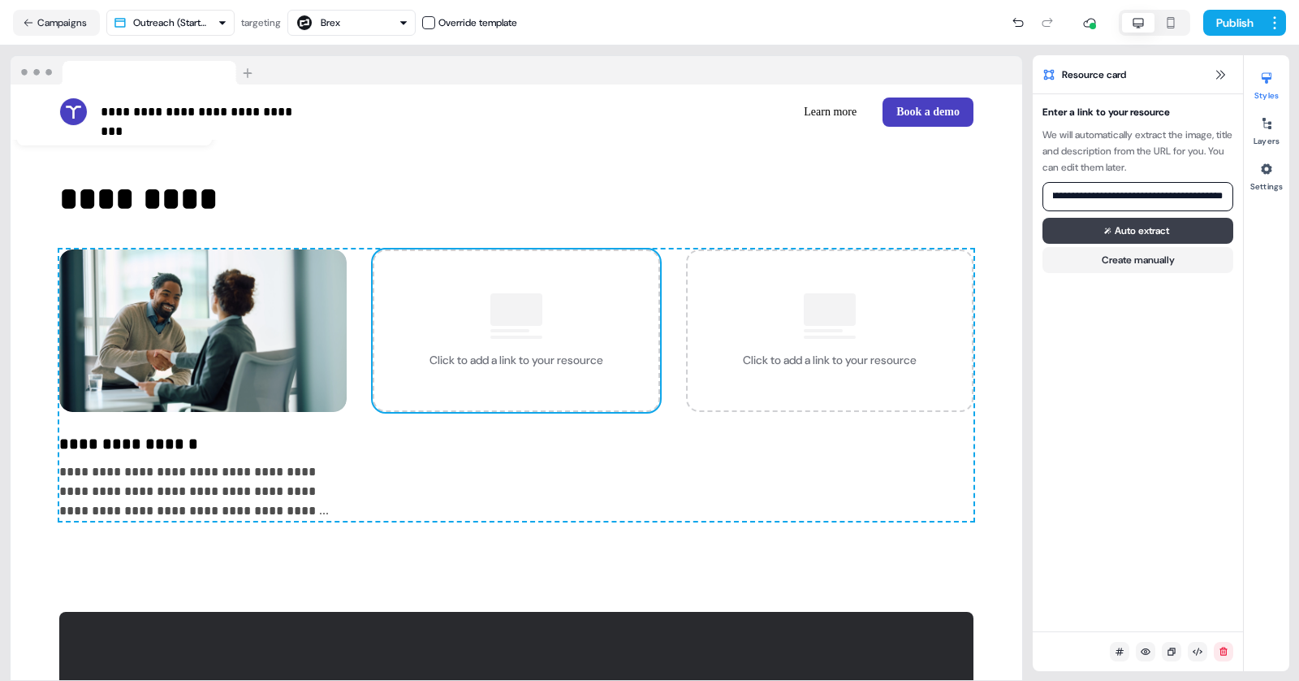
scroll to position [0, 0]
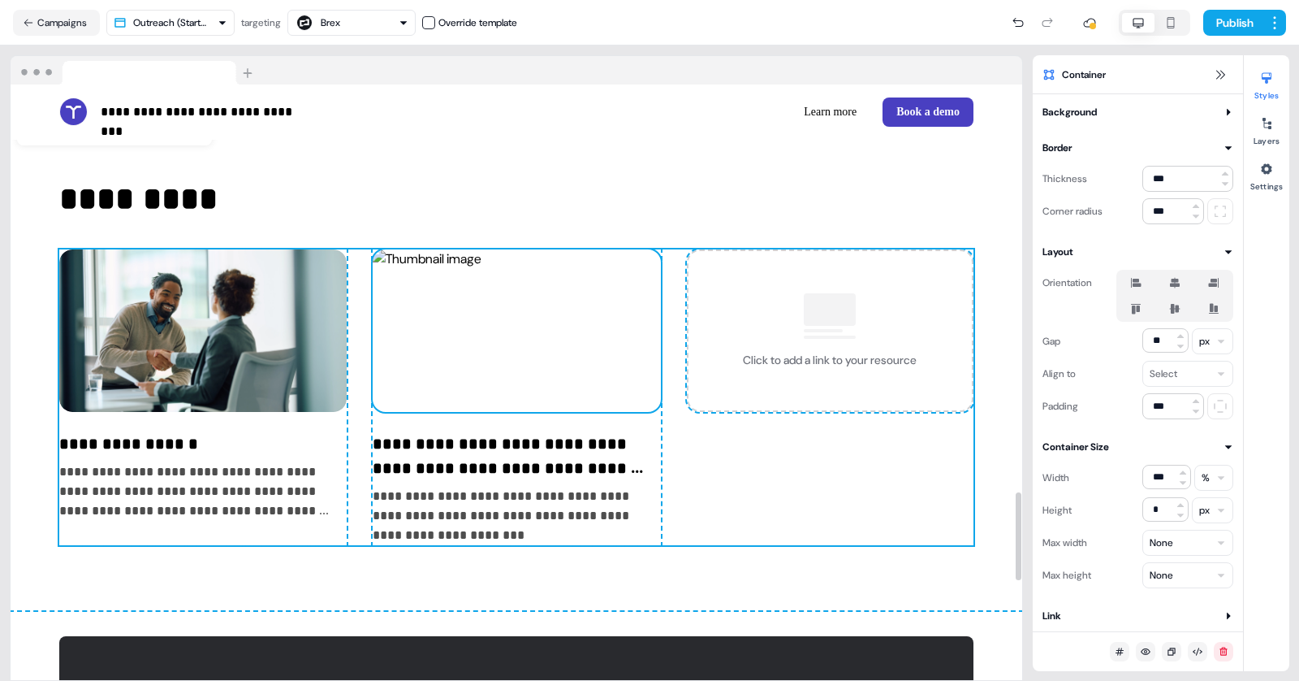
click at [490, 366] on img at bounding box center [517, 330] width 288 height 162
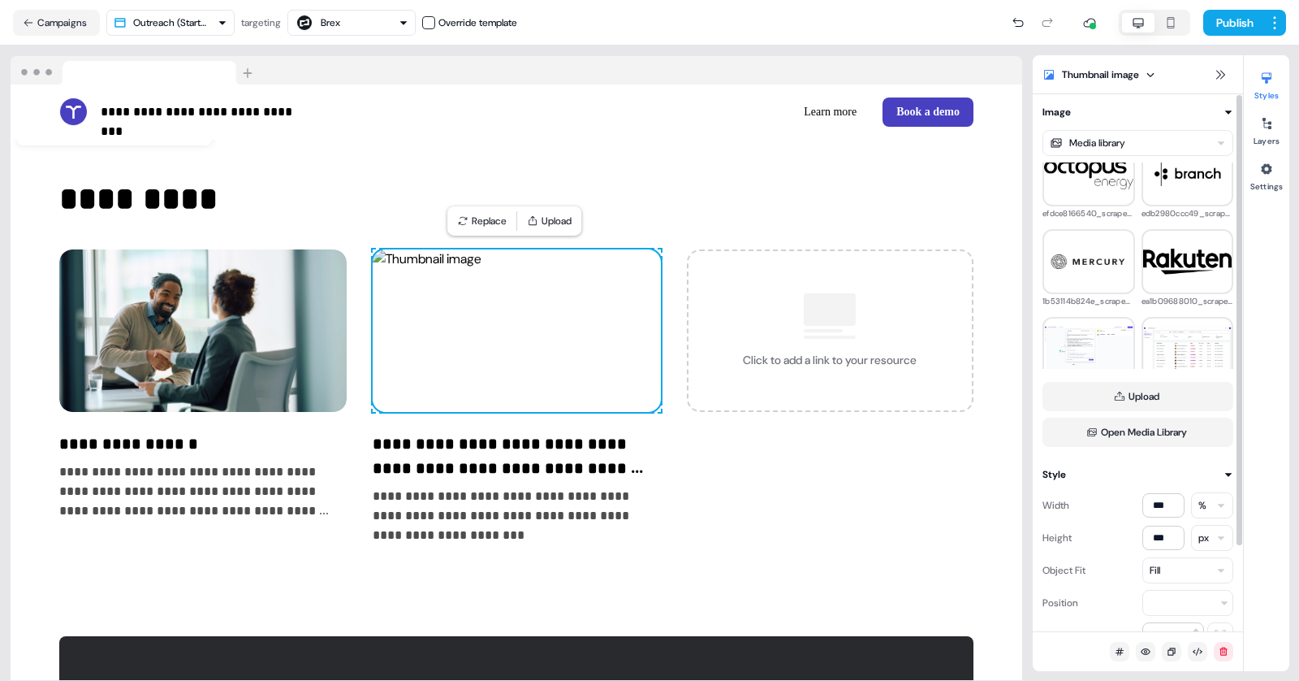
scroll to position [729, 0]
click at [1185, 178] on img at bounding box center [1188, 168] width 89 height 24
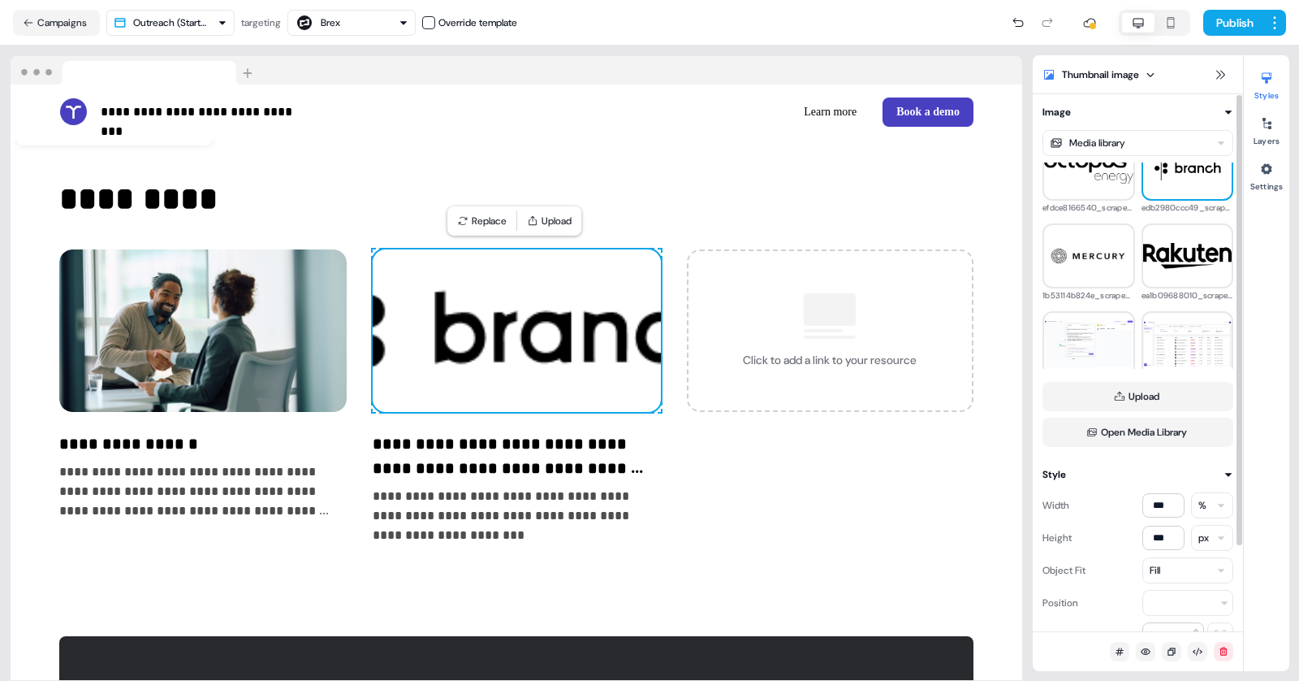
click at [1191, 568] on div "Fill" at bounding box center [1188, 570] width 91 height 26
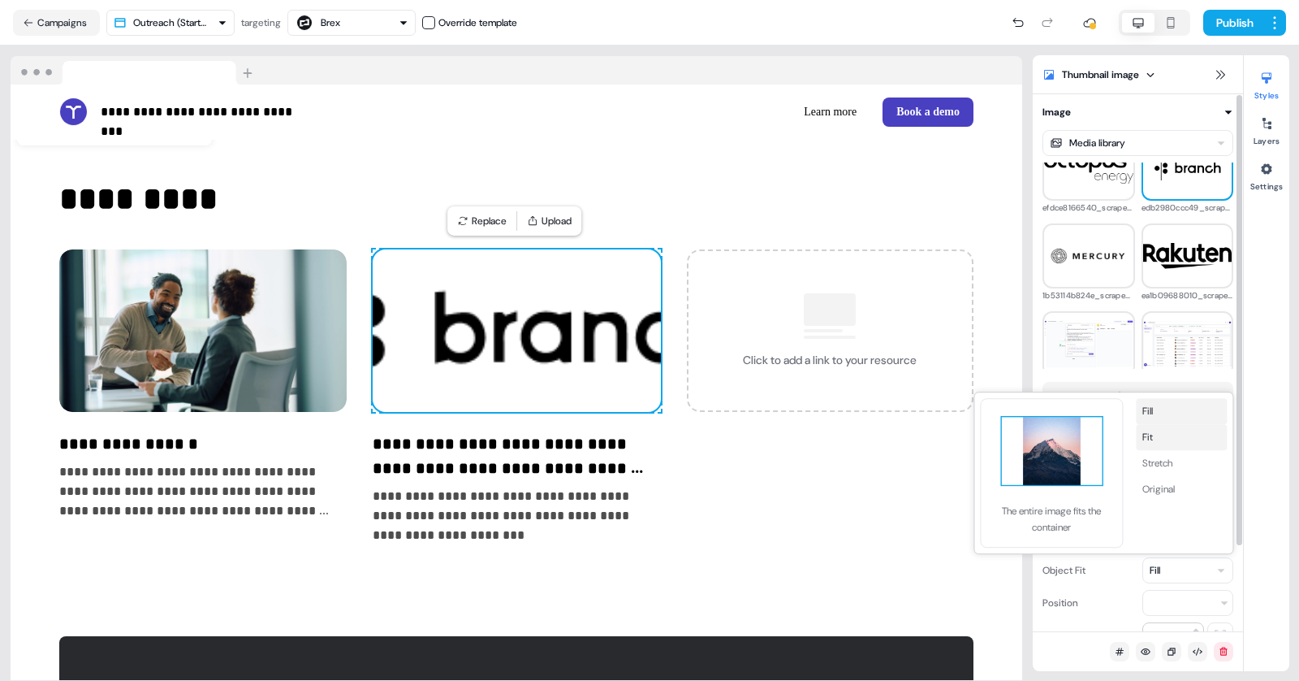
click at [1161, 443] on button "Fit" at bounding box center [1181, 437] width 91 height 26
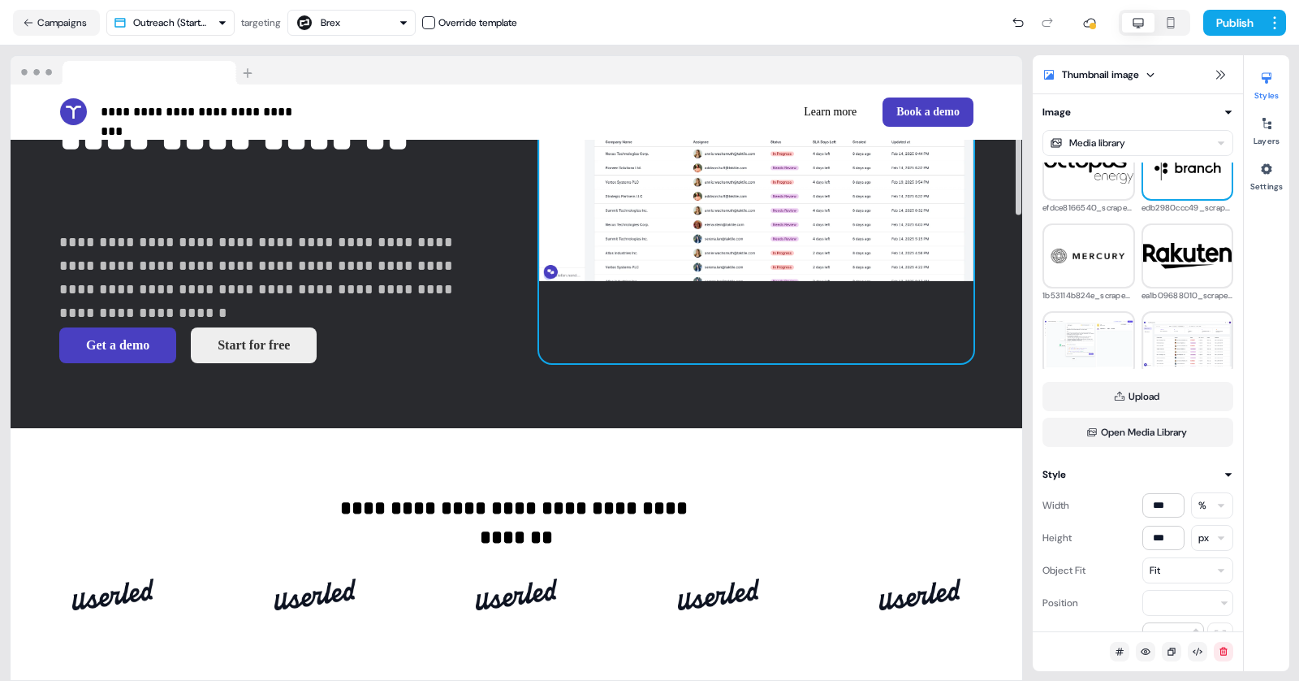
scroll to position [281, 0]
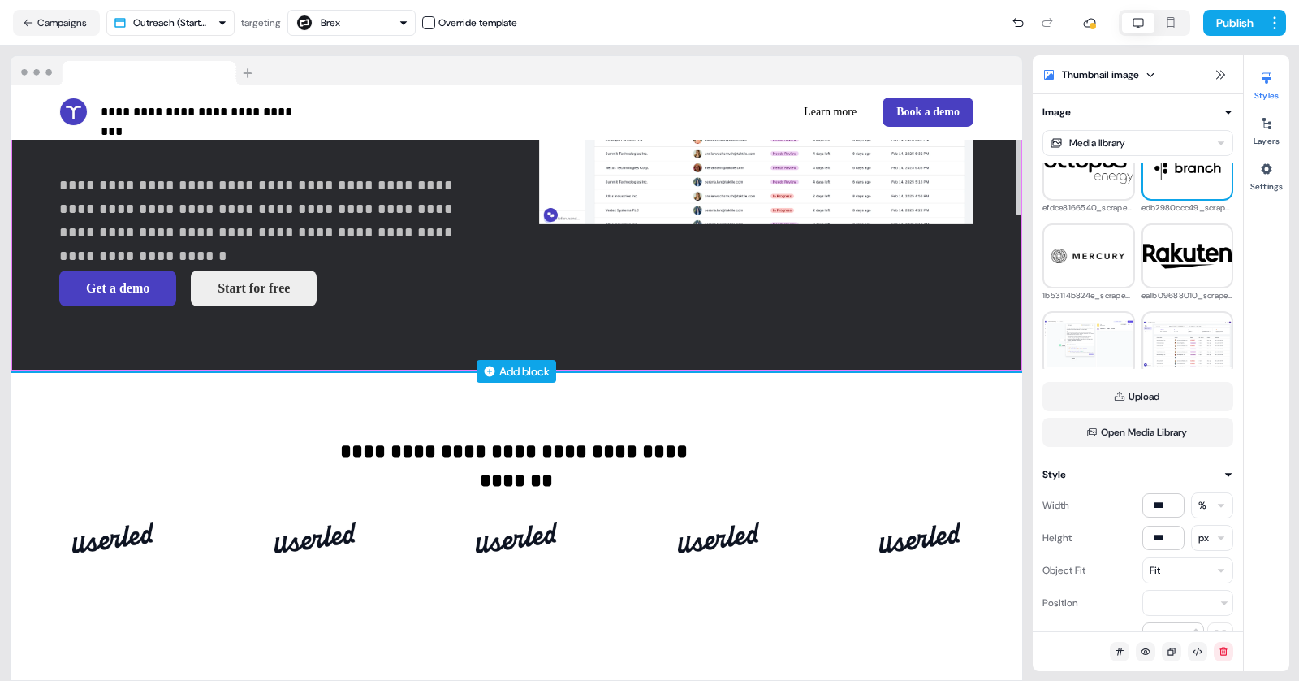
click at [500, 371] on div "Add block" at bounding box center [524, 371] width 50 height 16
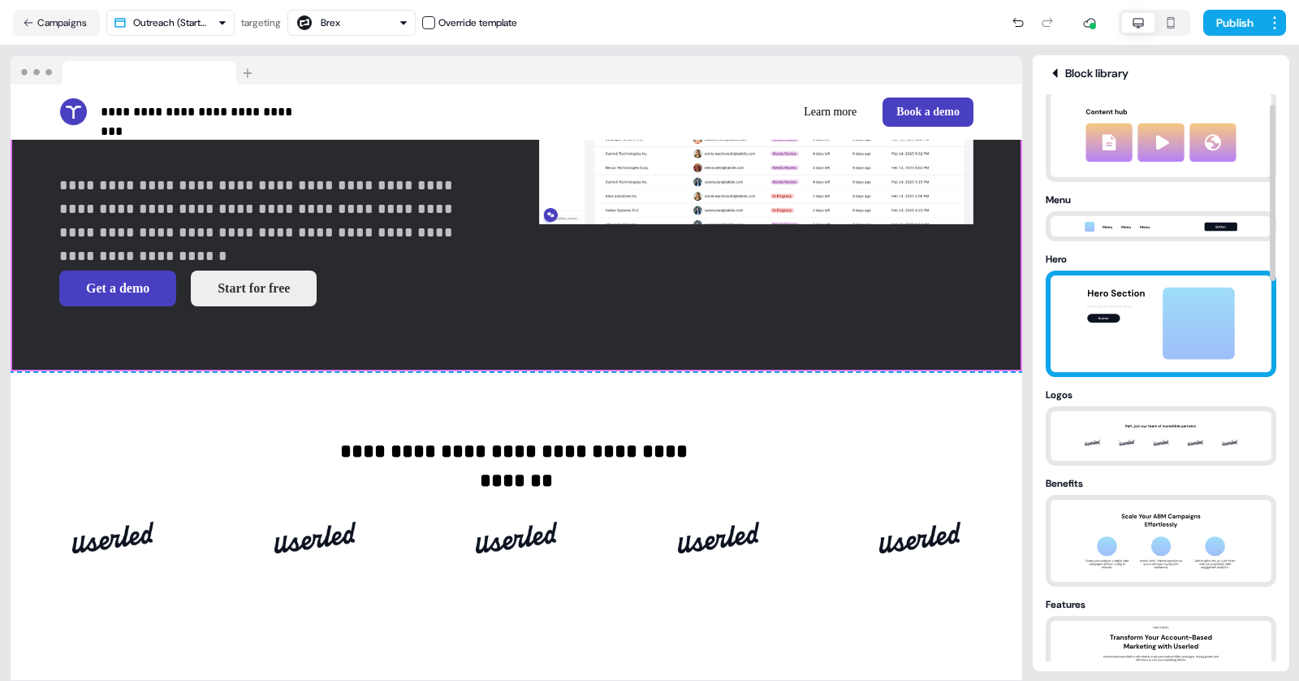
scroll to position [30, 0]
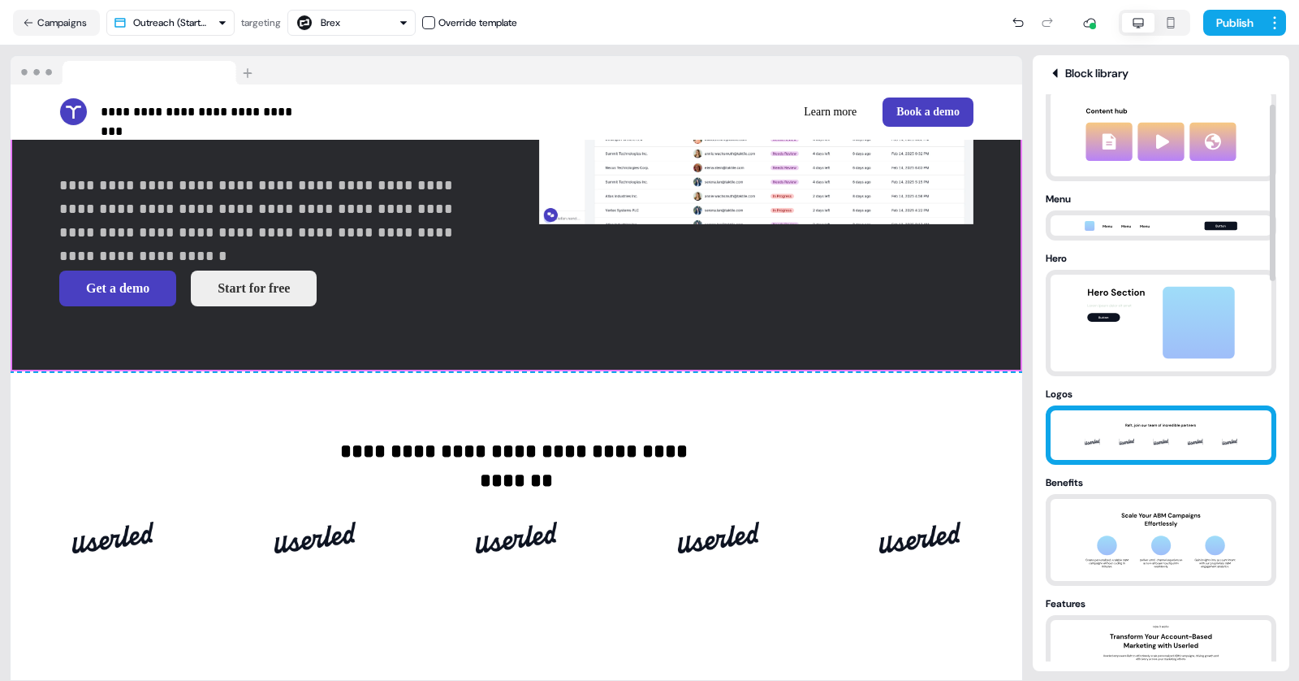
click at [1172, 423] on img at bounding box center [1161, 435] width 171 height 50
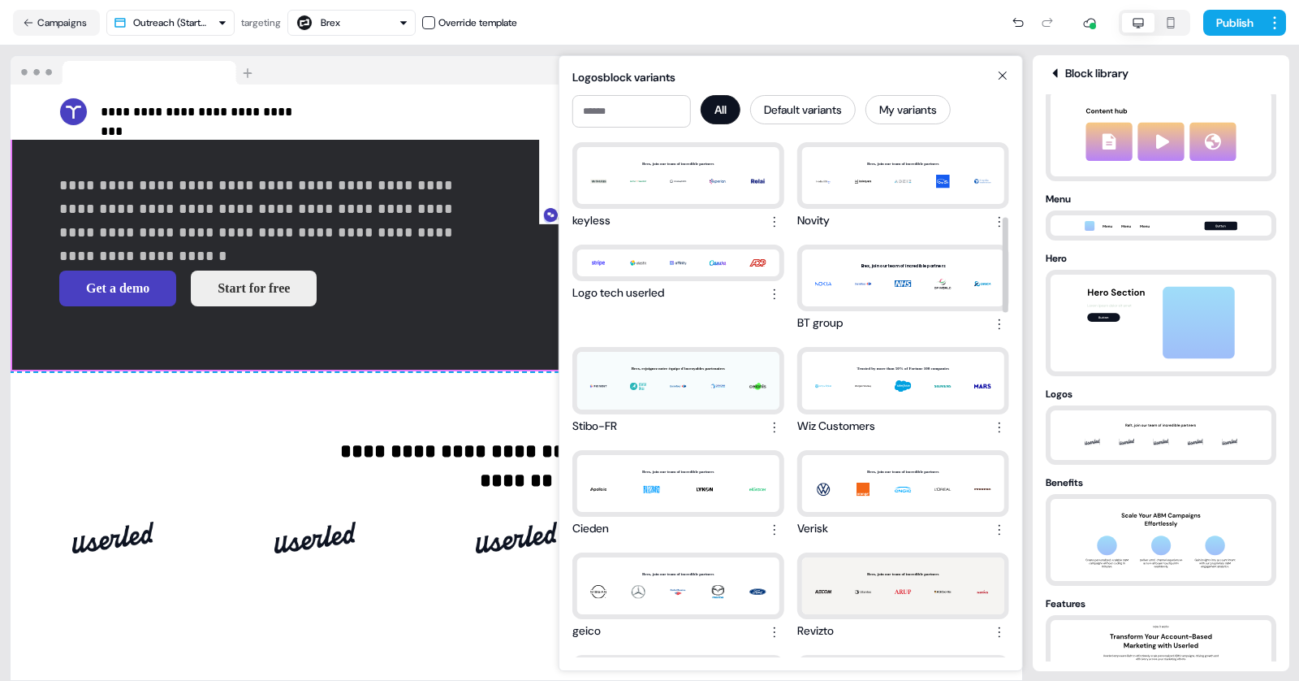
scroll to position [433, 0]
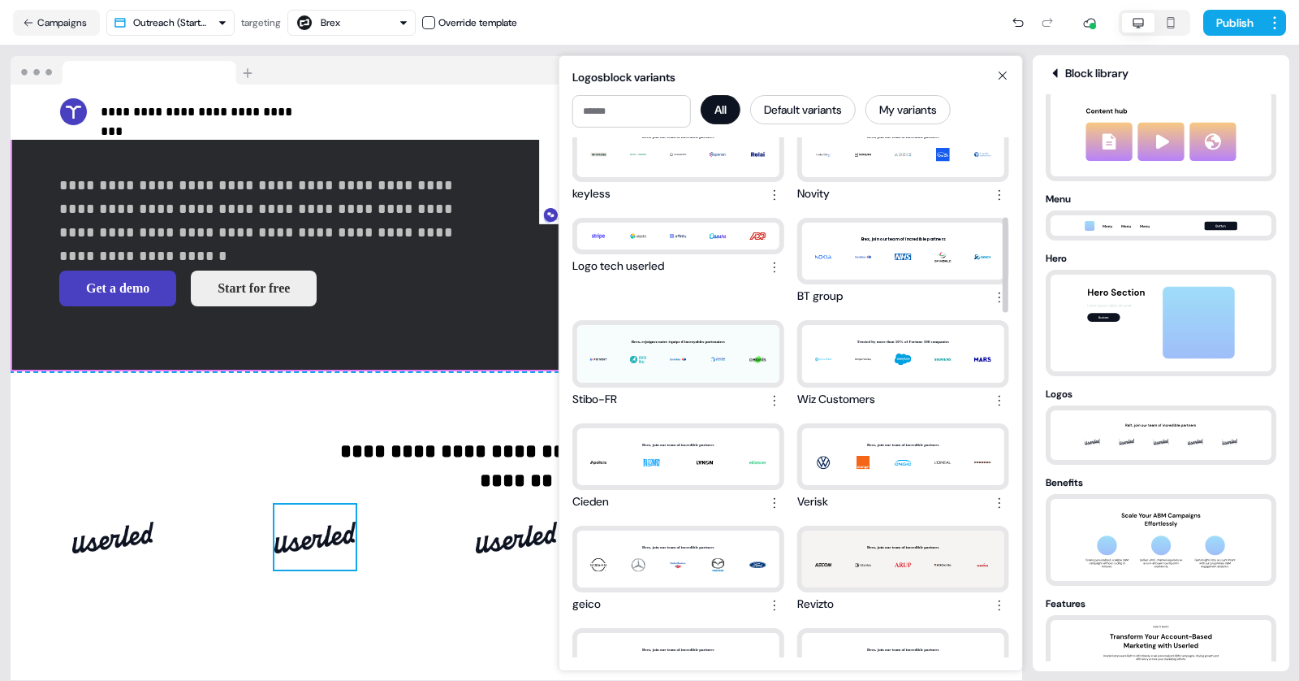
click at [326, 543] on img at bounding box center [315, 536] width 81 height 65
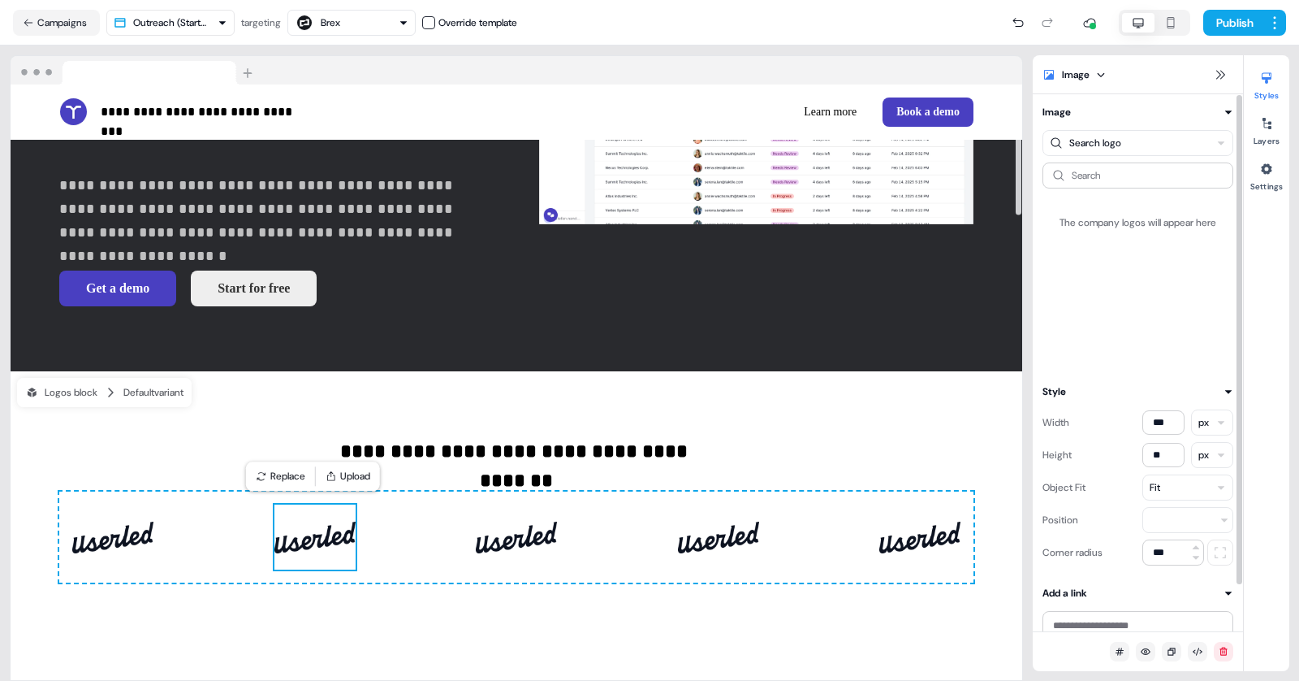
click at [1103, 157] on div "Search logo Search The company logos will appear here" at bounding box center [1138, 242] width 191 height 244
click at [1089, 179] on input at bounding box center [1138, 175] width 191 height 26
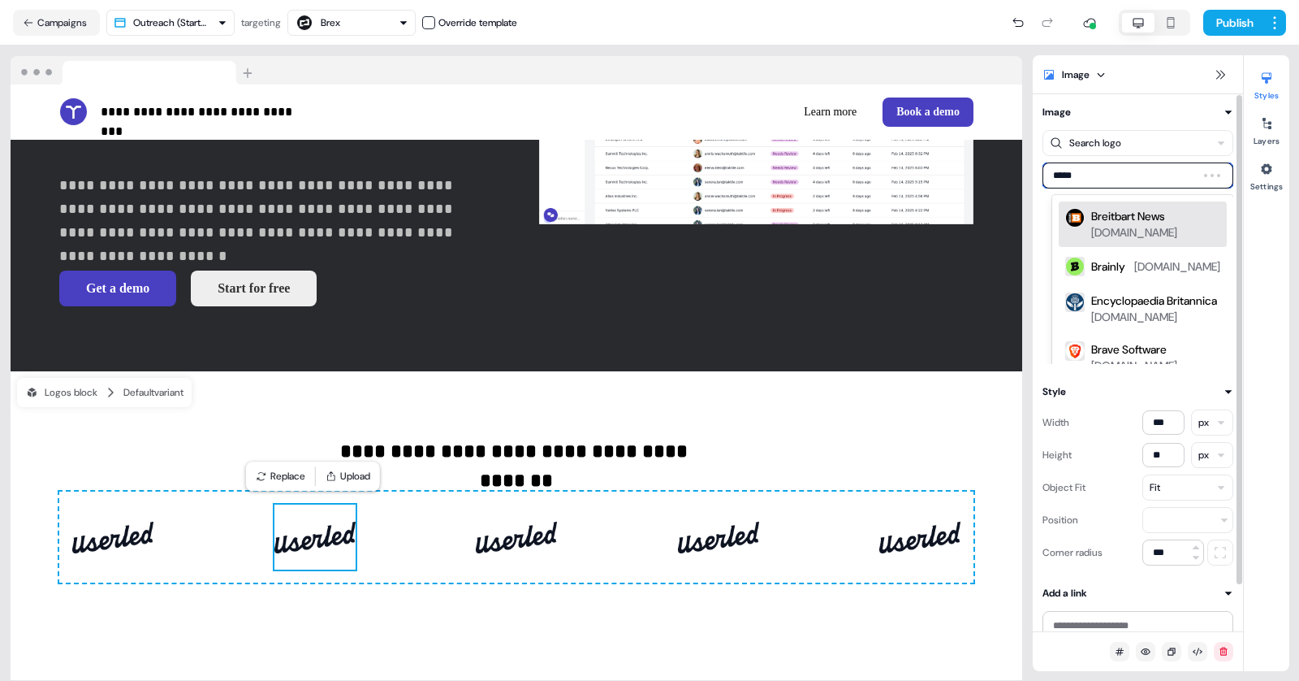
type input "******"
click at [1104, 223] on div "Branch" at bounding box center [1110, 218] width 36 height 16
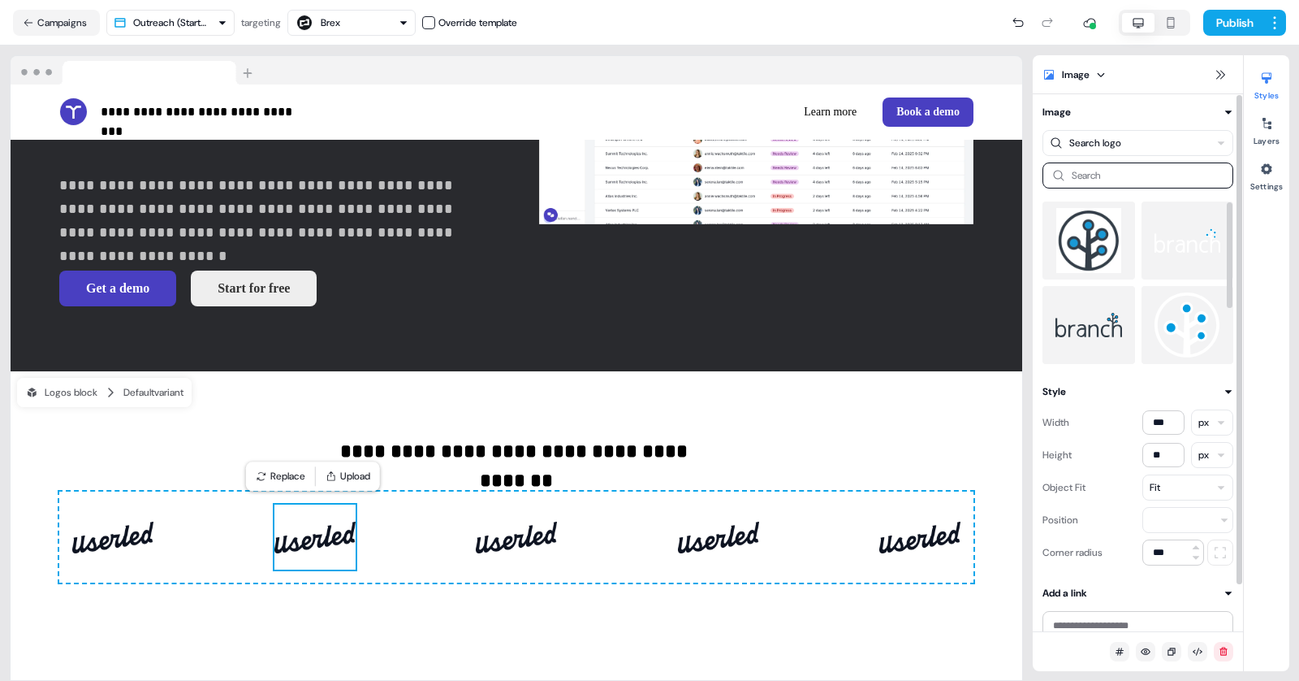
click at [1105, 346] on img at bounding box center [1089, 324] width 67 height 65
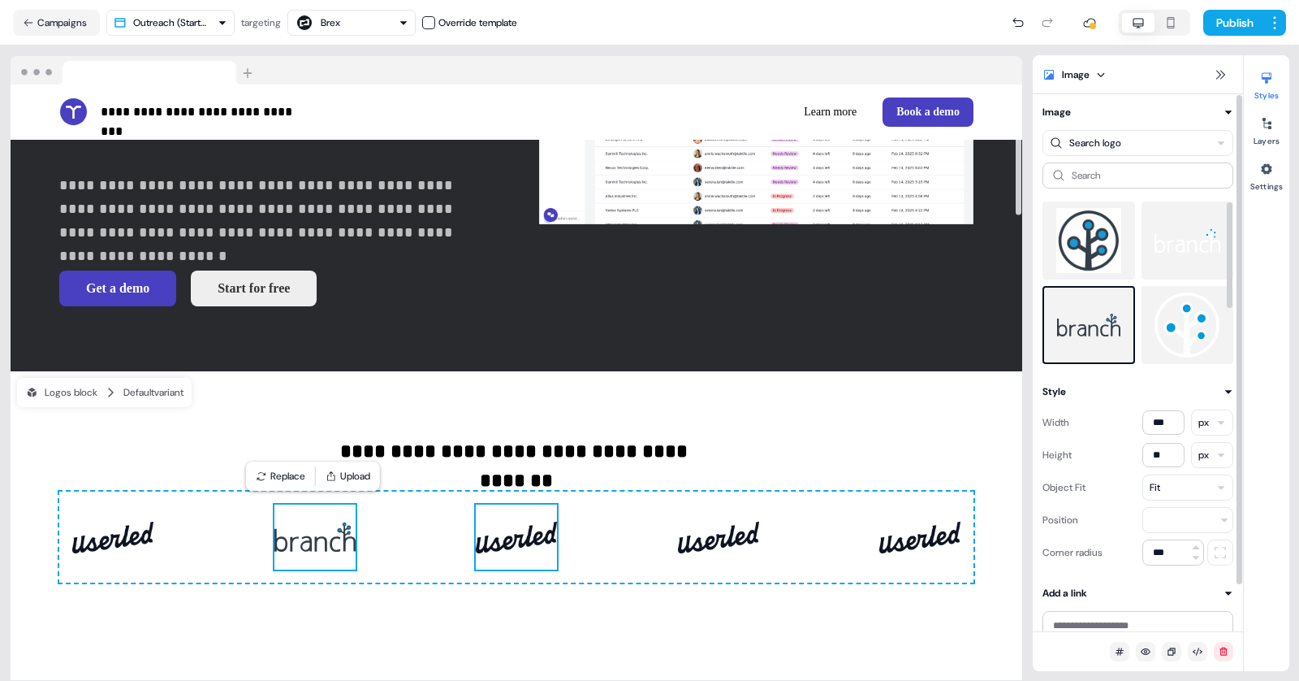
click at [538, 534] on img at bounding box center [516, 536] width 81 height 65
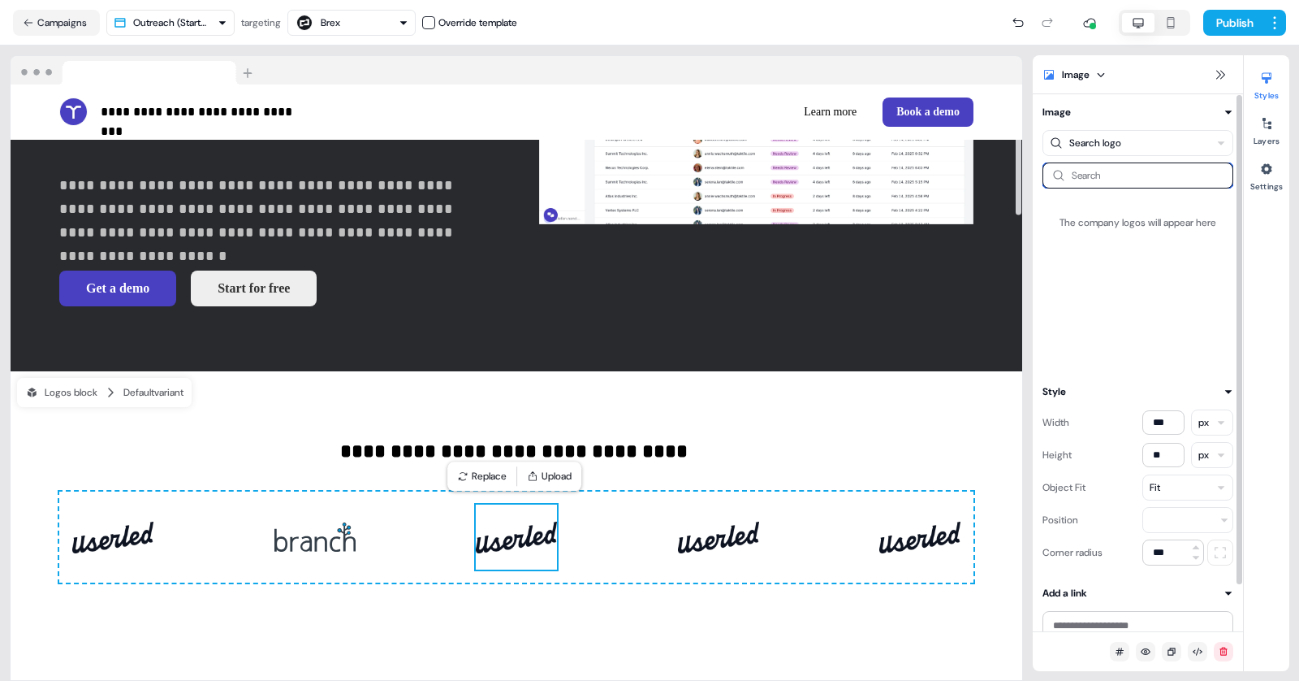
click at [1074, 167] on input at bounding box center [1138, 175] width 191 height 26
type input "******"
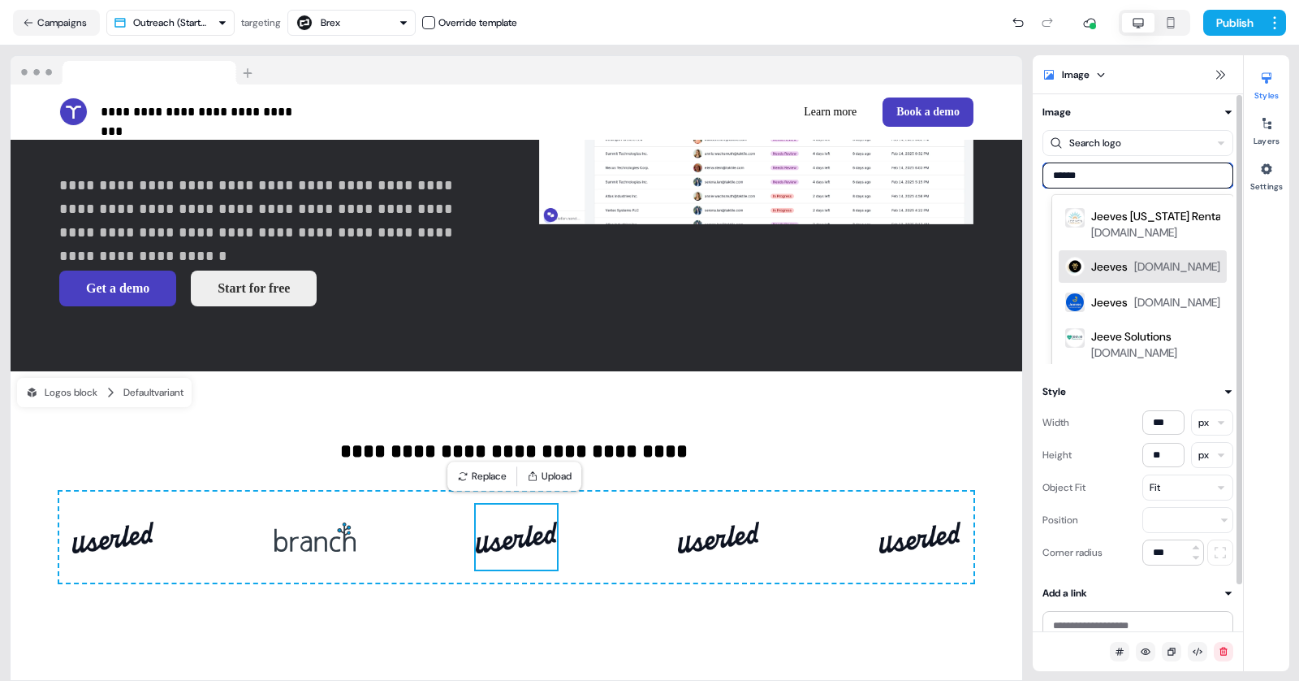
click at [1130, 261] on div "Jeeves tryjeeves.com" at bounding box center [1156, 266] width 129 height 19
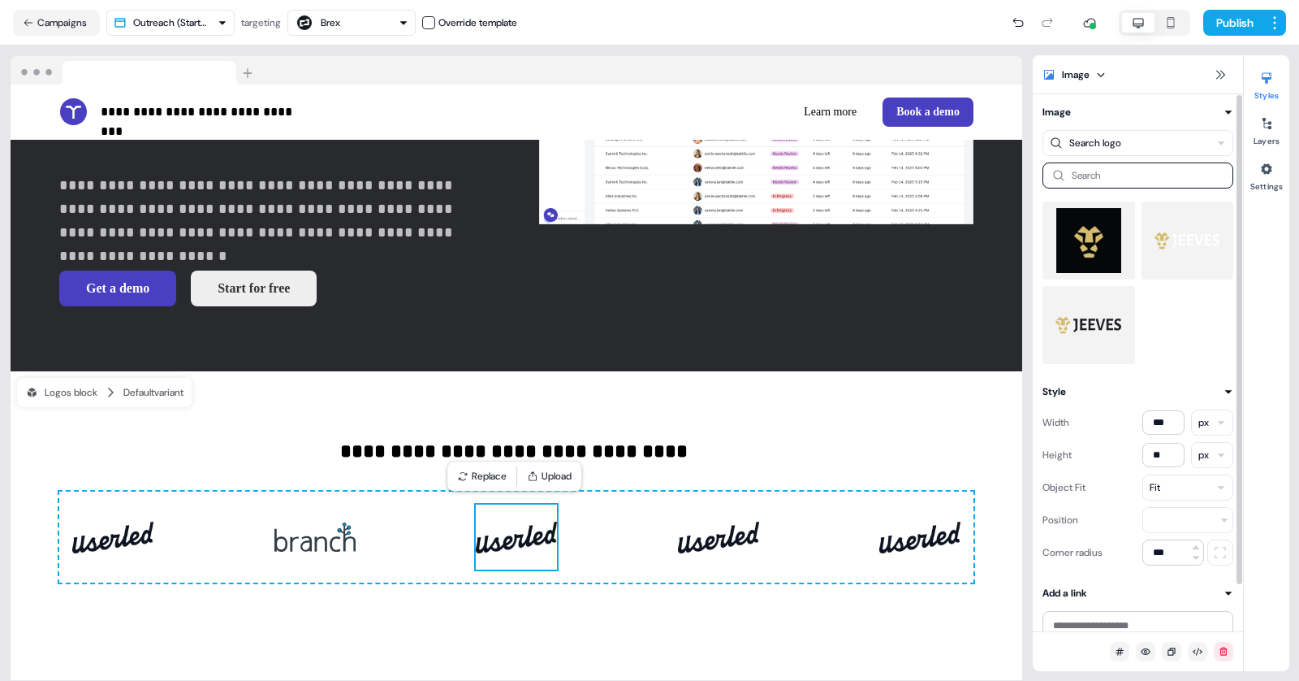
click at [1101, 327] on img at bounding box center [1089, 324] width 67 height 65
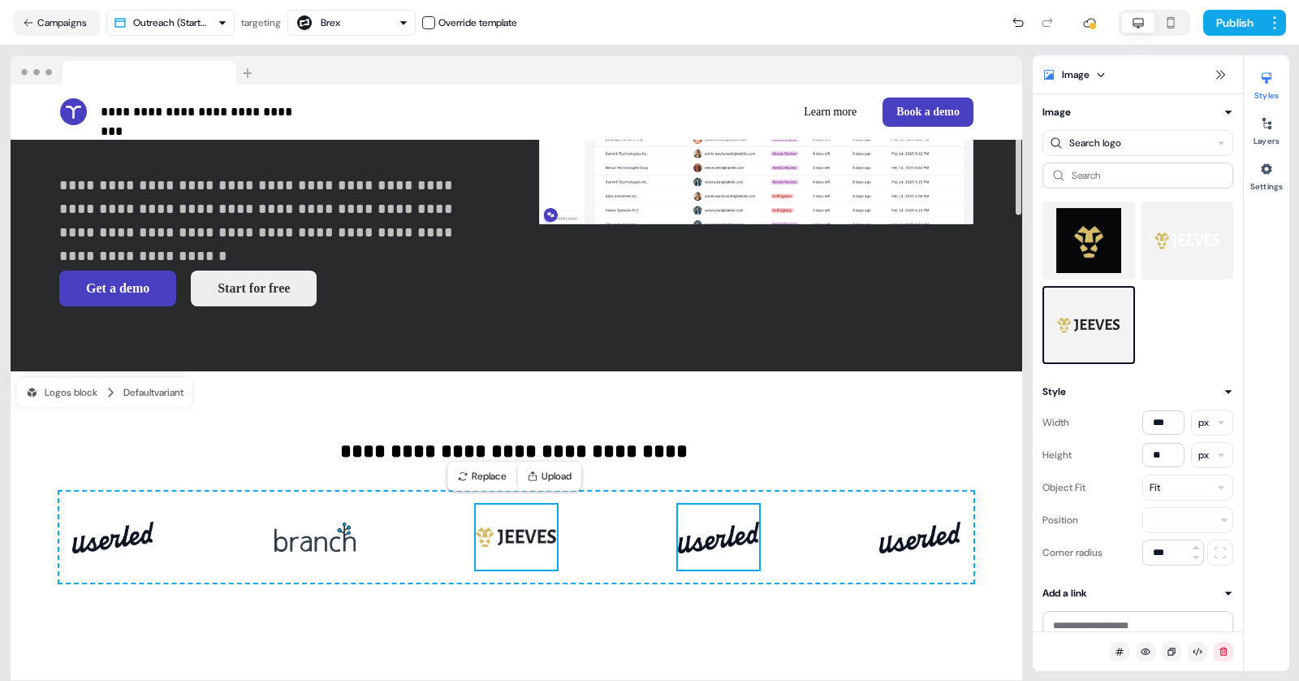
click at [706, 525] on img at bounding box center [718, 536] width 81 height 65
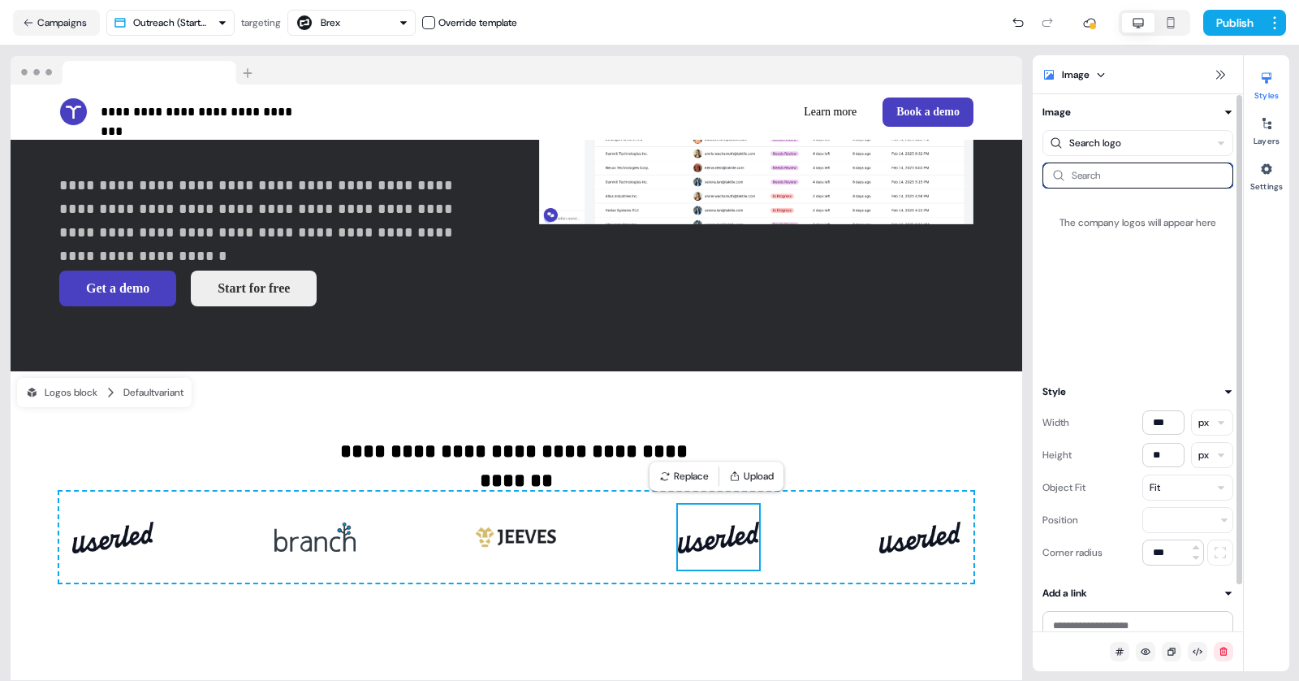
click at [1088, 184] on input at bounding box center [1138, 175] width 191 height 26
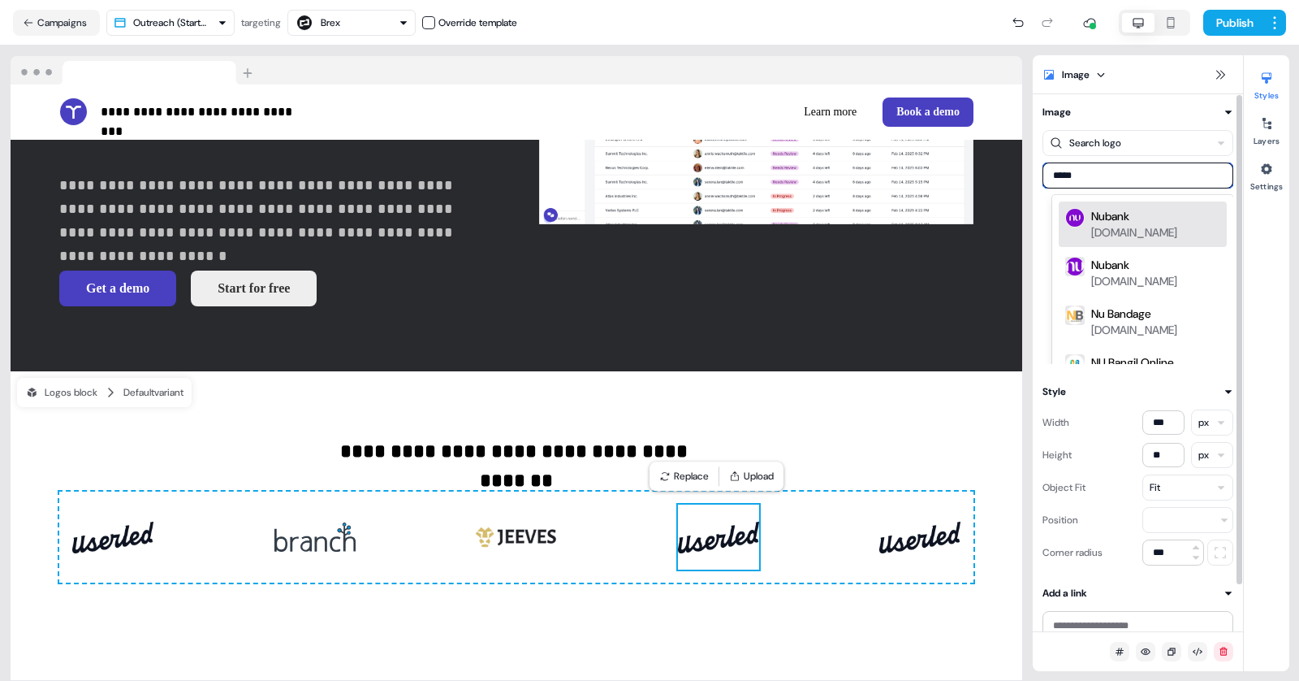
type input "******"
click at [1127, 223] on div "Nubank" at bounding box center [1111, 216] width 38 height 16
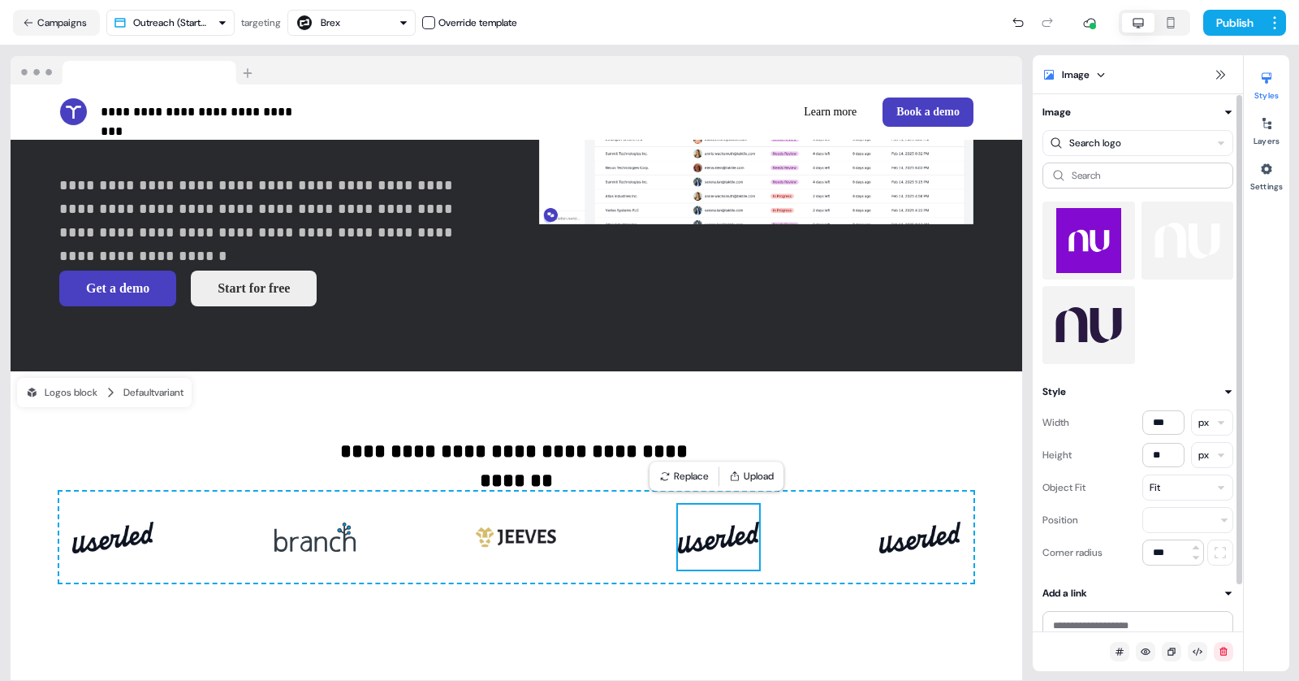
click at [1107, 332] on img at bounding box center [1089, 324] width 67 height 65
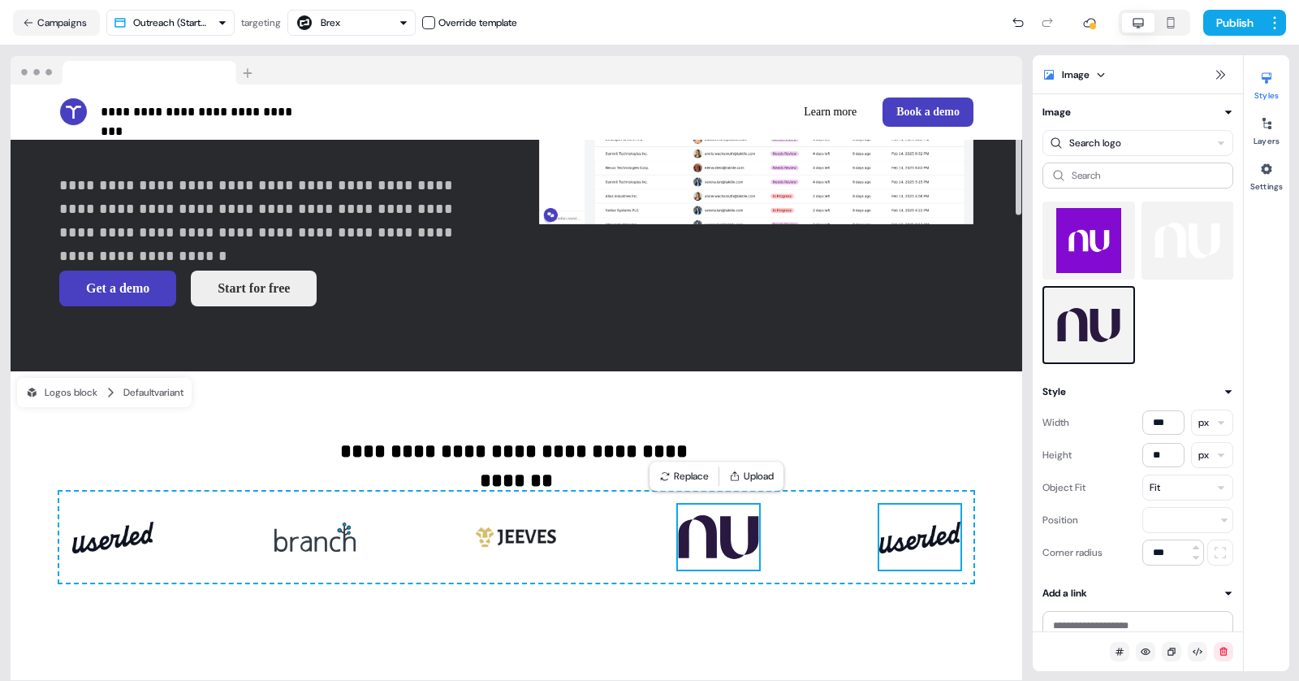
click at [916, 534] on img at bounding box center [920, 536] width 81 height 65
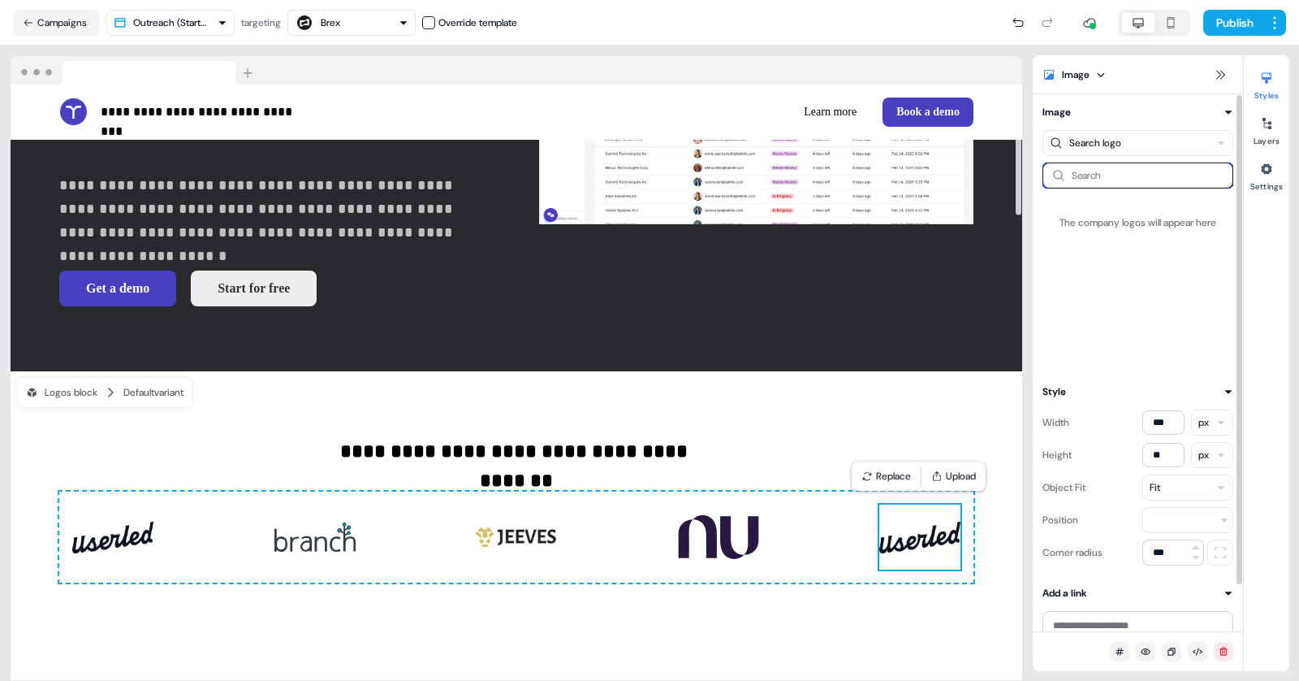
click at [1088, 175] on input at bounding box center [1138, 175] width 191 height 26
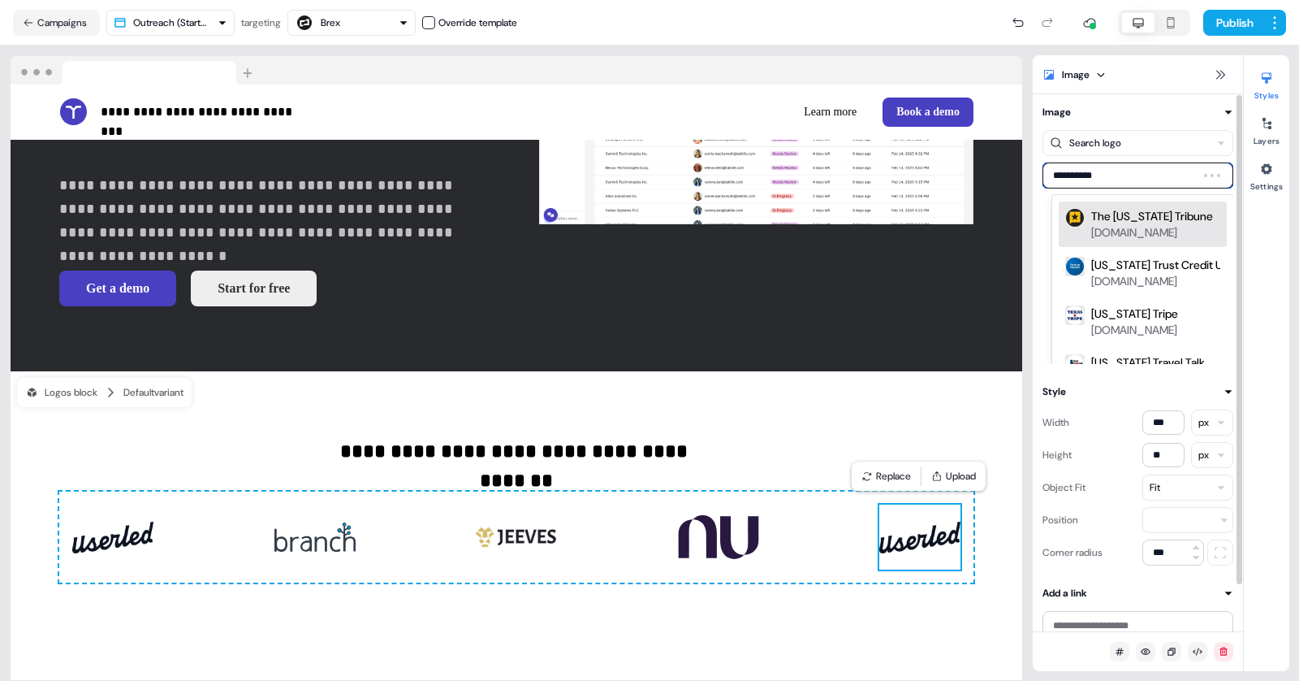
type input "**********"
click at [1135, 226] on div "texastrustcu.org" at bounding box center [1135, 232] width 86 height 16
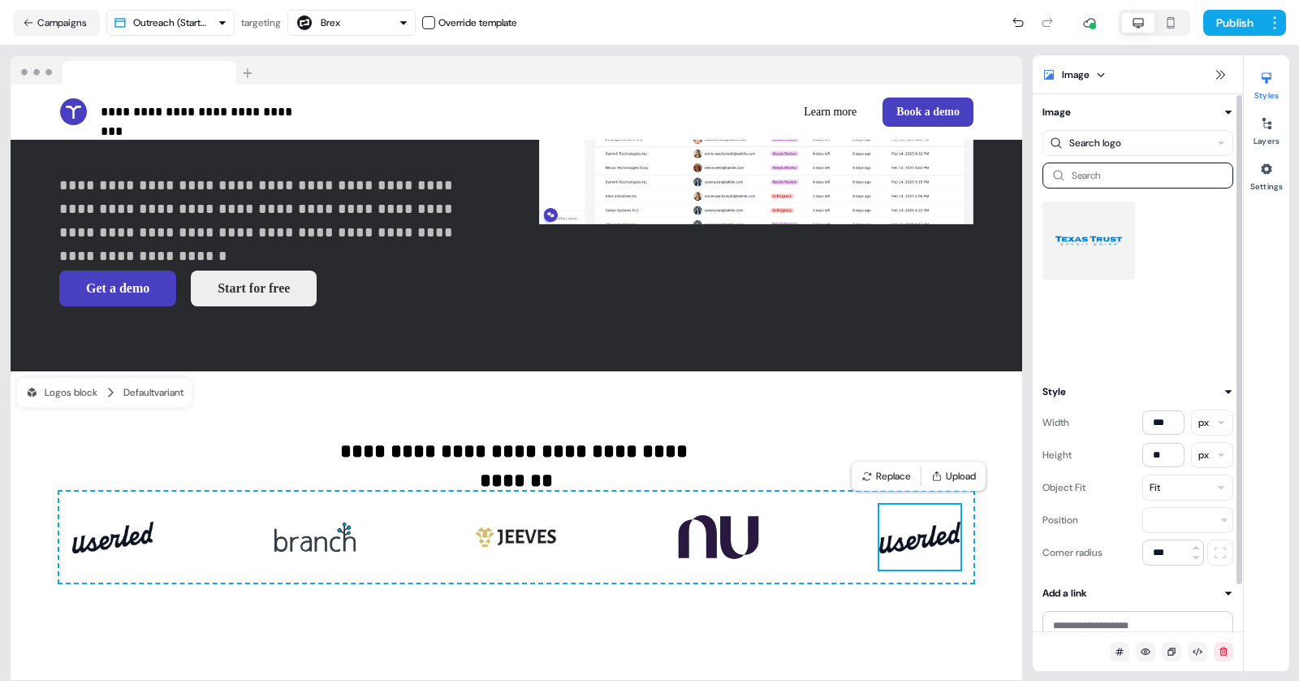
click at [1101, 259] on img at bounding box center [1089, 240] width 67 height 65
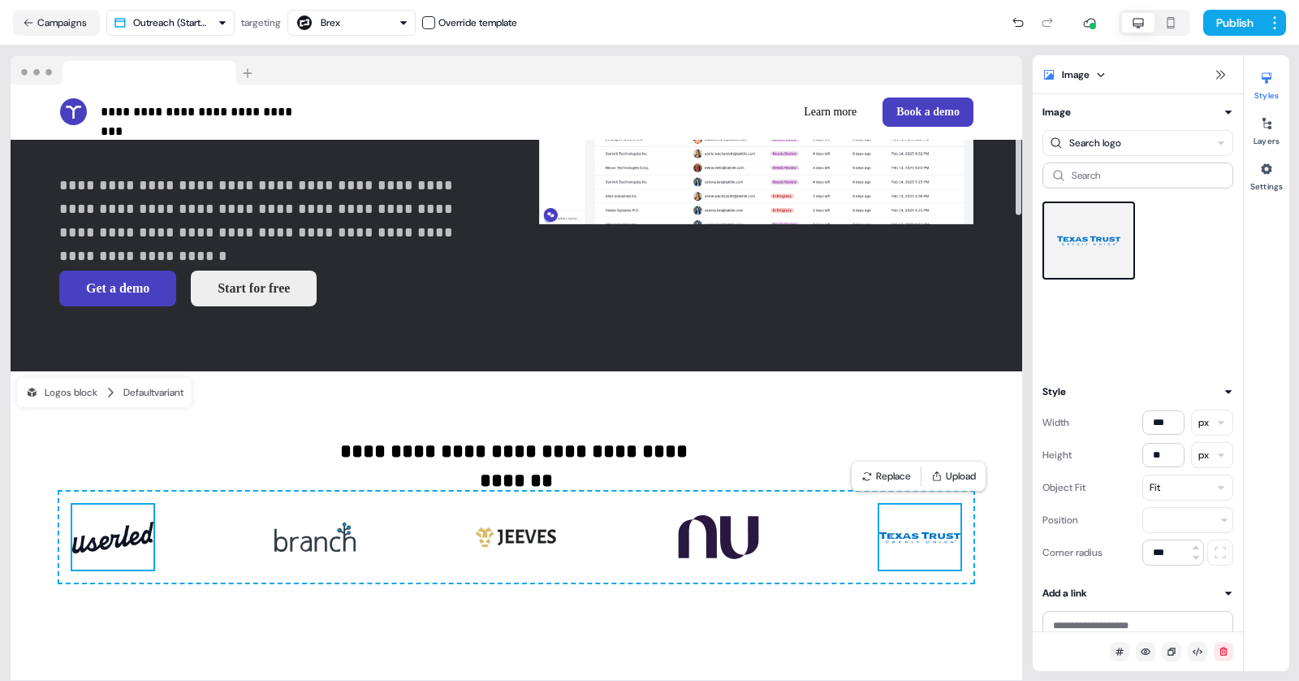
click at [115, 543] on img at bounding box center [112, 536] width 81 height 65
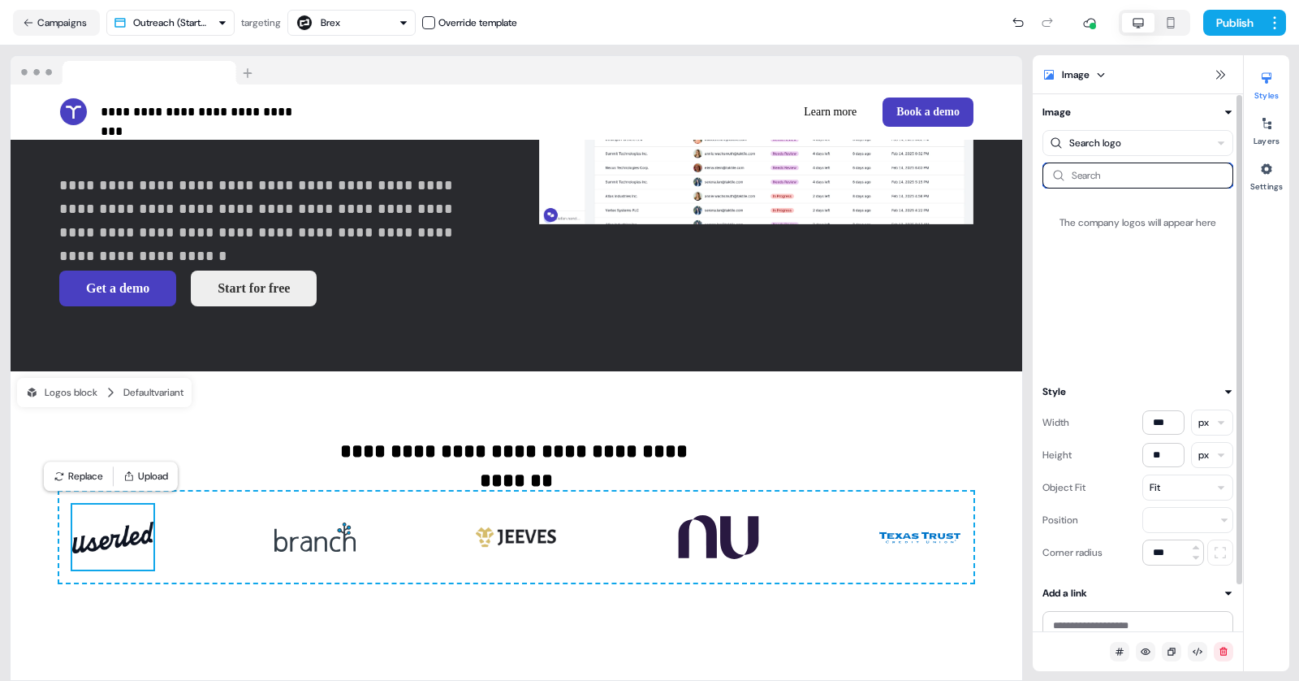
click at [1143, 170] on input at bounding box center [1138, 175] width 191 height 26
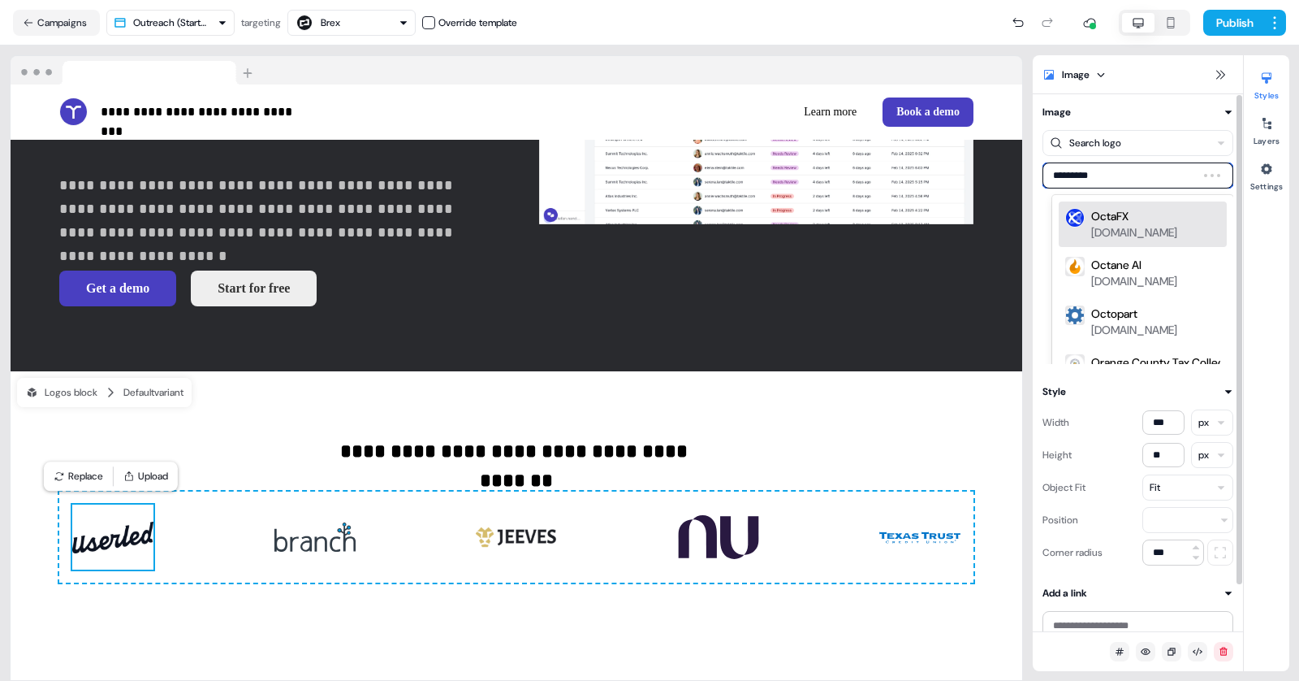
type input "**********"
click at [1147, 209] on div "Octopus Energy" at bounding box center [1133, 216] width 83 height 16
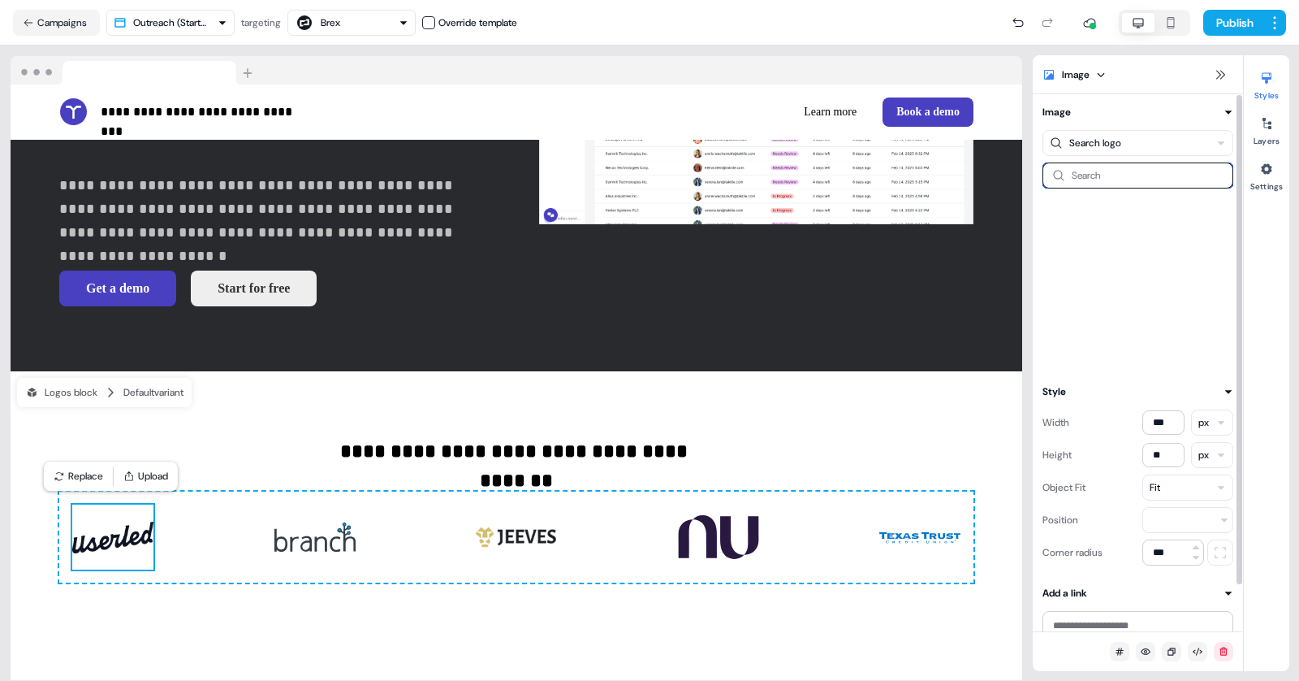
click at [1087, 176] on input at bounding box center [1138, 175] width 191 height 26
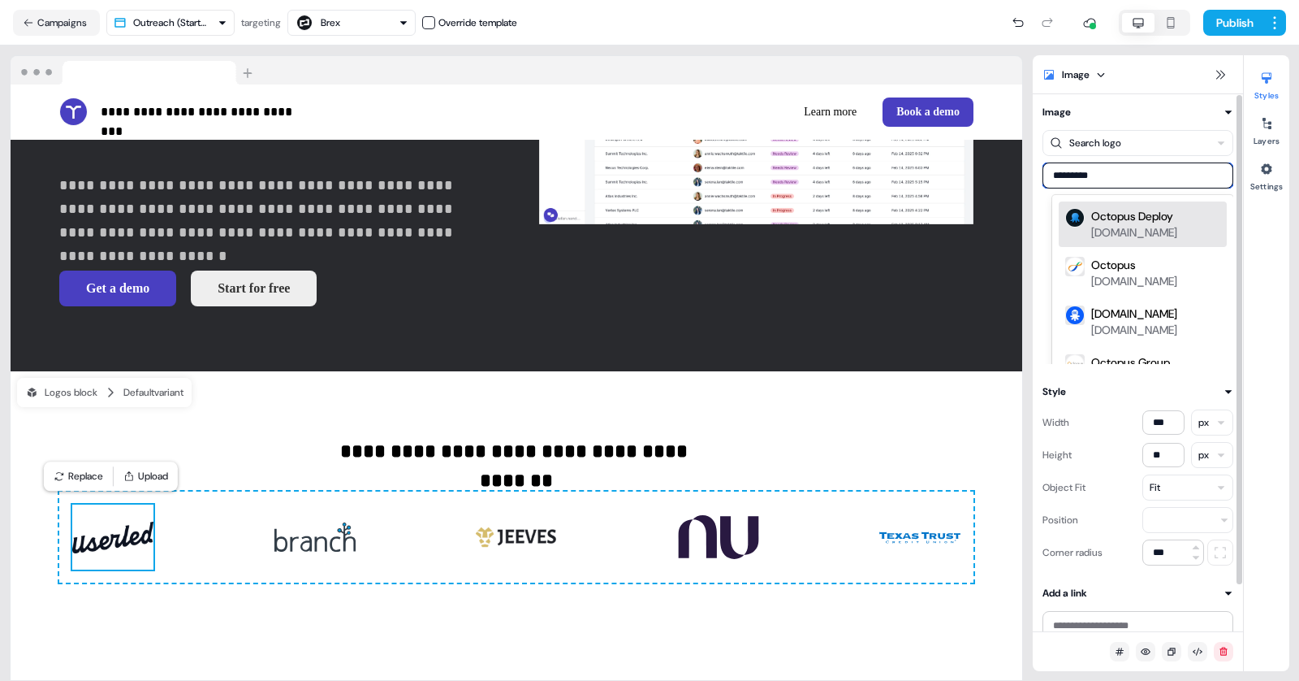
type input "**********"
click at [1112, 223] on div "Octopus Energy" at bounding box center [1133, 216] width 83 height 16
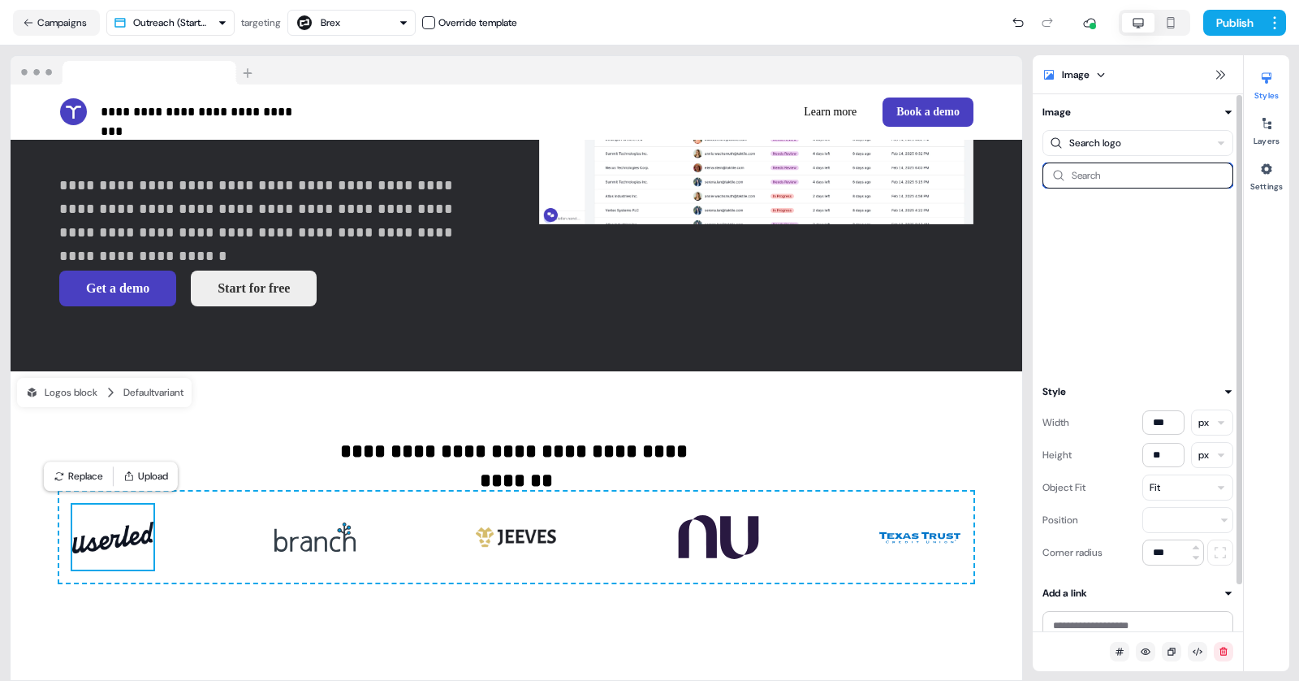
click at [1100, 172] on input at bounding box center [1138, 175] width 191 height 26
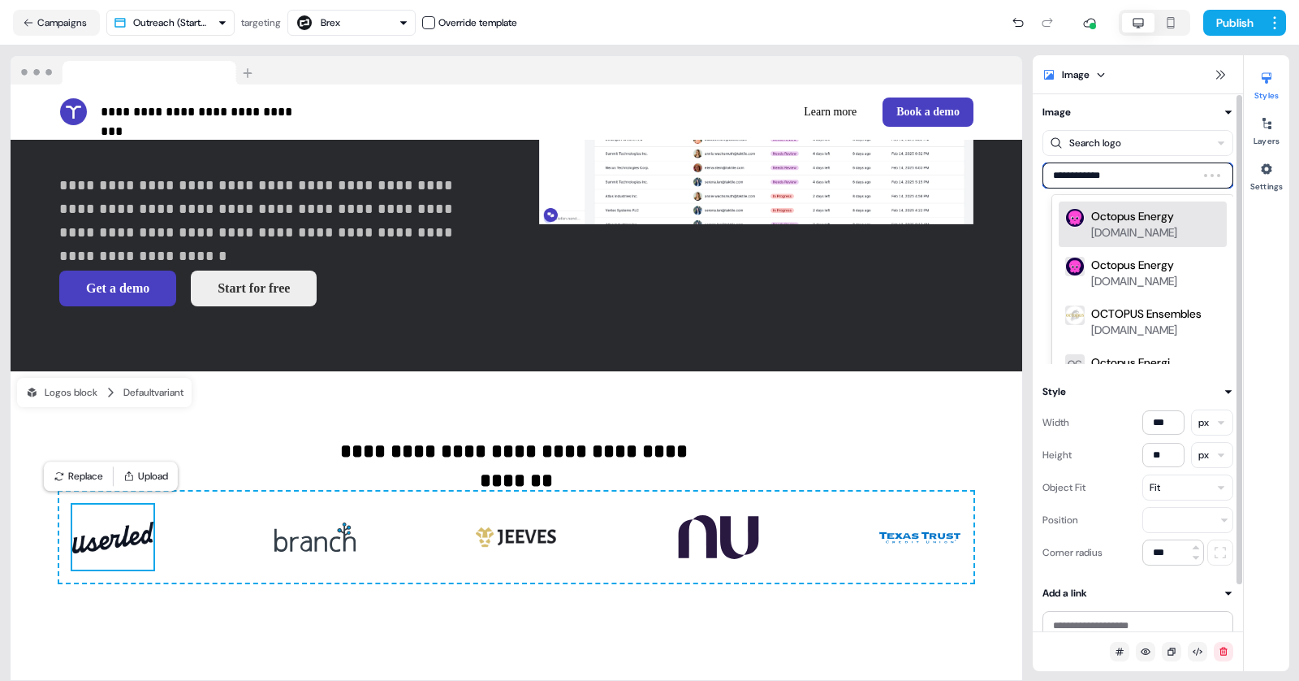
type input "**********"
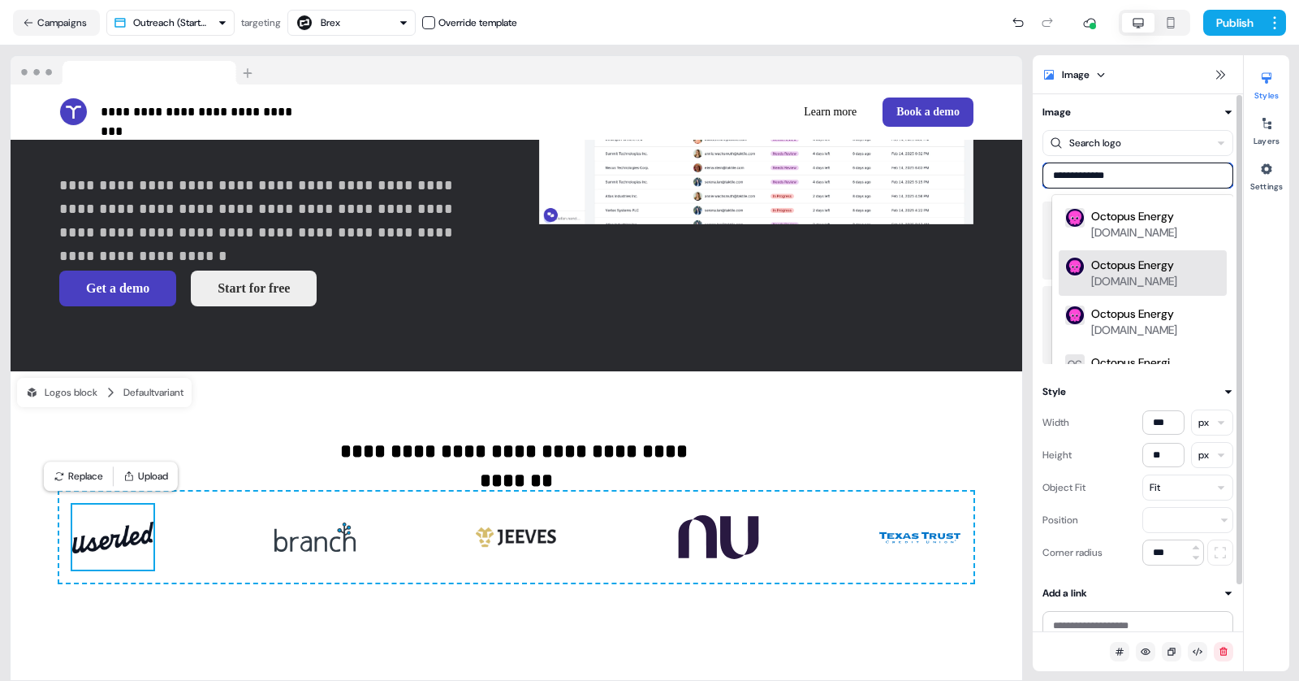
click at [1137, 277] on div "octopusenergy.de" at bounding box center [1135, 281] width 86 height 16
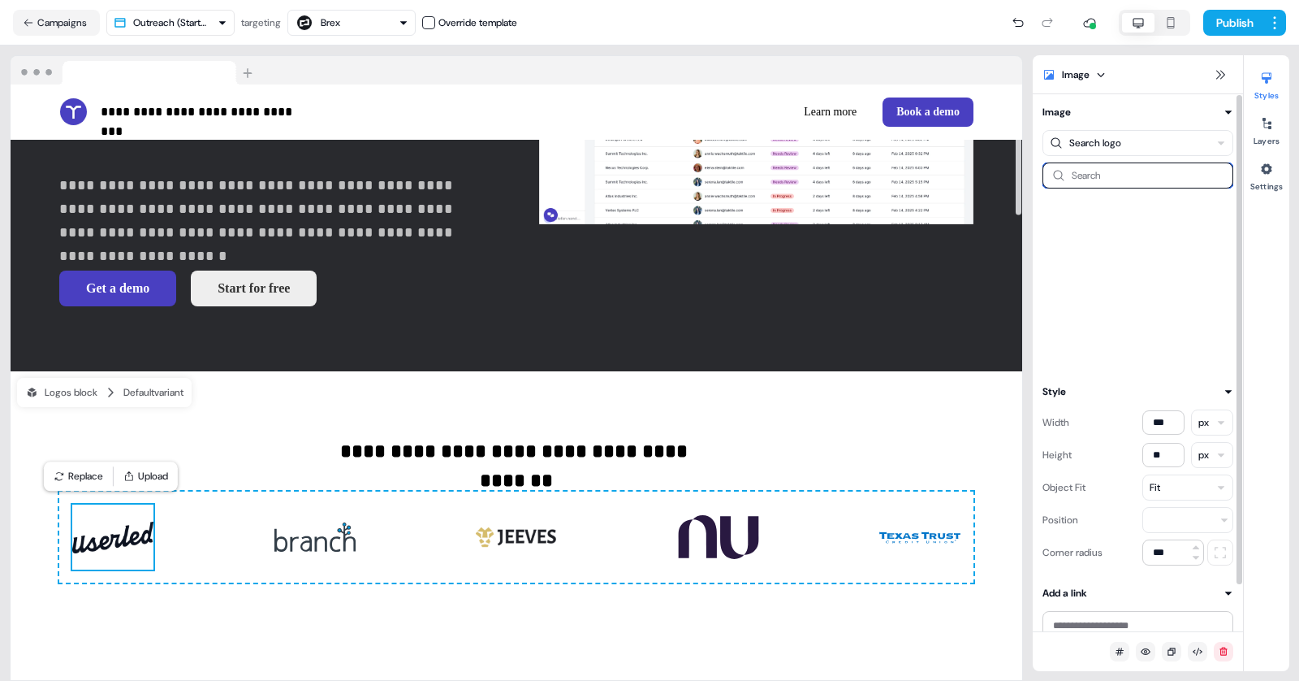
click at [1091, 165] on input at bounding box center [1138, 175] width 191 height 26
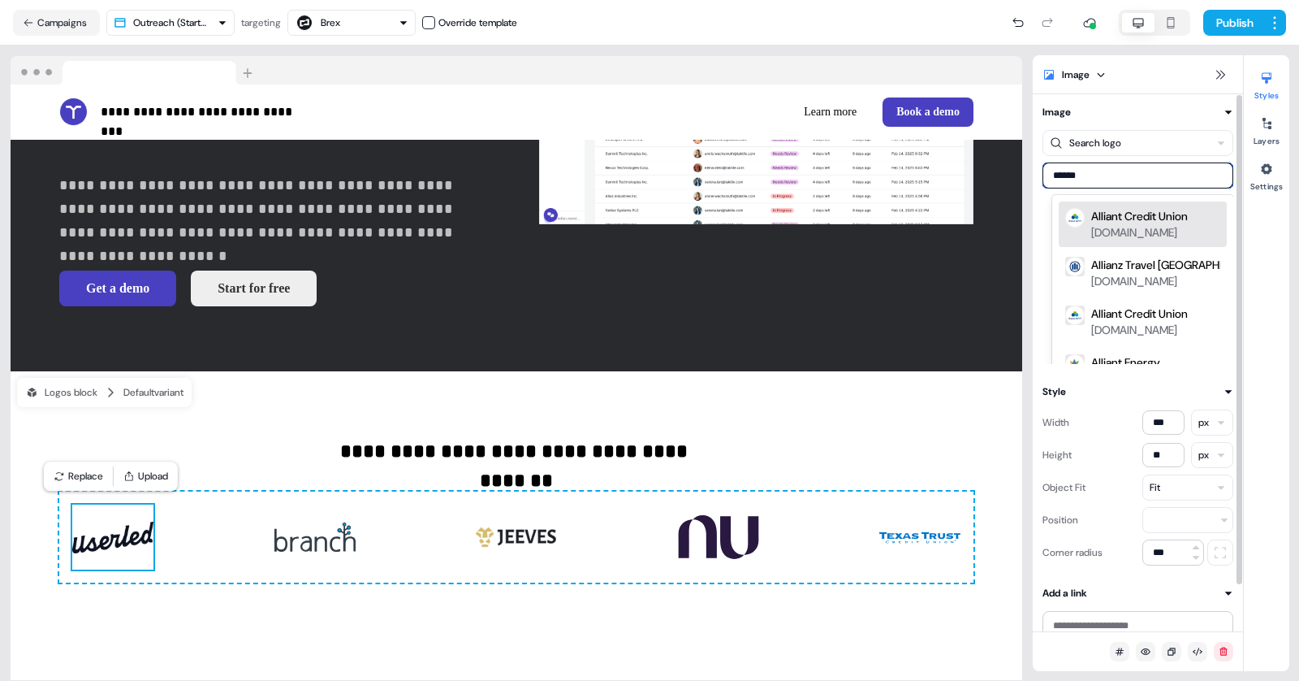
type input "*******"
click at [1127, 239] on div "allianztravelinsurance.com" at bounding box center [1135, 232] width 86 height 16
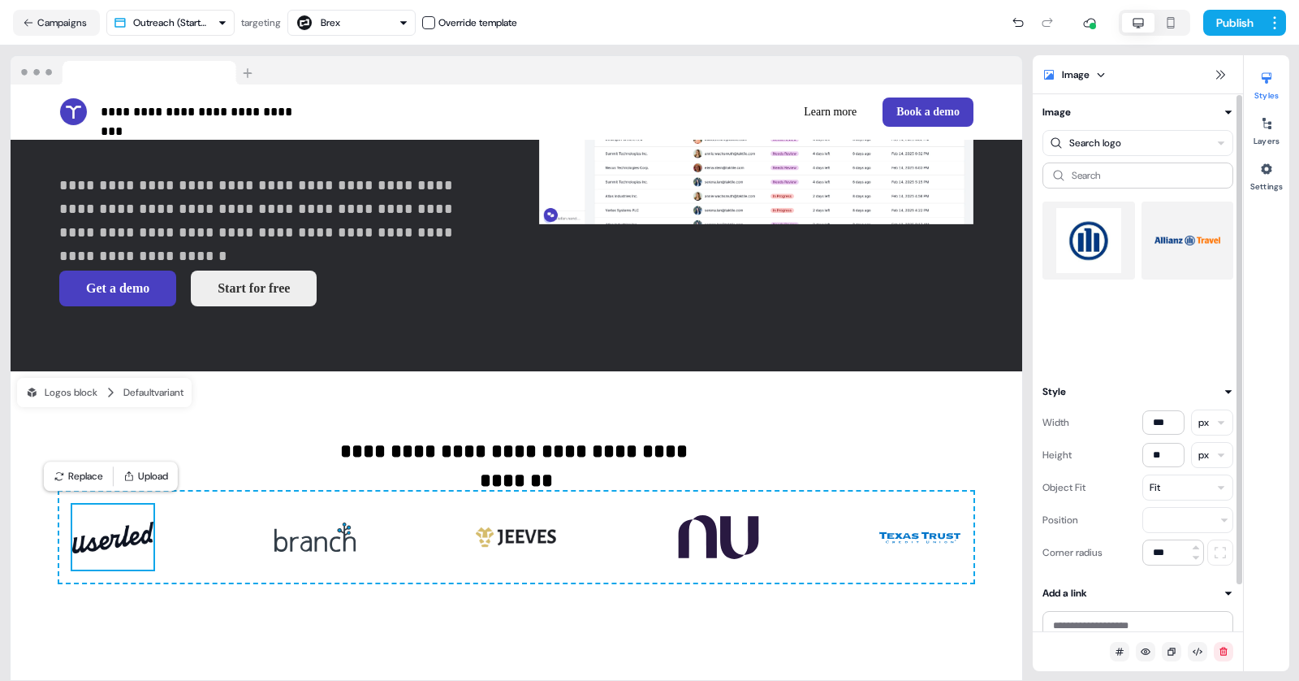
click at [1105, 232] on img at bounding box center [1089, 240] width 67 height 65
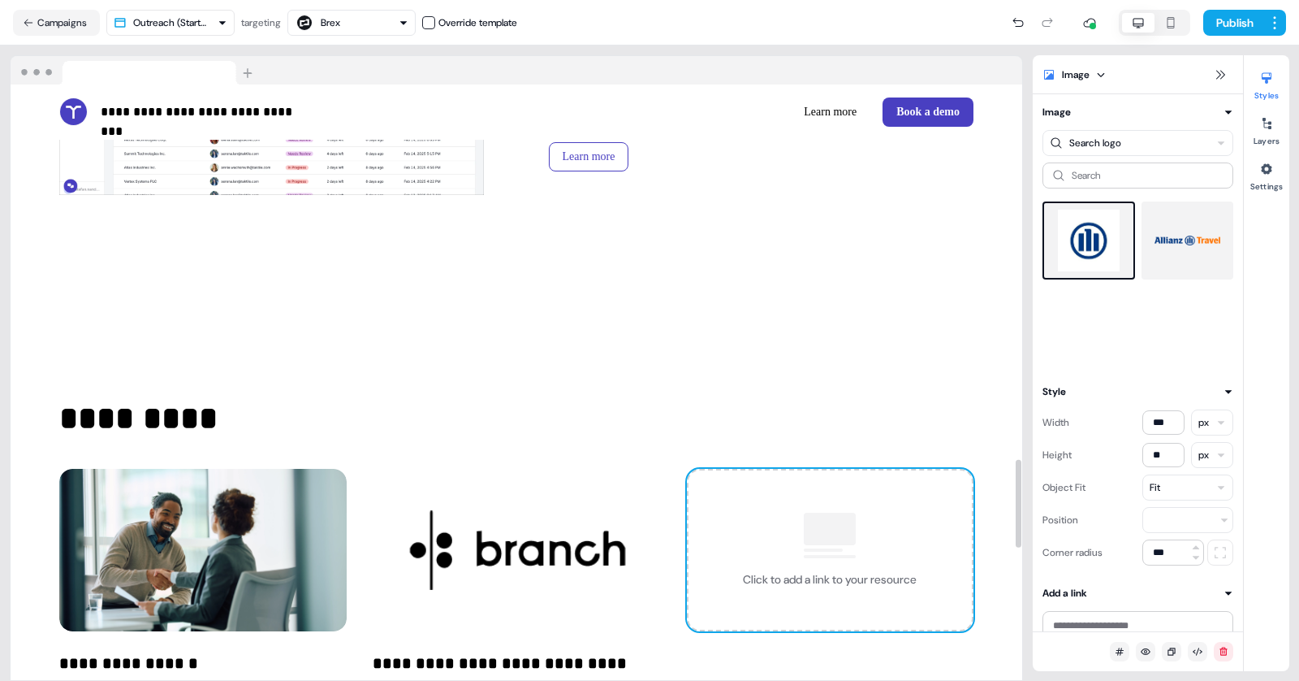
scroll to position [2522, 0]
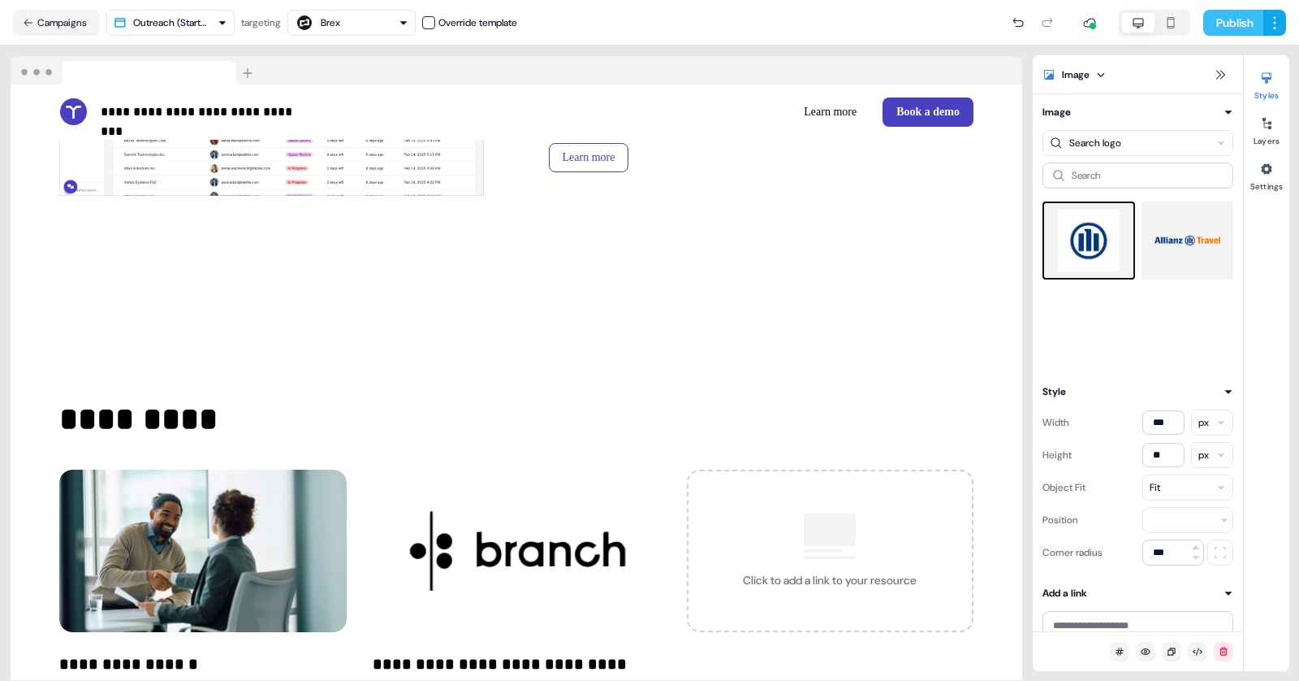
click at [1228, 15] on button "Publish" at bounding box center [1234, 23] width 60 height 26
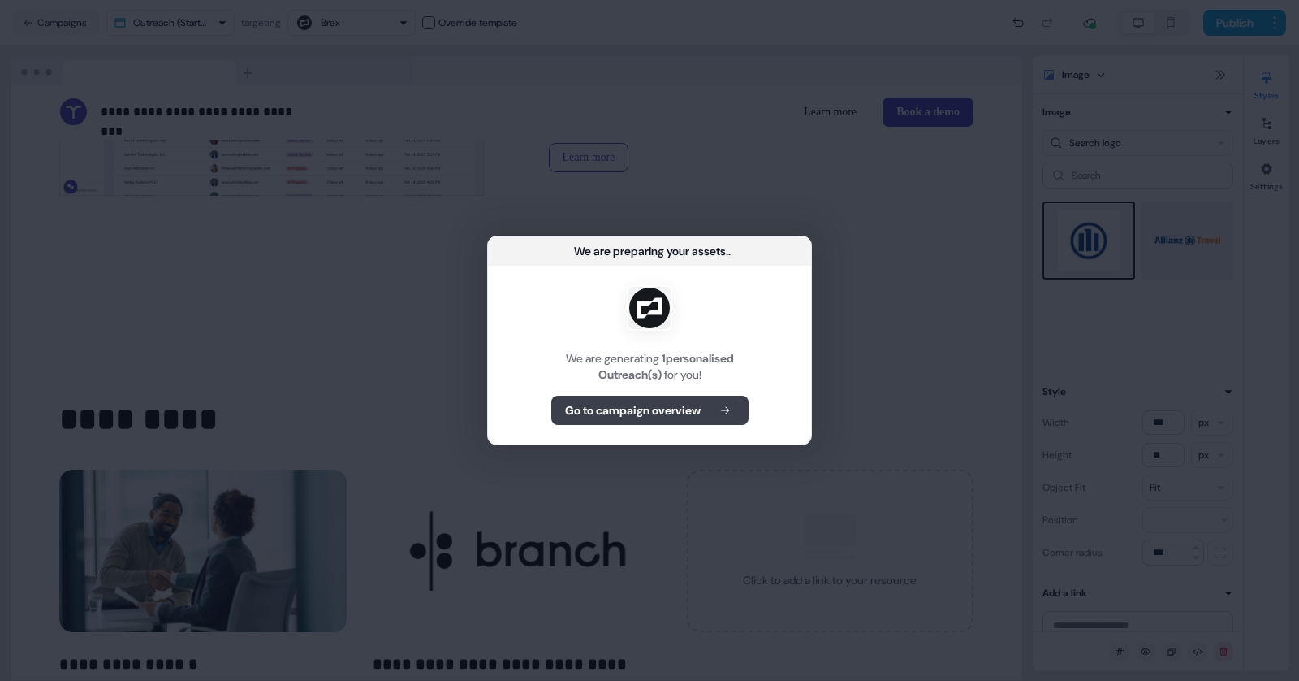
click at [694, 398] on button "Go to campaign overview" at bounding box center [649, 410] width 197 height 29
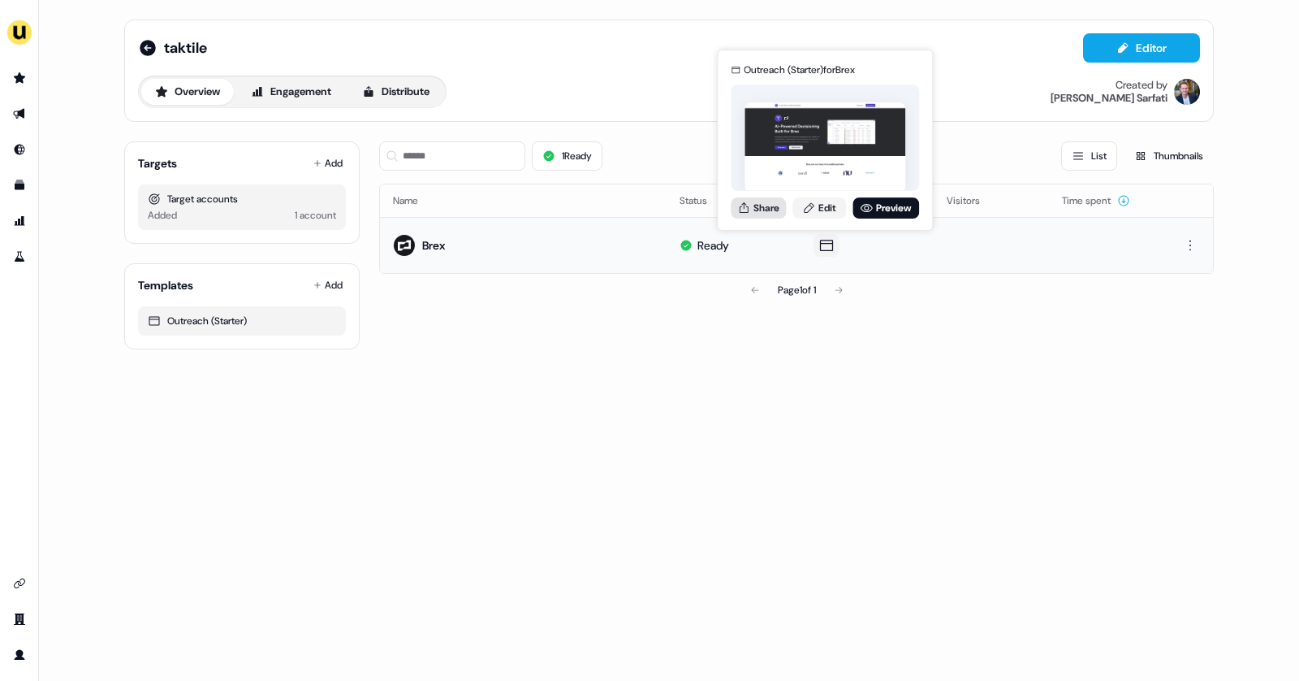
click at [772, 212] on button "Share" at bounding box center [758, 207] width 55 height 21
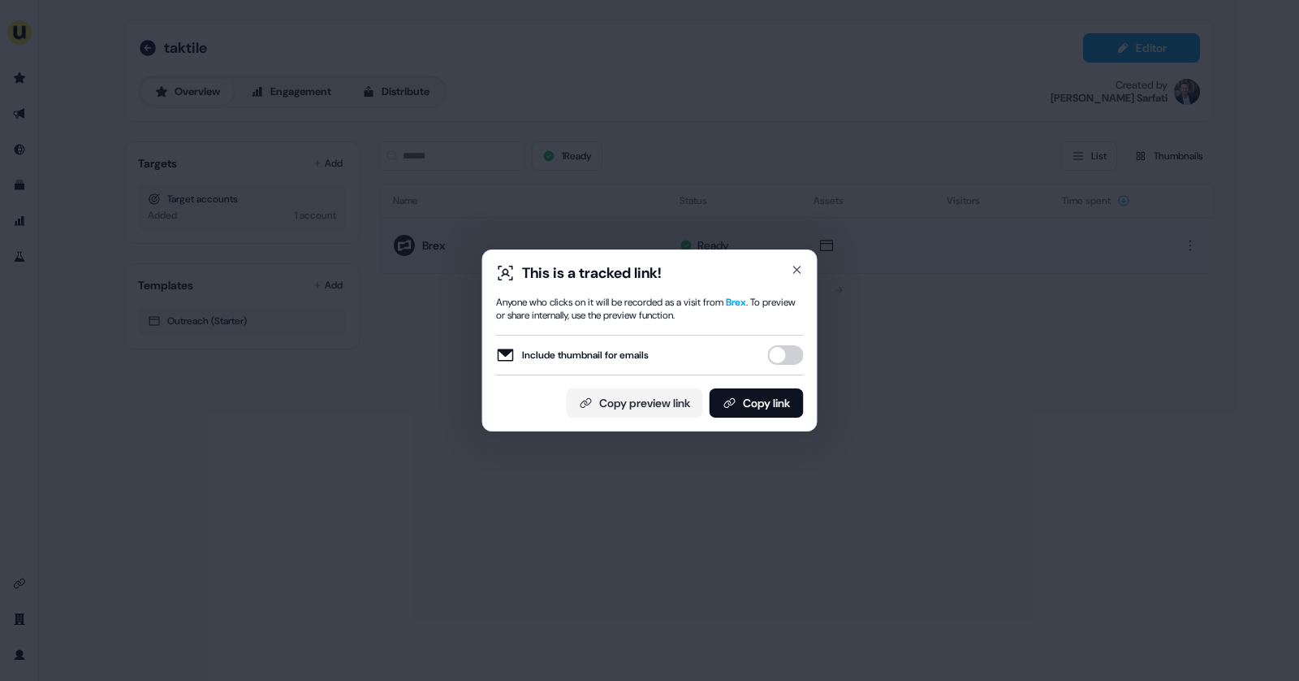
click at [790, 355] on button "Include thumbnail for emails" at bounding box center [786, 354] width 36 height 19
click at [740, 401] on button "Copy link" at bounding box center [757, 402] width 94 height 29
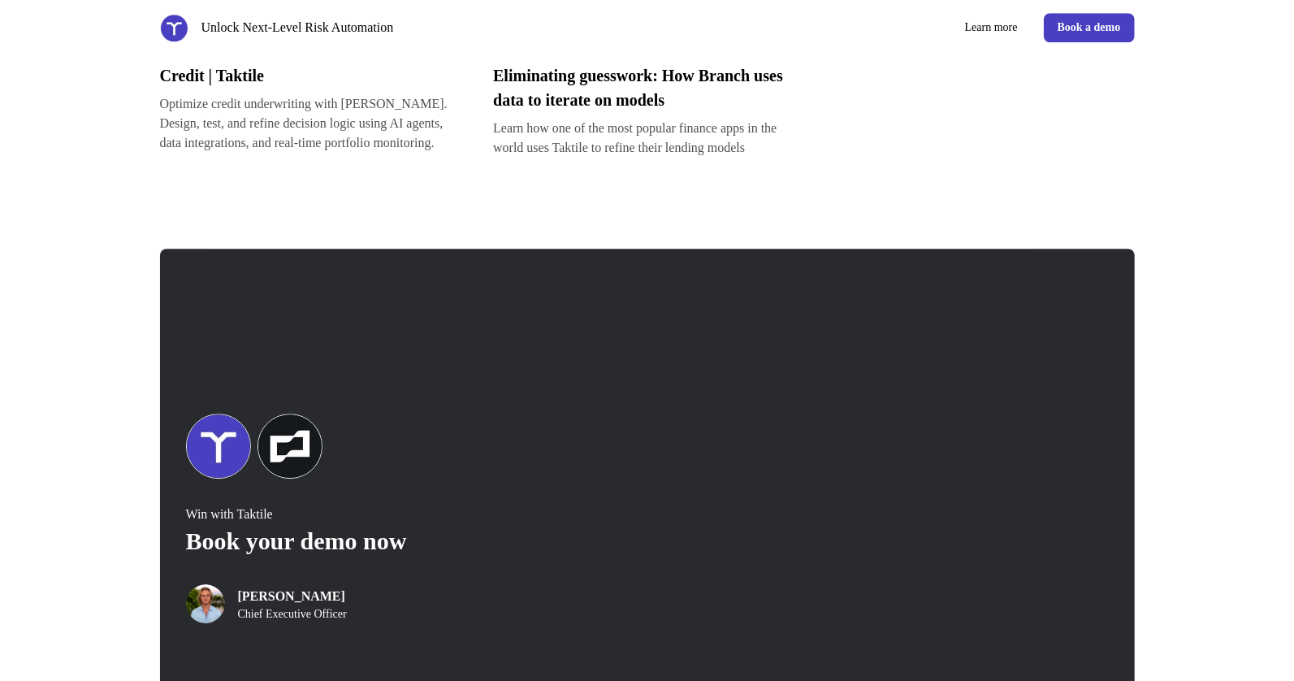
scroll to position [3221, 0]
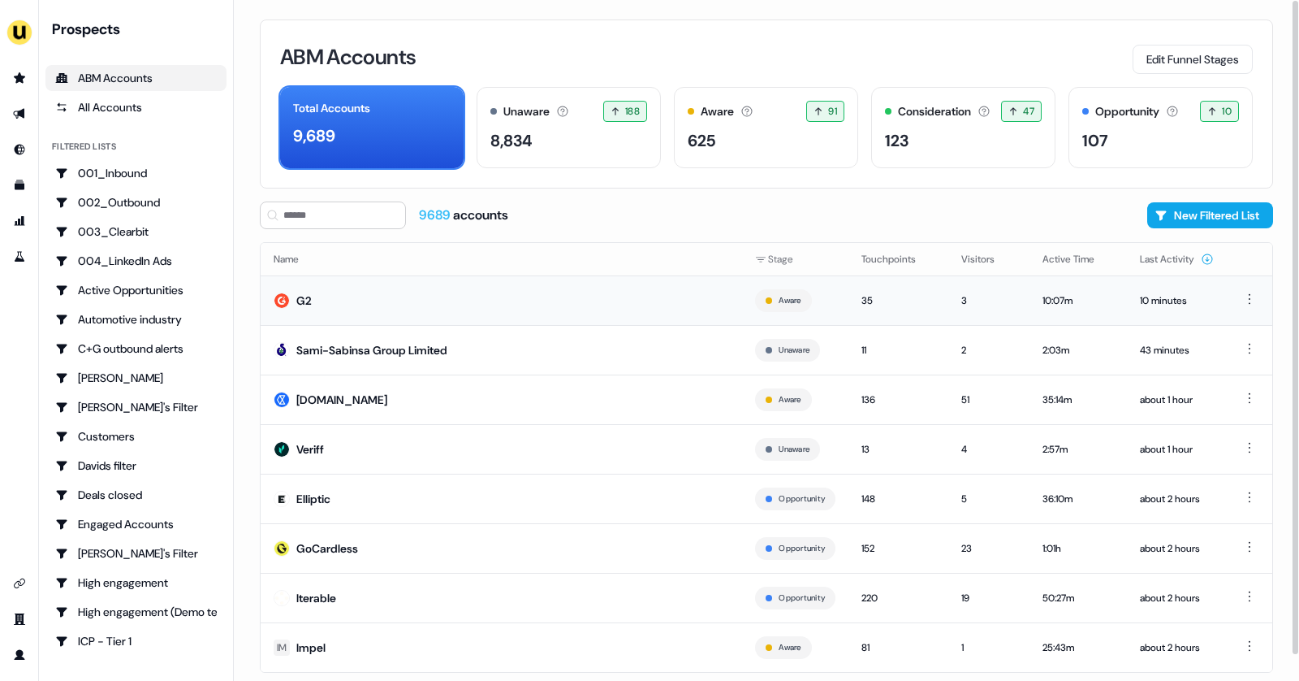
click at [296, 303] on div "G2" at bounding box center [303, 300] width 15 height 16
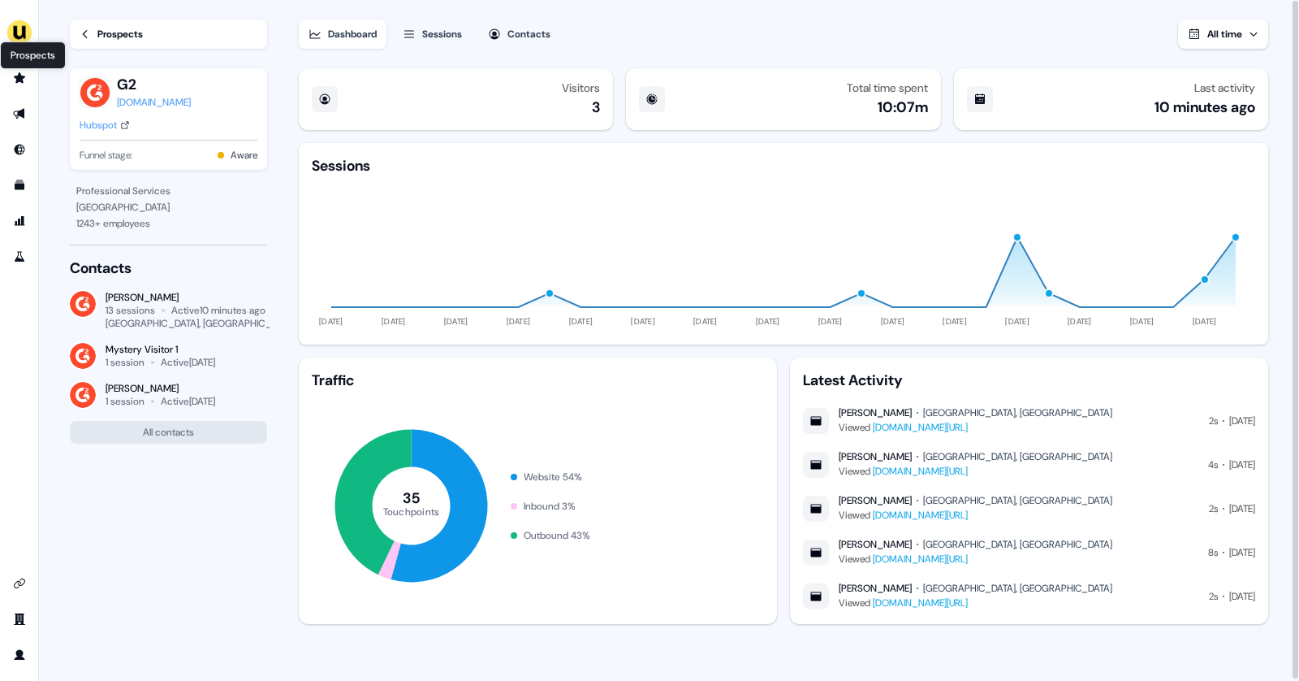
click at [24, 80] on icon "Go to prospects" at bounding box center [19, 77] width 13 height 13
